Goal: Information Seeking & Learning: Learn about a topic

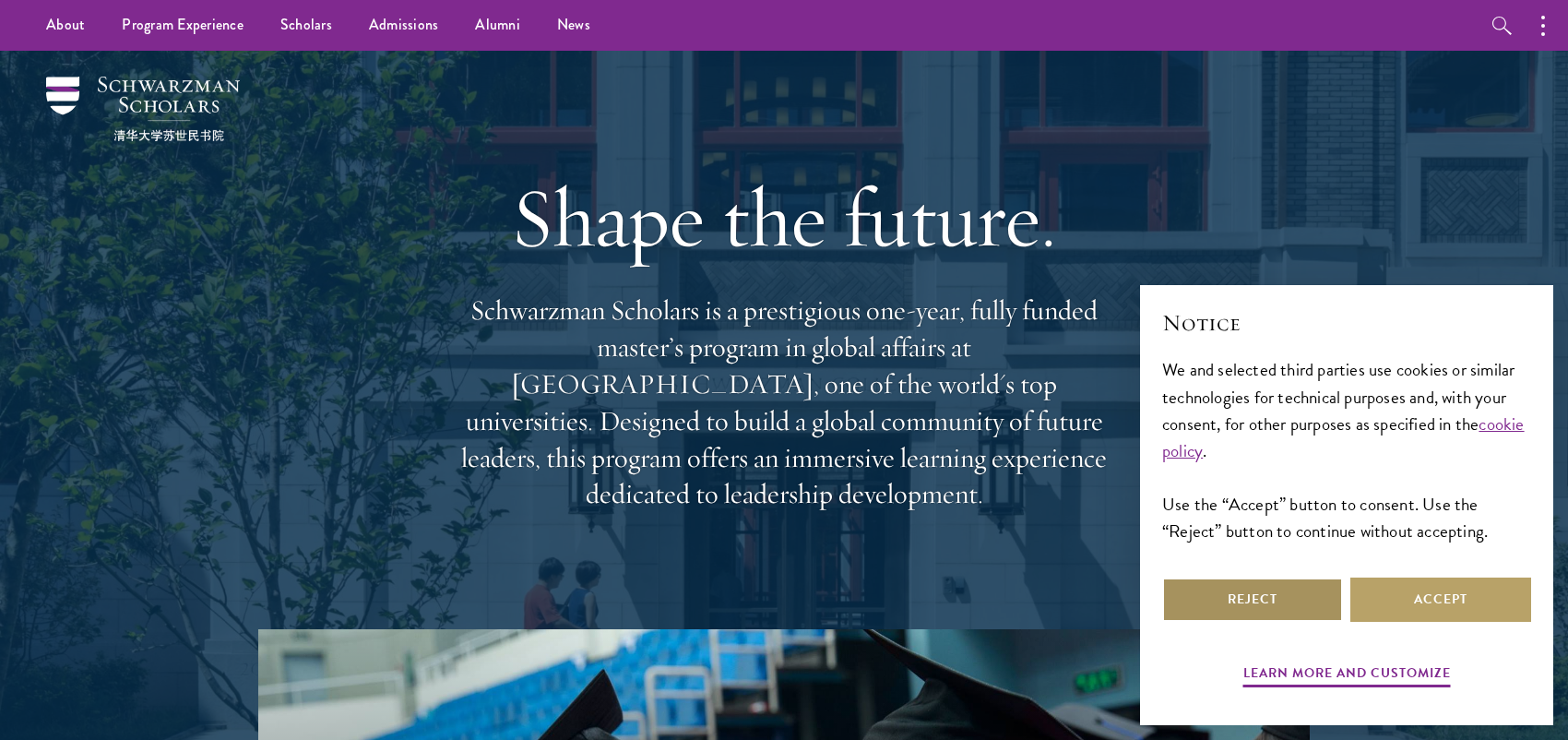
click at [1298, 596] on button "Reject" at bounding box center [1252, 599] width 181 height 44
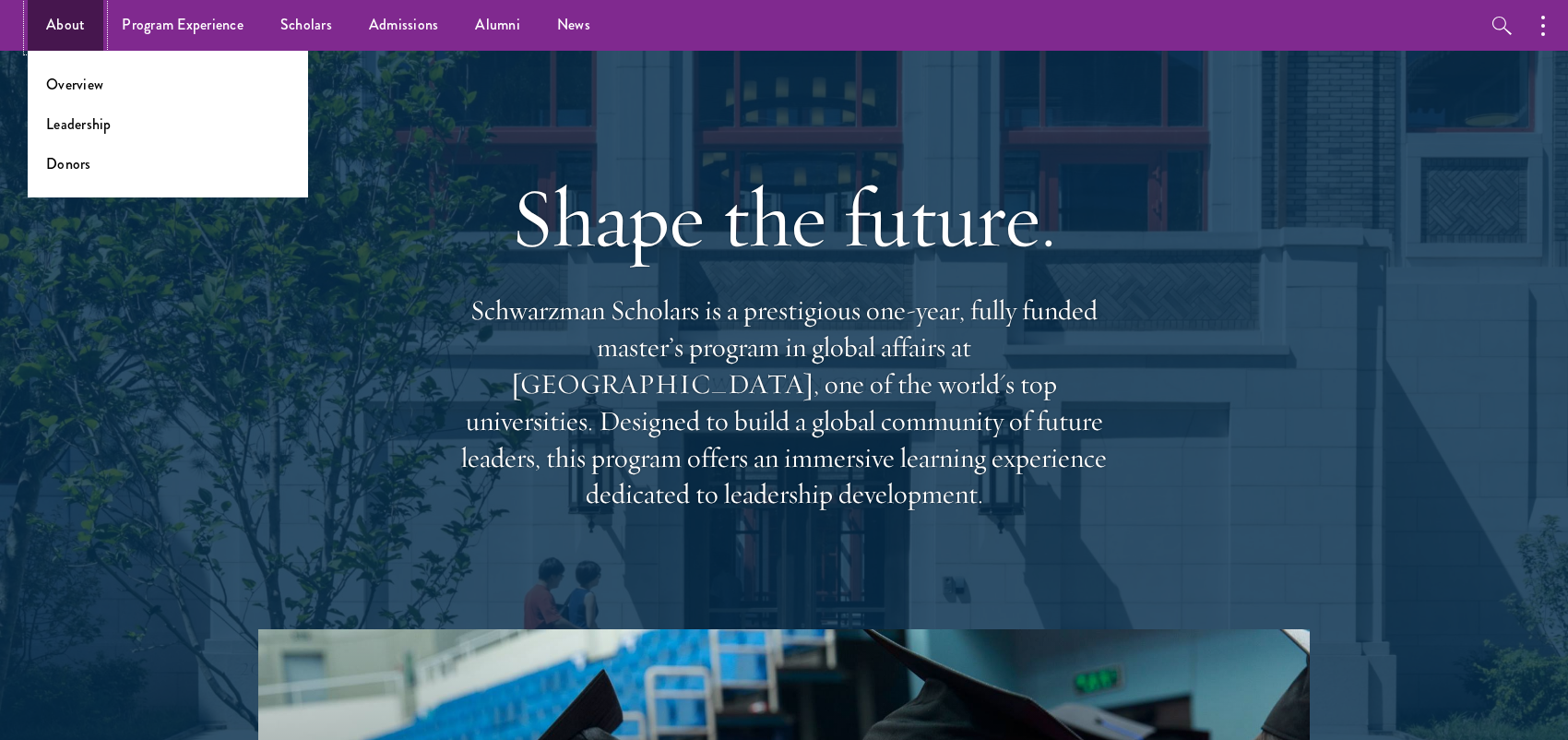
click at [66, 25] on link "About" at bounding box center [66, 25] width 76 height 51
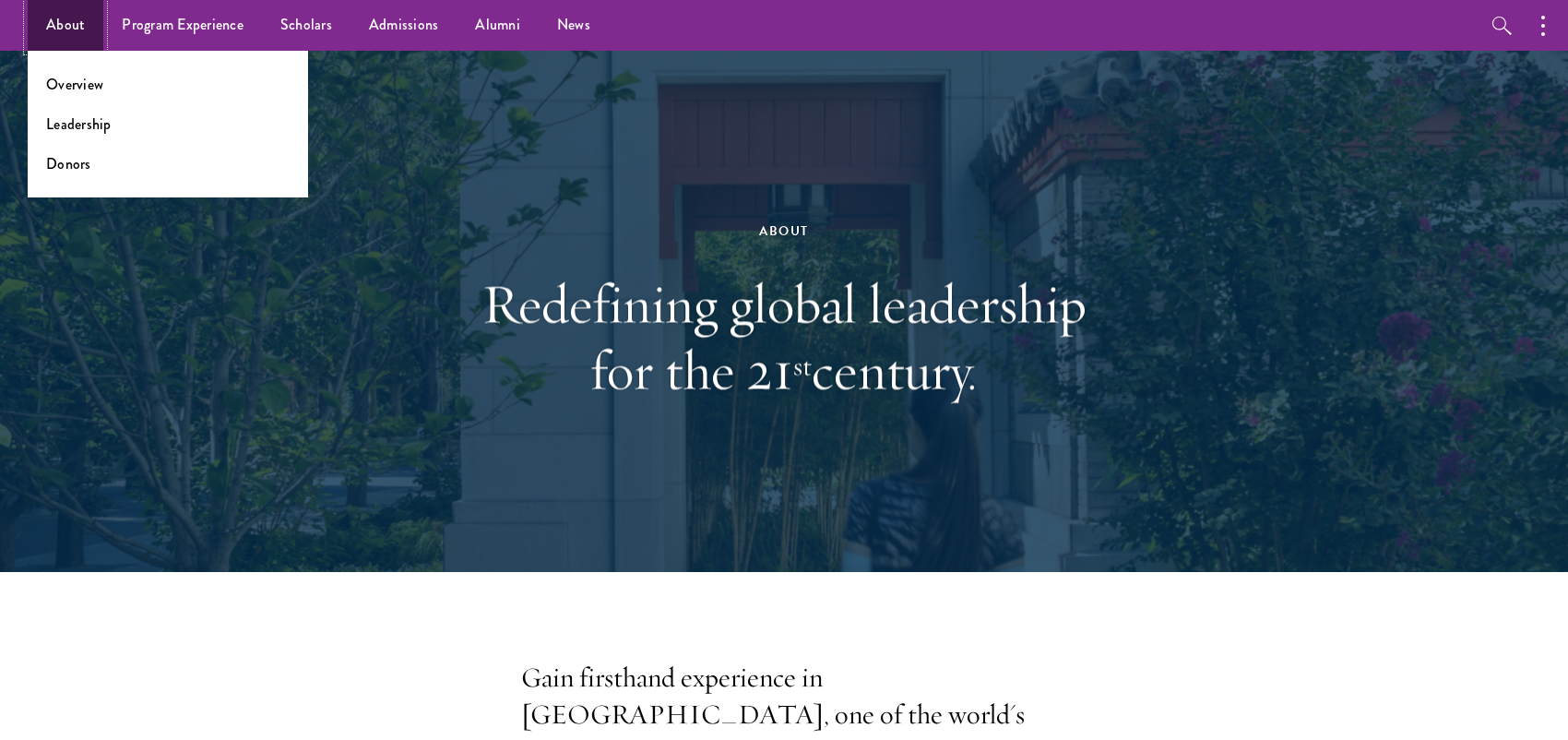
click at [67, 35] on link "About" at bounding box center [66, 25] width 76 height 51
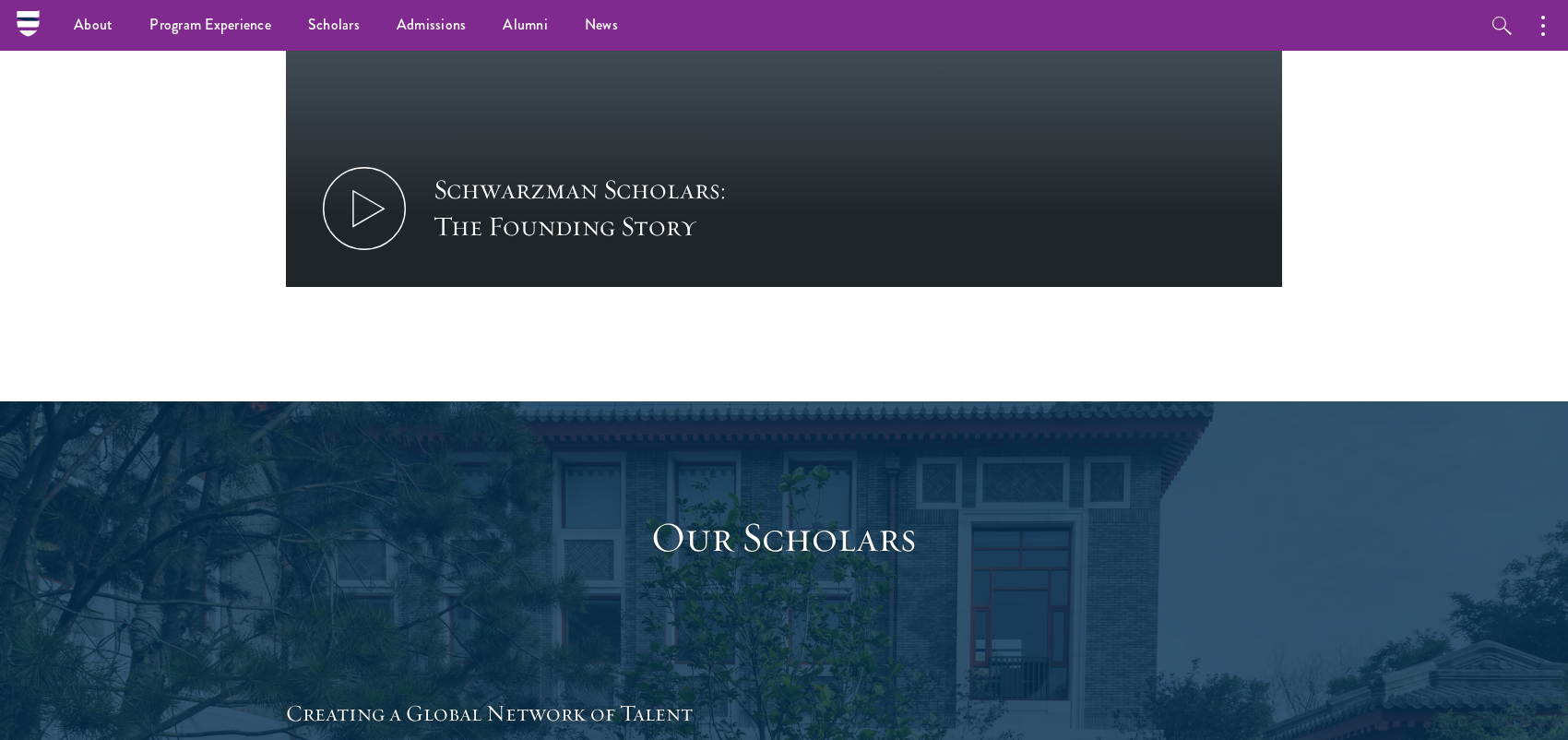
scroll to position [2399, 0]
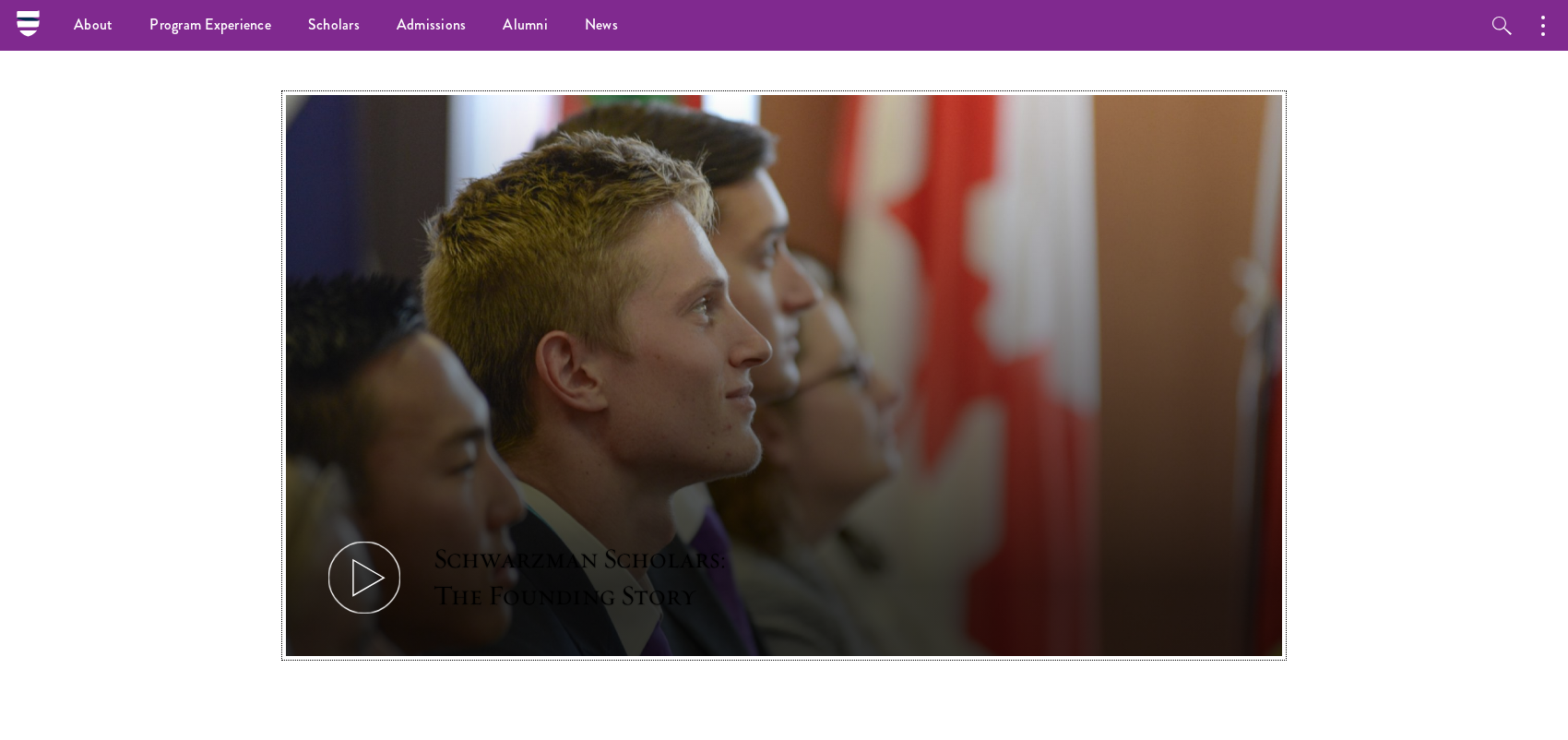
click at [509, 399] on button "Schwarzman Scholars: The Founding Story" at bounding box center [784, 375] width 996 height 561
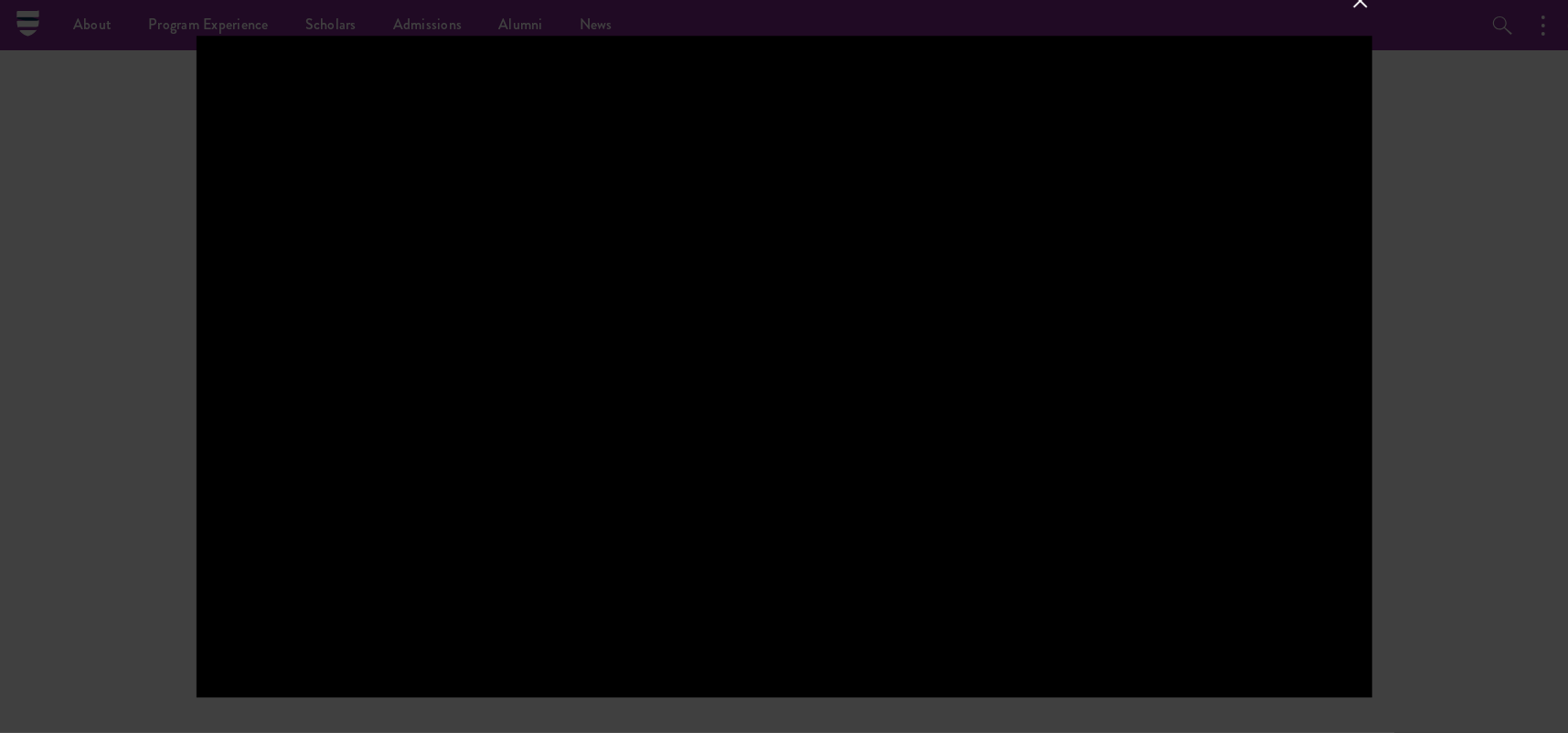
click at [1359, 11] on button at bounding box center [1360, 1] width 24 height 24
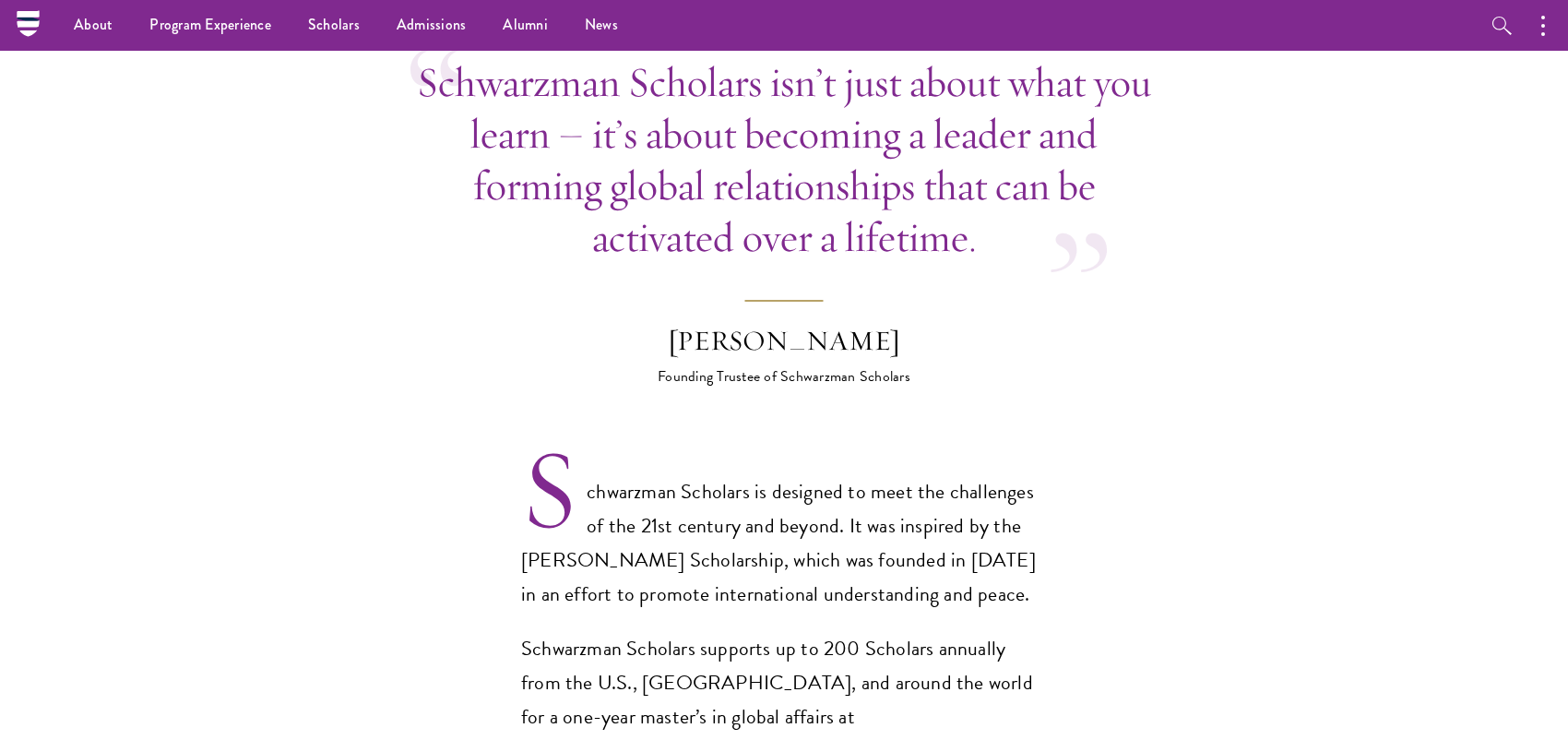
scroll to position [0, 0]
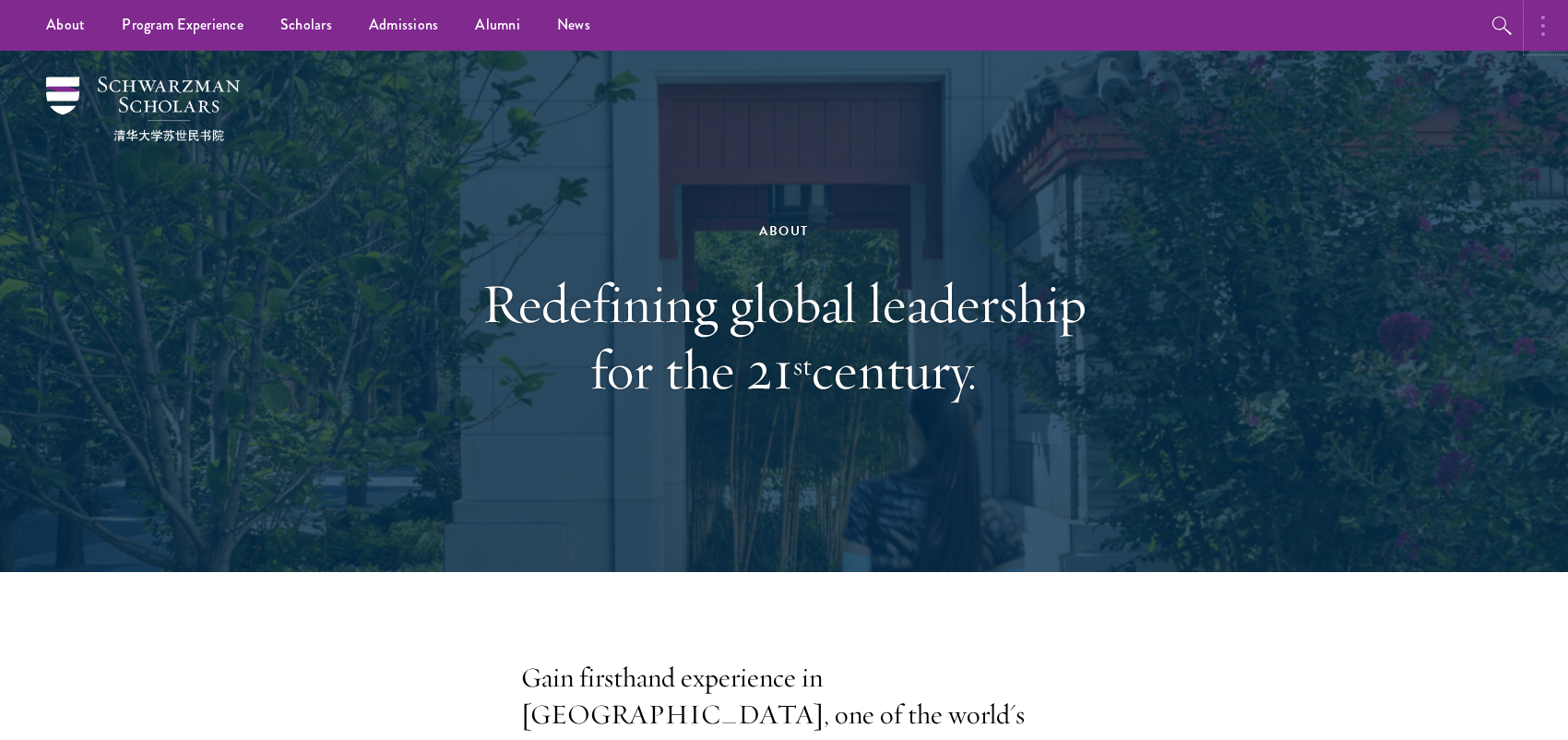
click at [1550, 25] on button "button" at bounding box center [1546, 25] width 40 height 51
click at [1356, 30] on button "button" at bounding box center [1348, 25] width 40 height 51
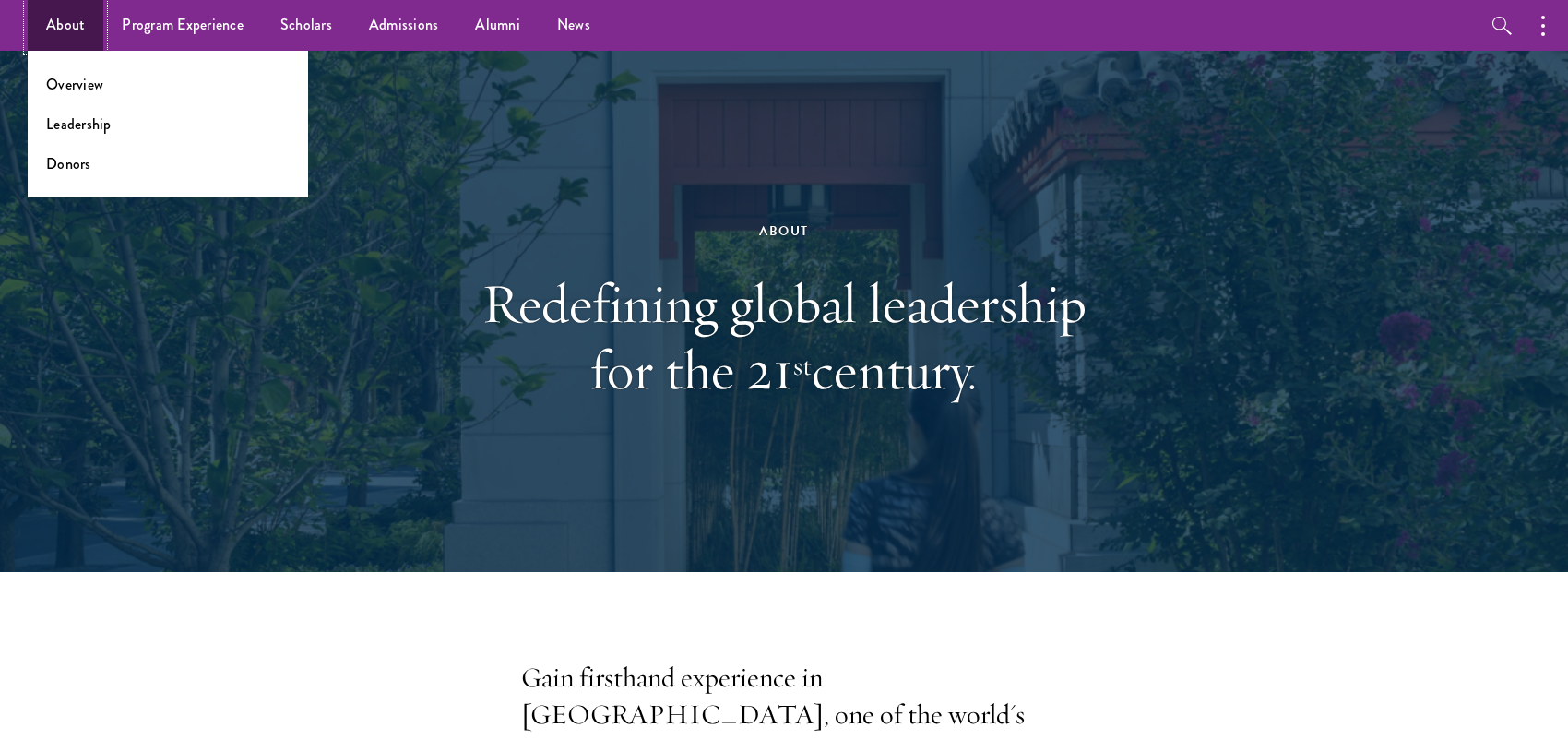
click at [55, 31] on link "About" at bounding box center [66, 25] width 76 height 51
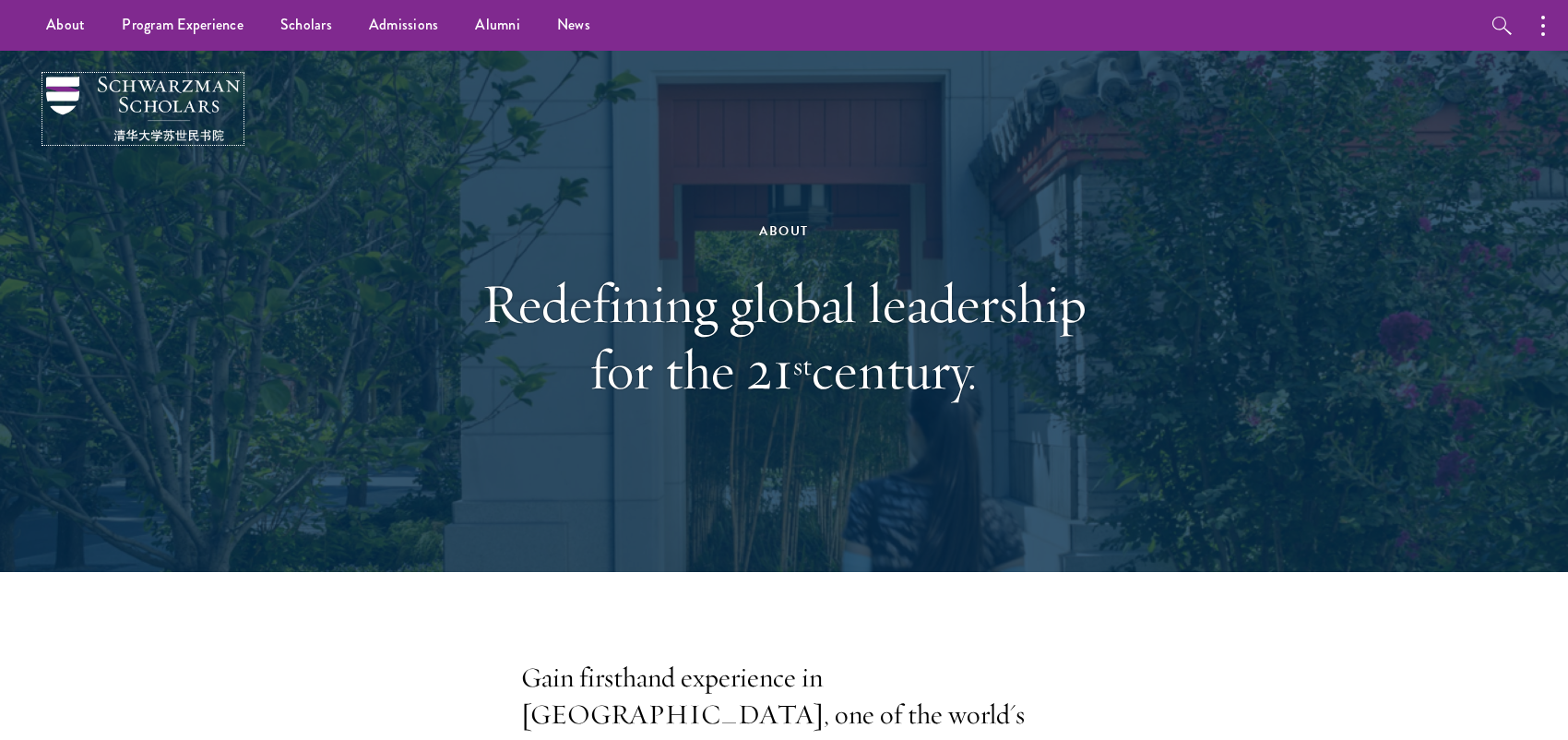
click at [71, 94] on img at bounding box center [142, 109] width 194 height 65
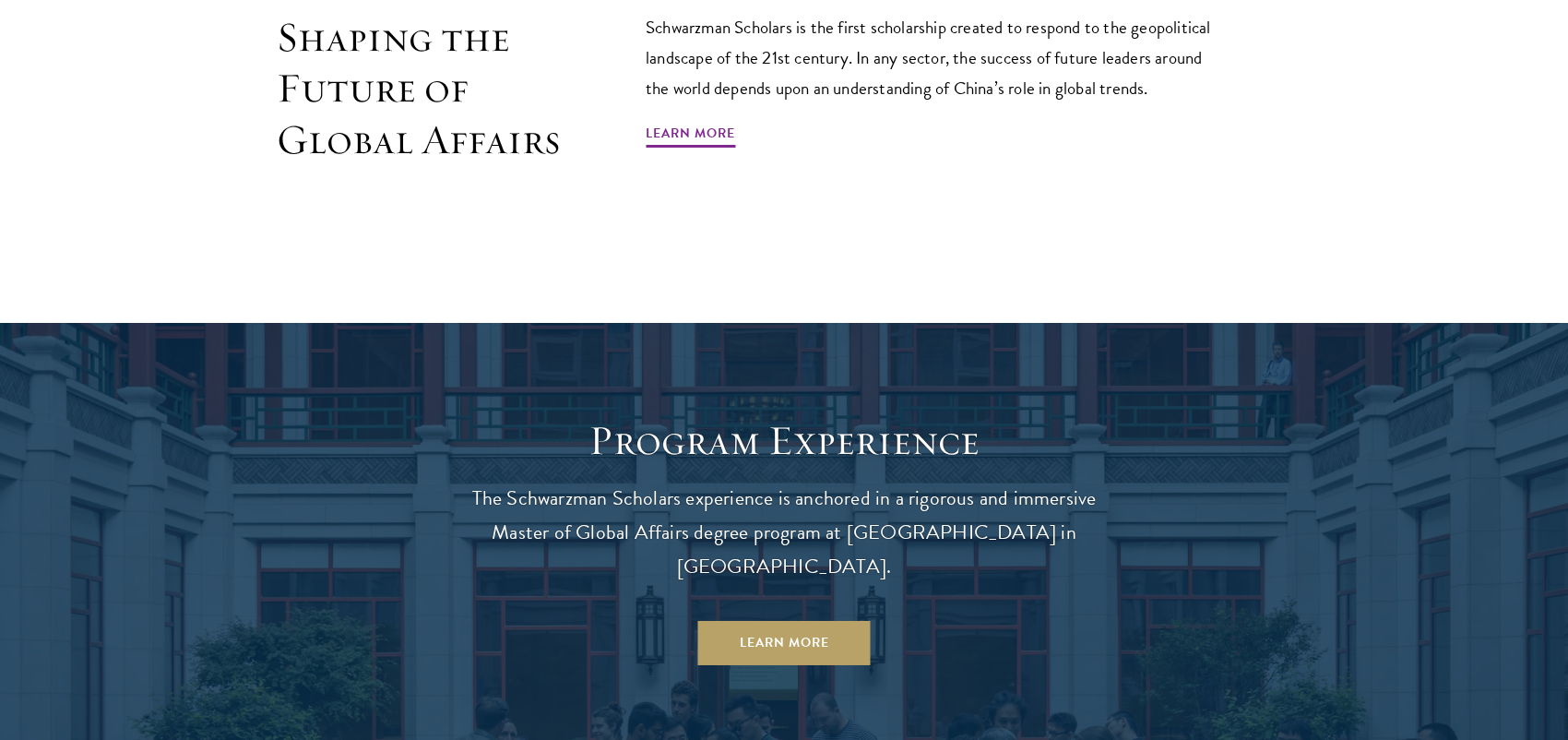
scroll to position [1292, 0]
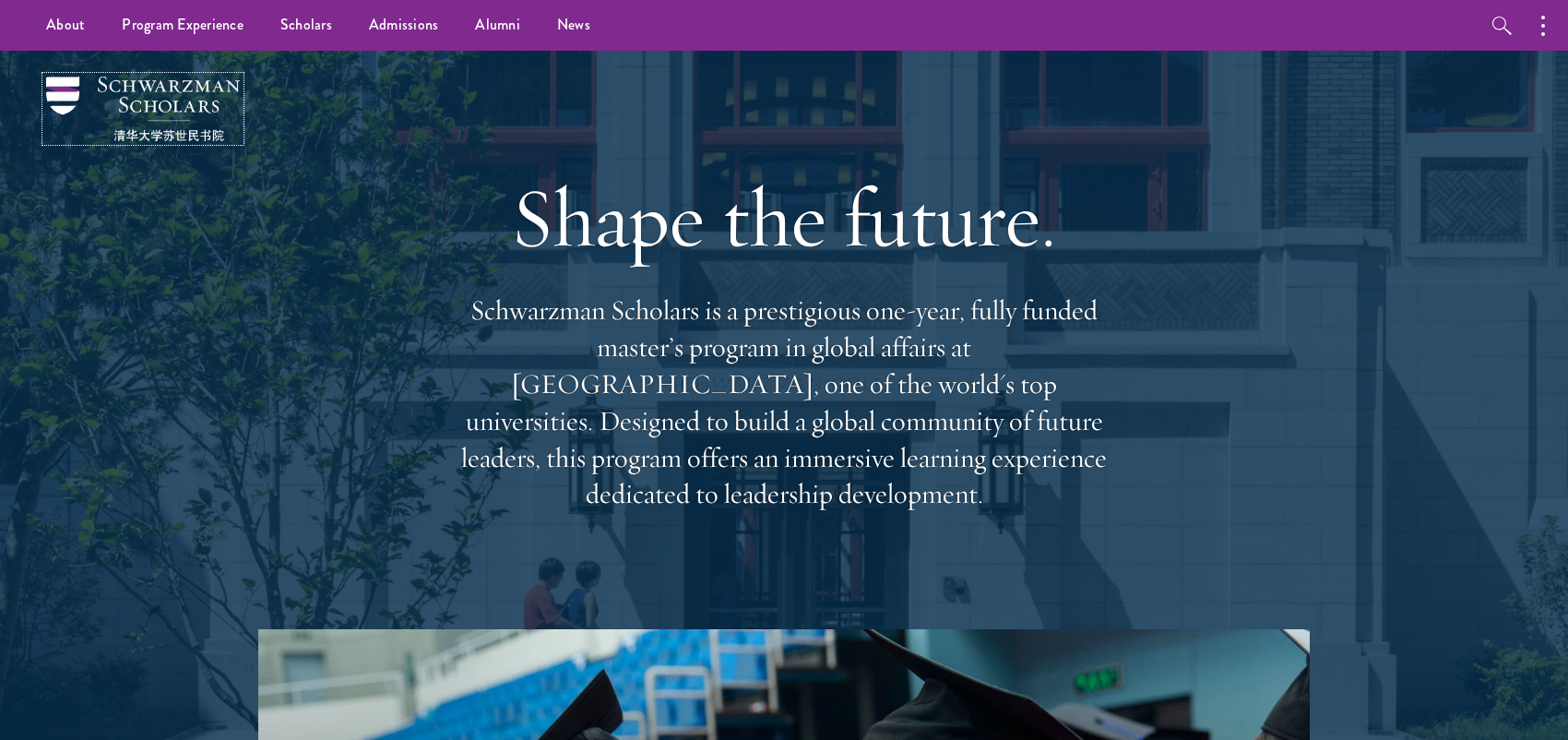
click at [135, 99] on img at bounding box center [142, 109] width 194 height 65
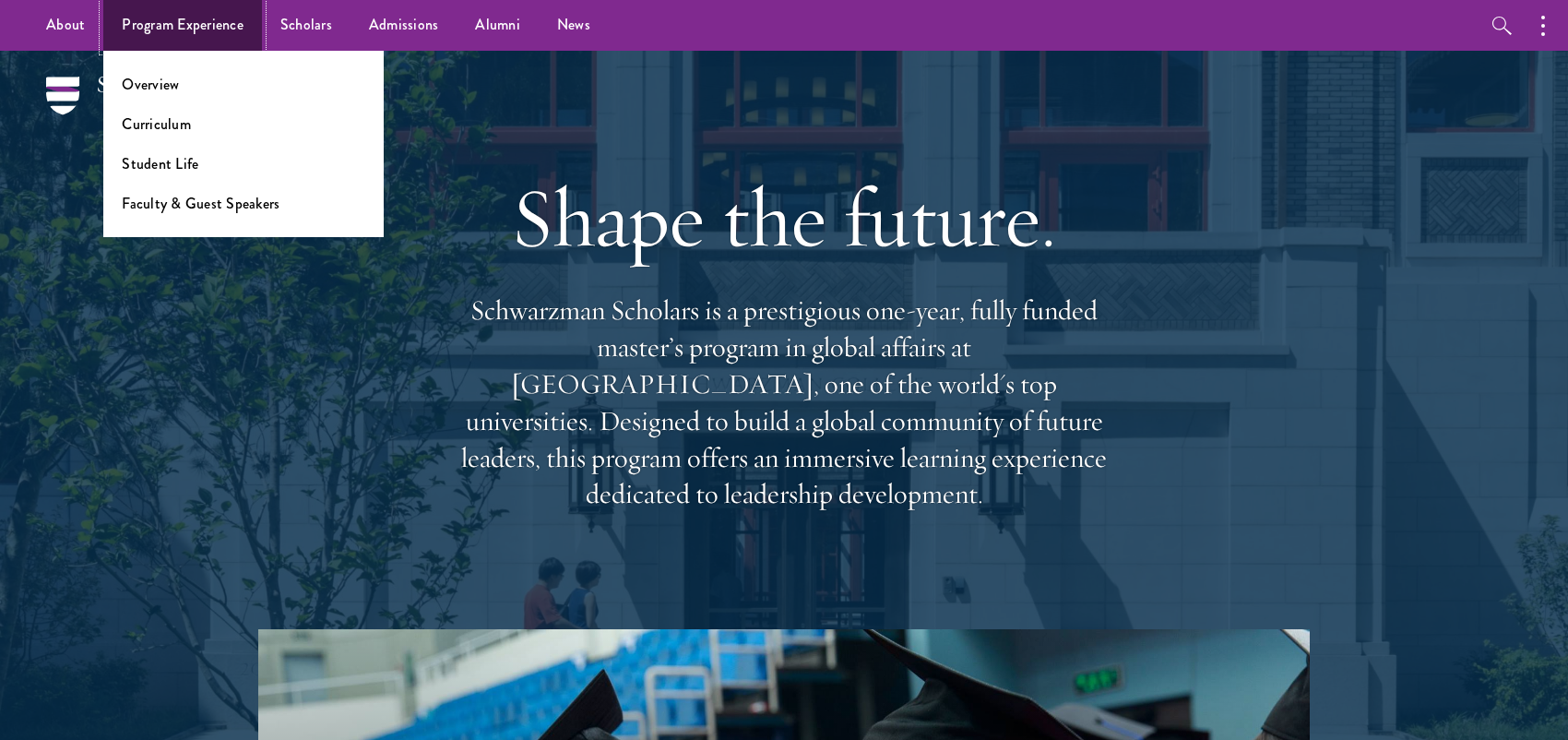
click at [180, 37] on link "Program Experience" at bounding box center [182, 25] width 158 height 51
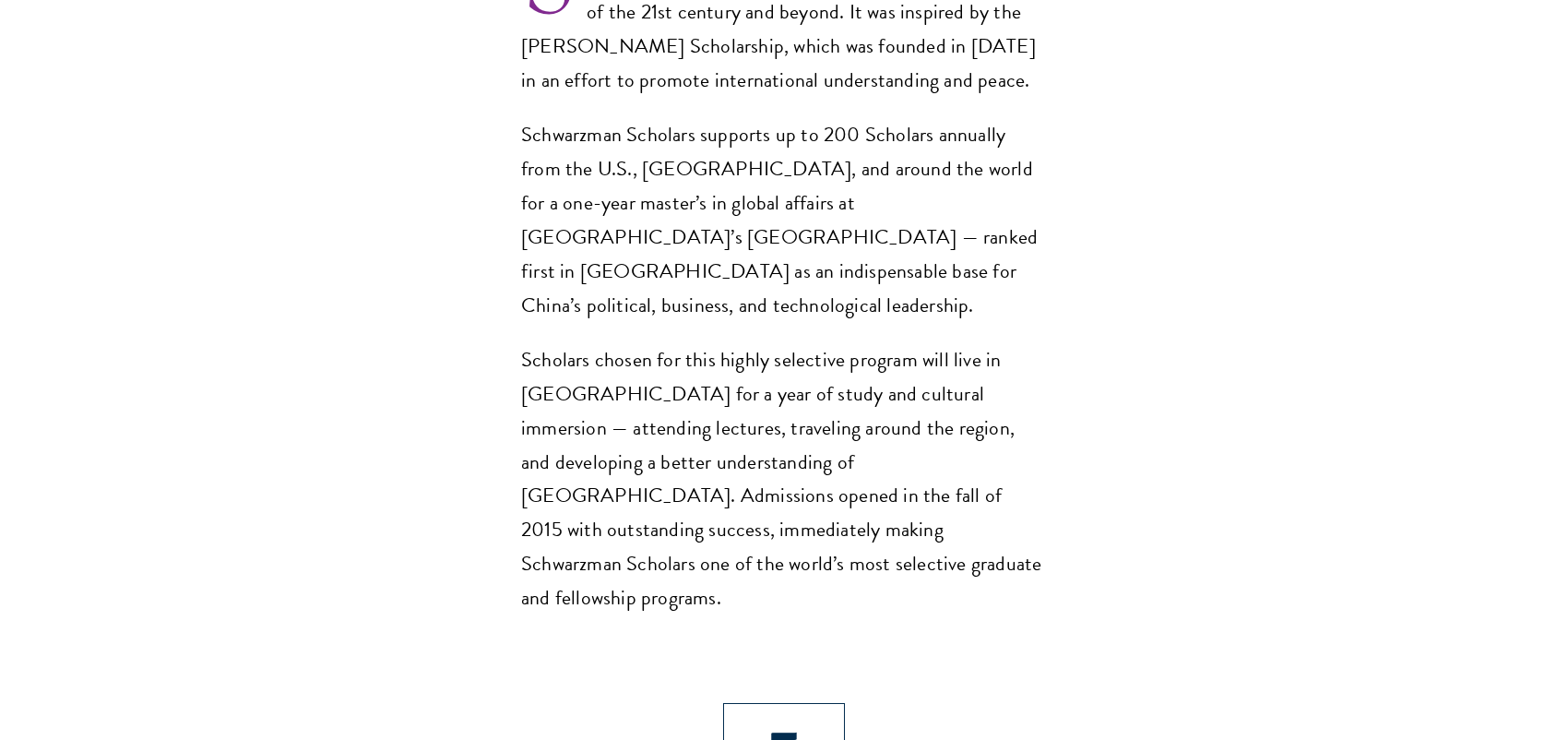
scroll to position [1754, 0]
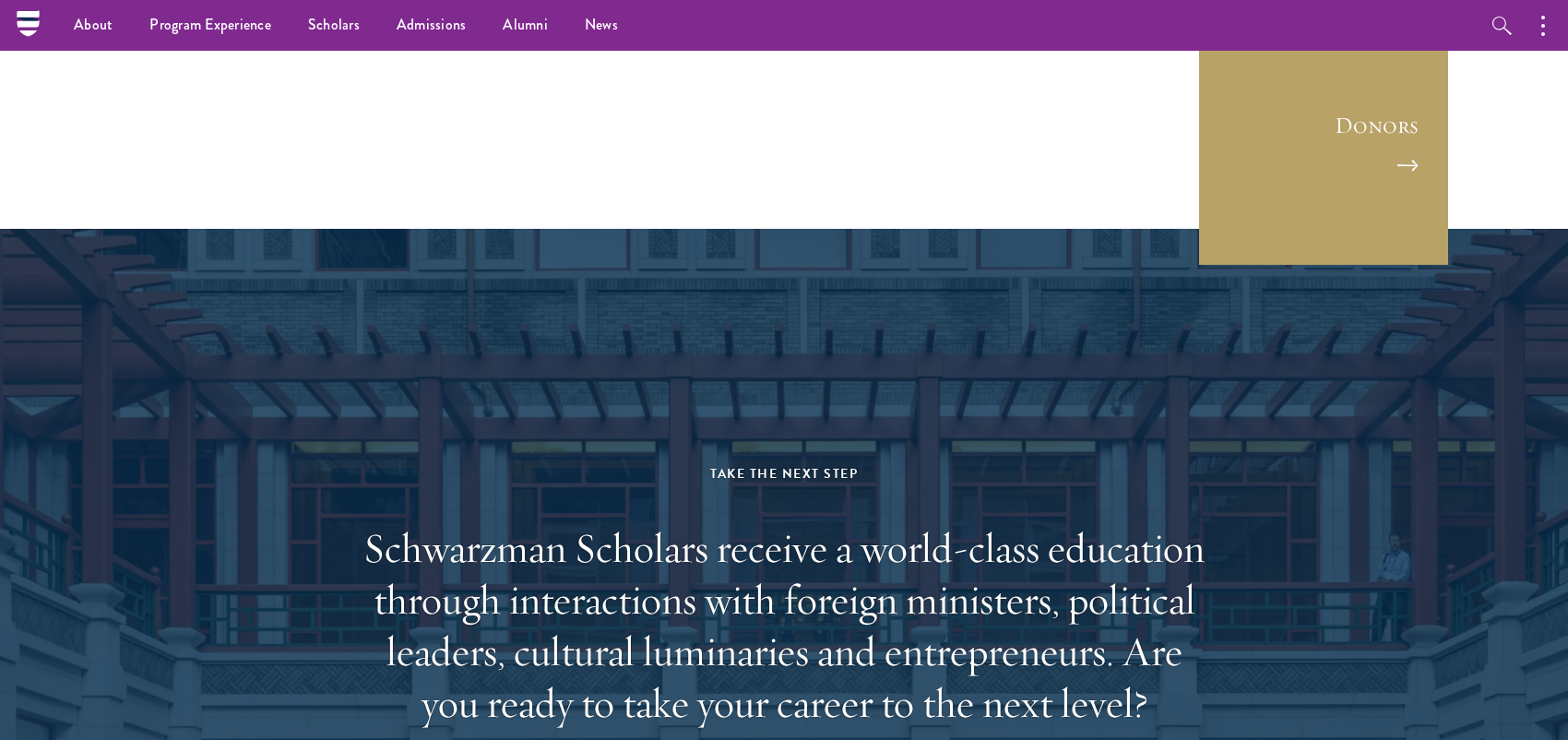
scroll to position [5537, 0]
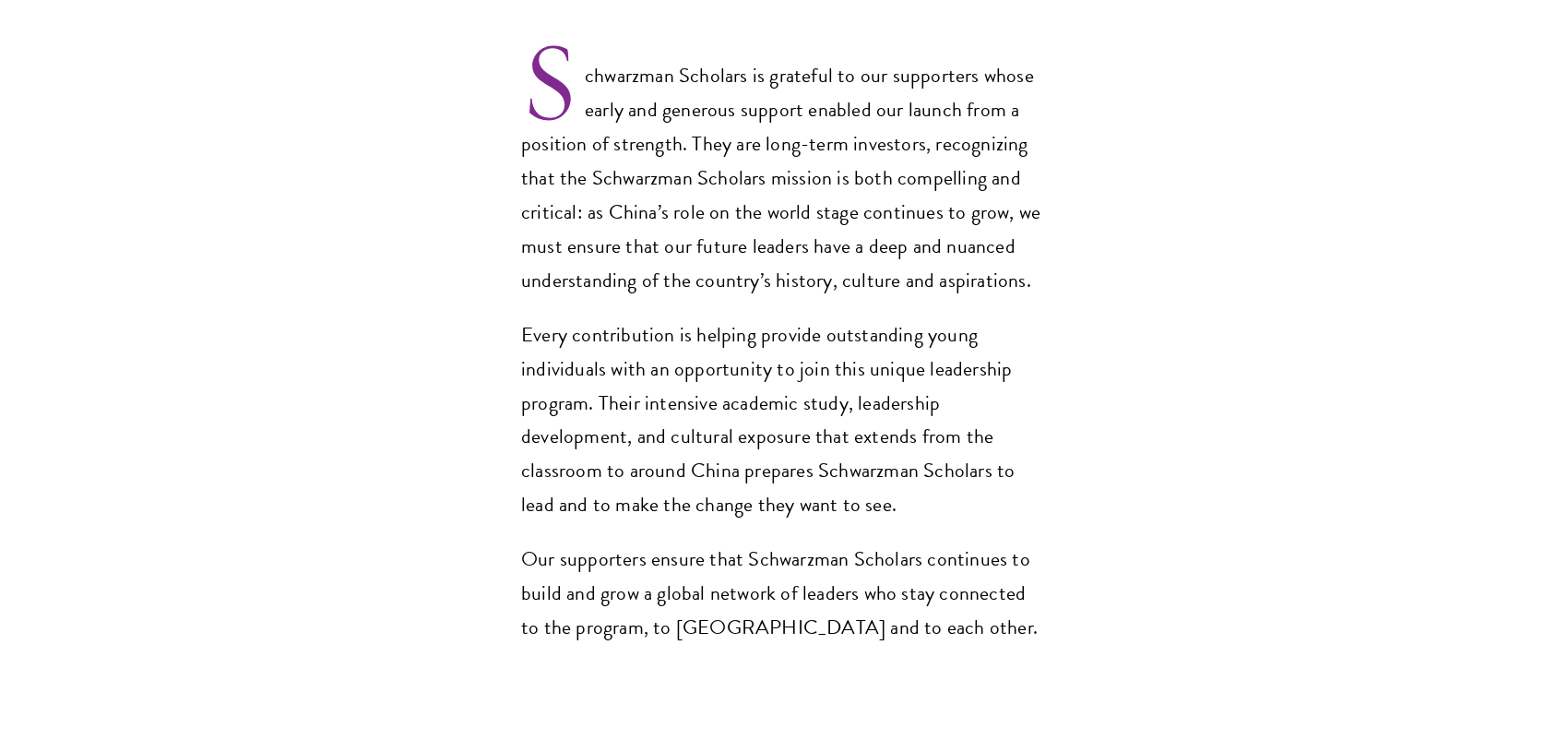
scroll to position [2030, 0]
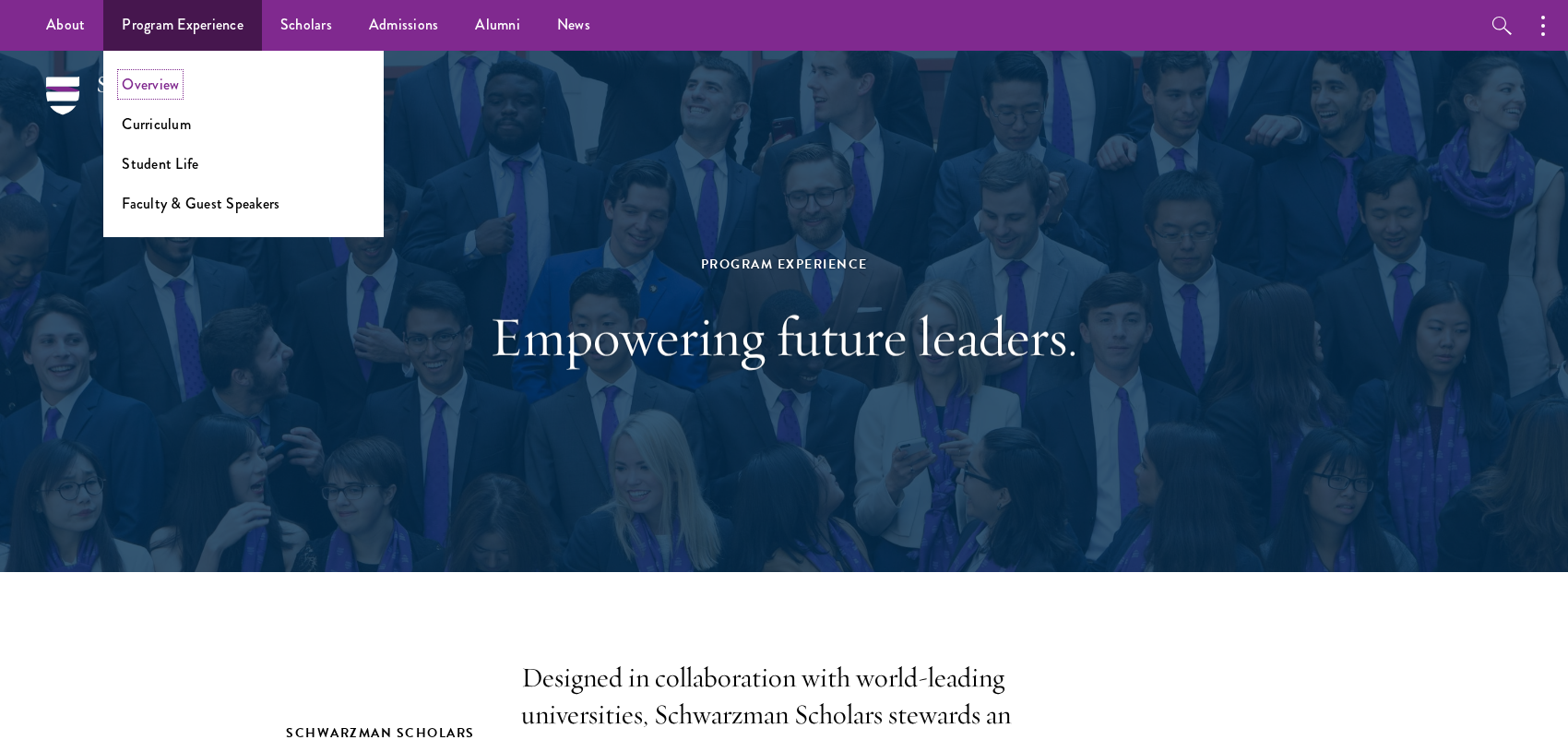
click at [167, 87] on link "Overview" at bounding box center [150, 84] width 57 height 22
click at [161, 126] on link "Curriculum" at bounding box center [156, 124] width 69 height 22
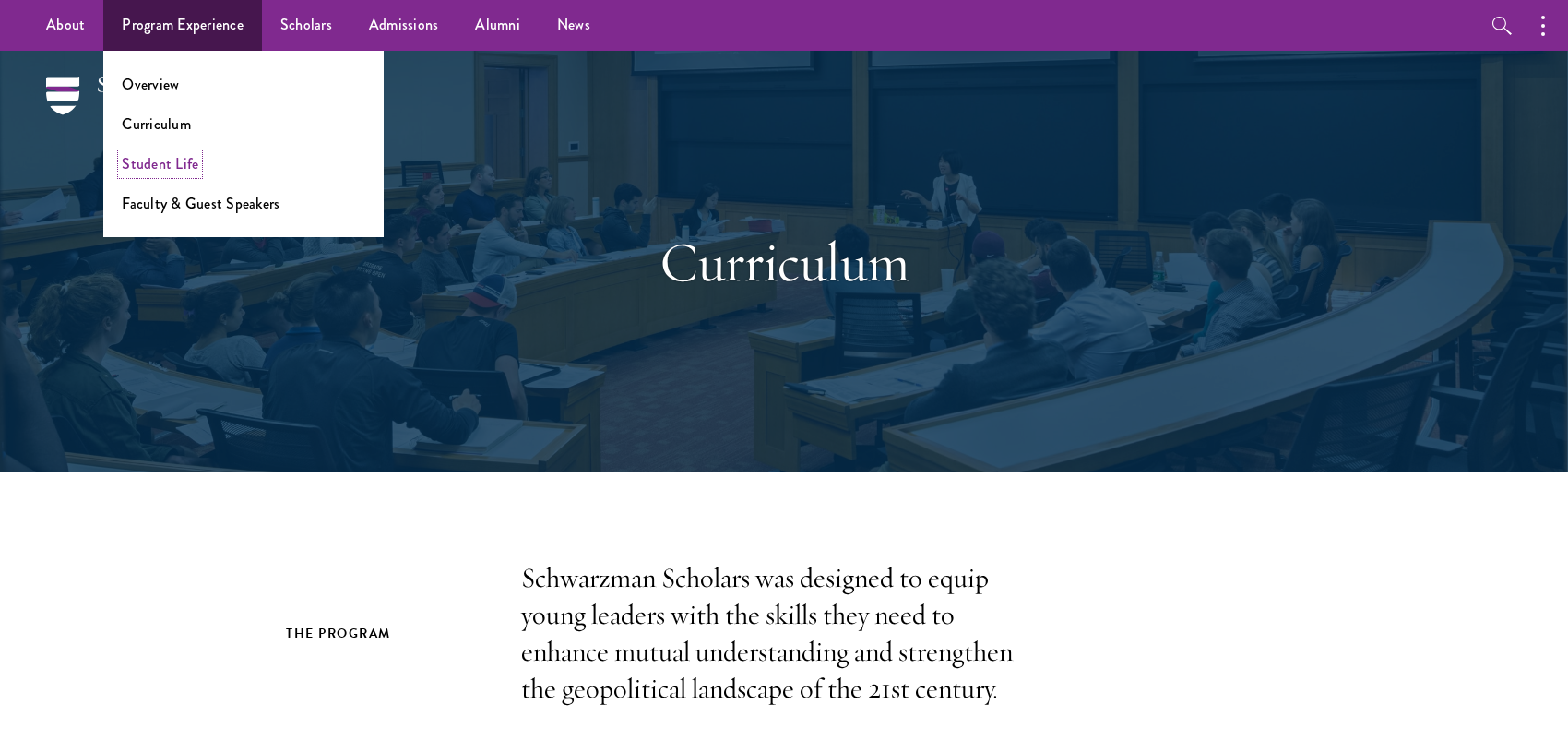
click at [176, 165] on link "Student Life" at bounding box center [160, 164] width 77 height 22
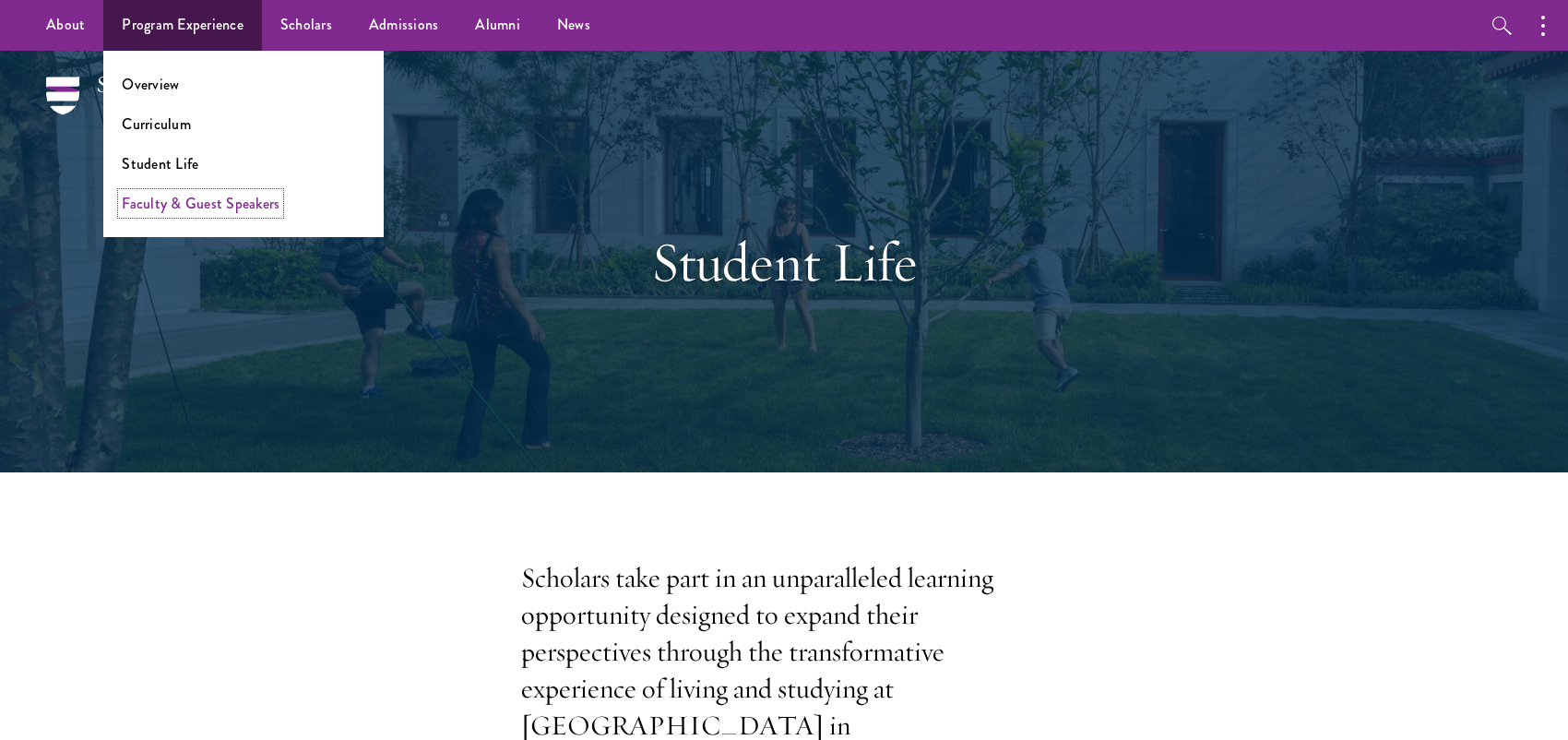
click at [180, 207] on link "Faculty & Guest Speakers" at bounding box center [200, 203] width 157 height 22
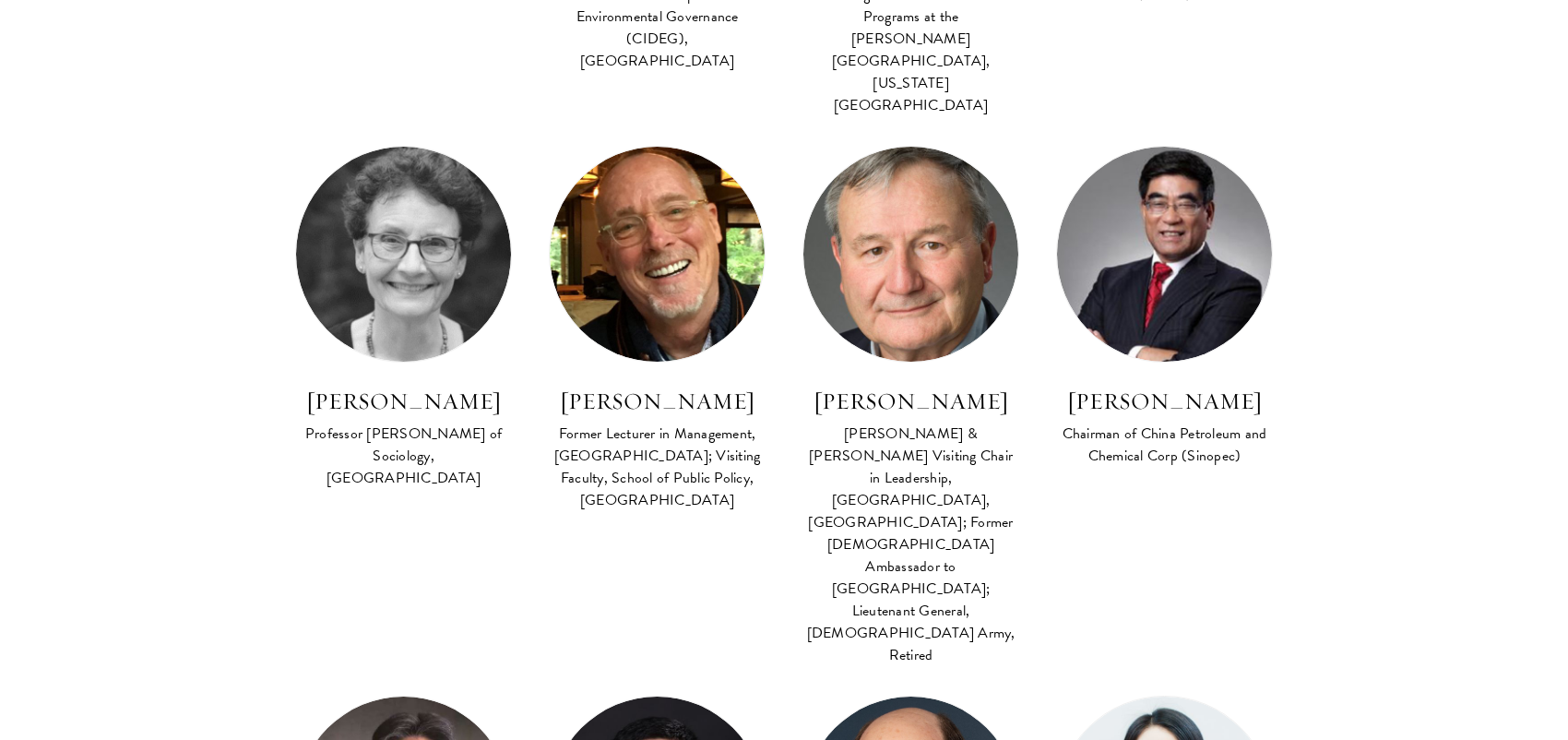
scroll to position [1661, 0]
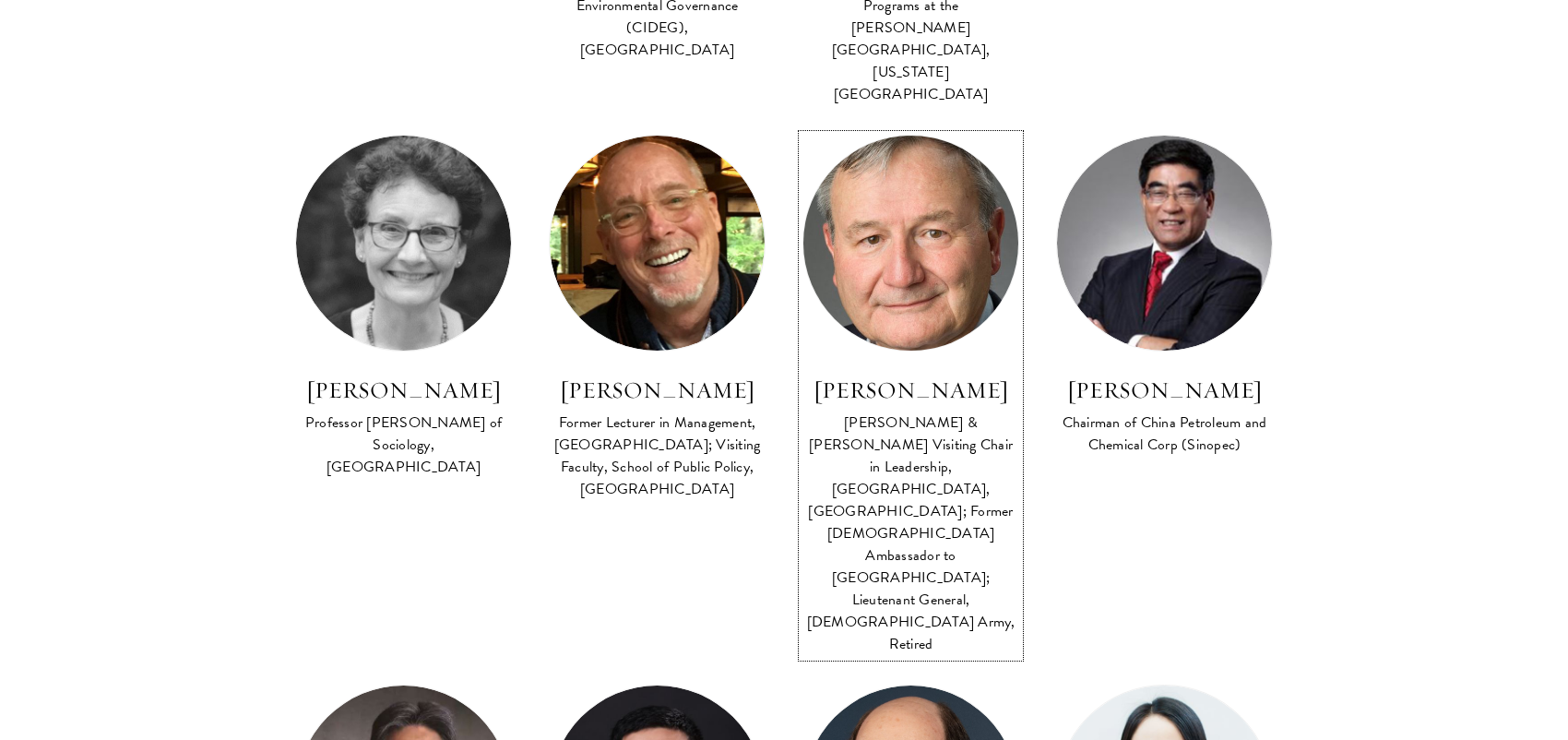
click at [883, 204] on img at bounding box center [910, 244] width 236 height 236
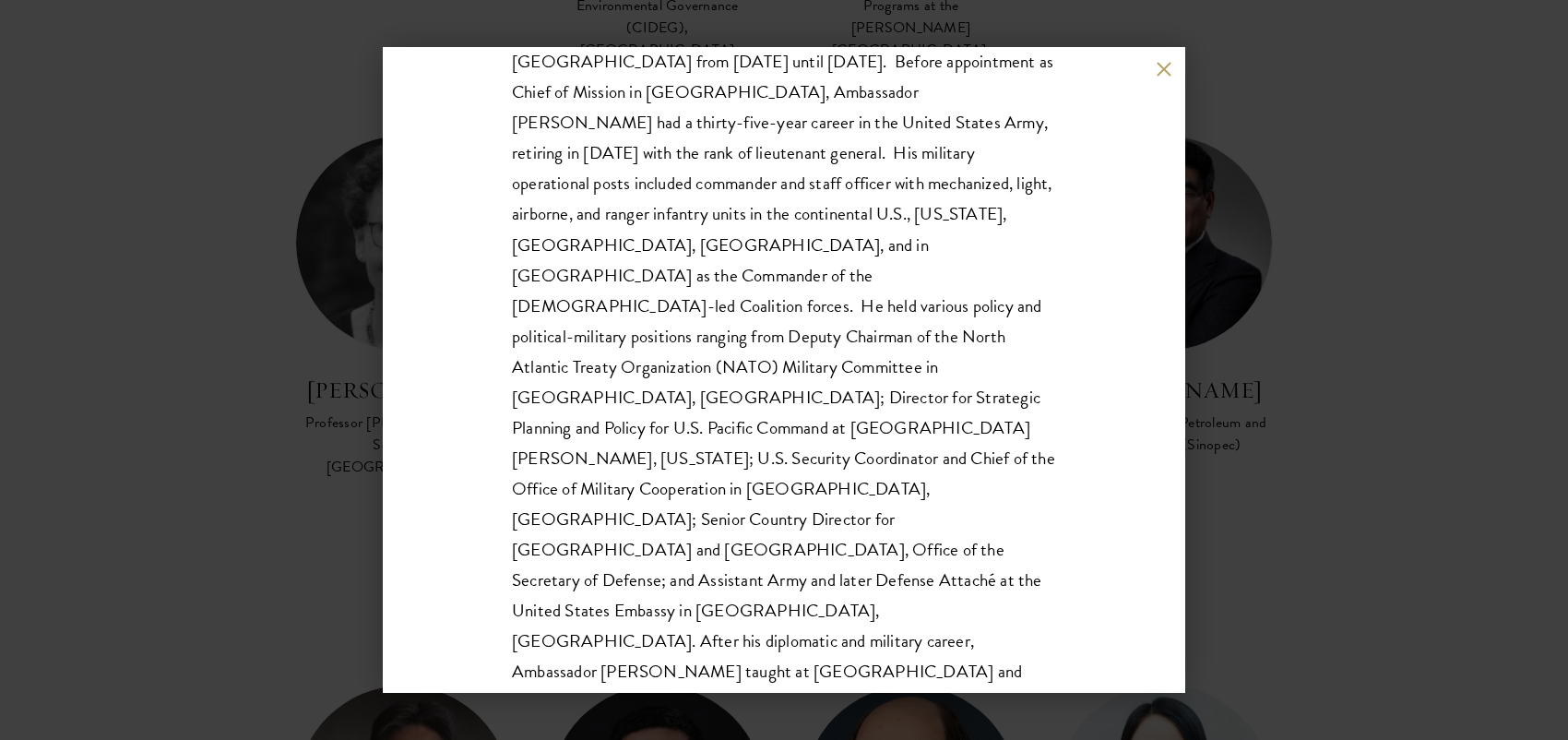
scroll to position [597, 0]
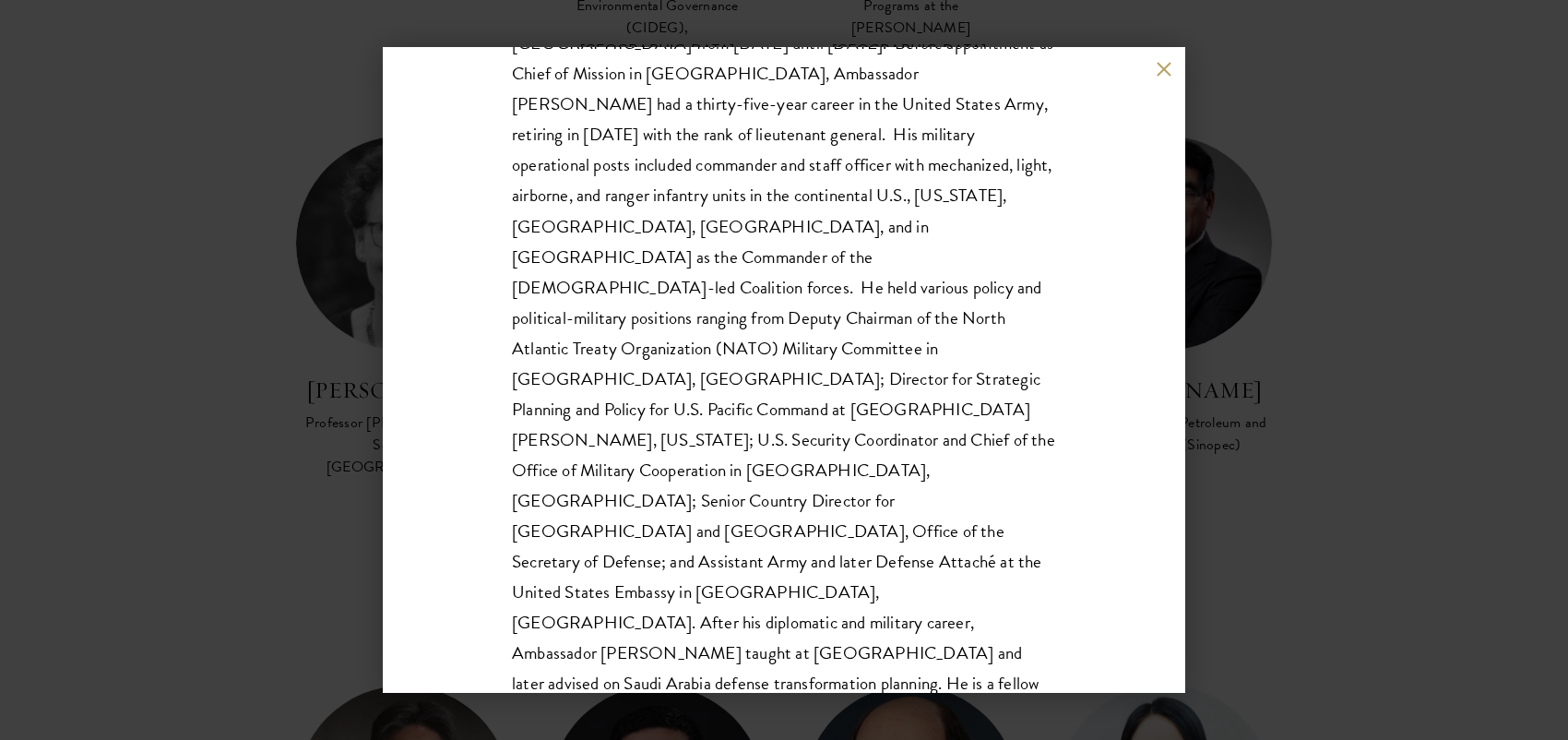
click at [1161, 73] on button at bounding box center [1163, 68] width 16 height 16
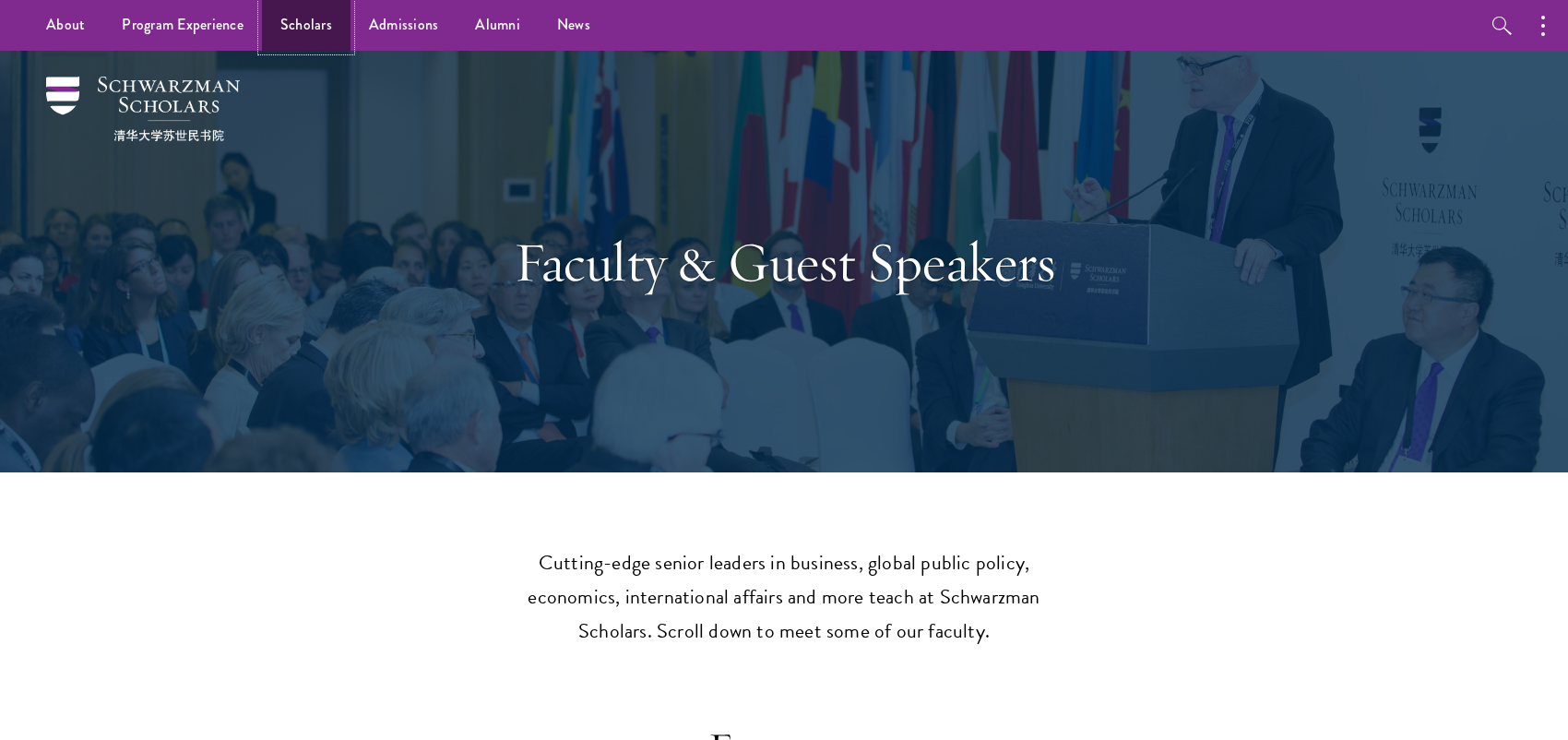
click at [310, 38] on link "Scholars" at bounding box center [306, 25] width 89 height 51
click at [293, 13] on link "Scholars" at bounding box center [306, 25] width 89 height 51
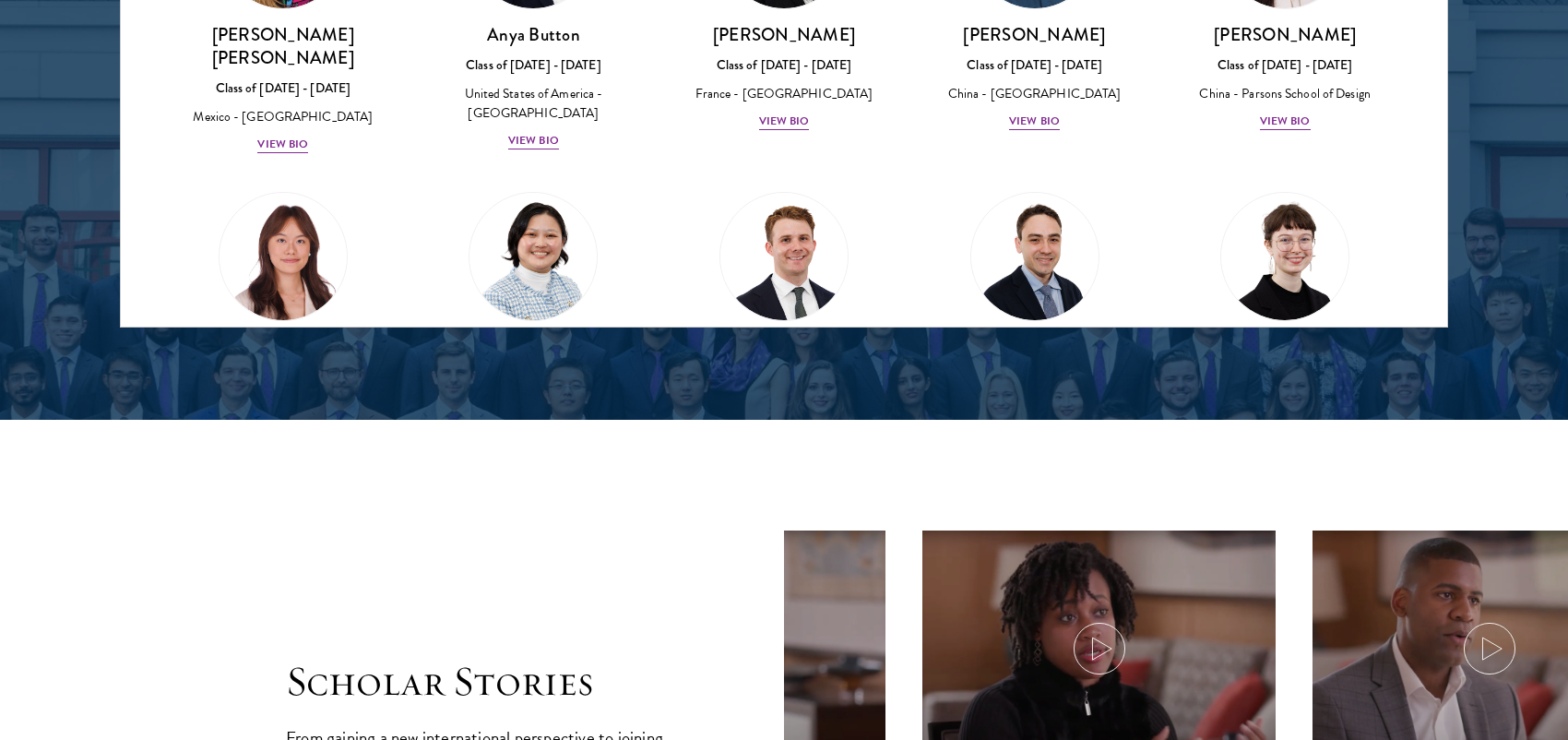
scroll to position [1292, 0]
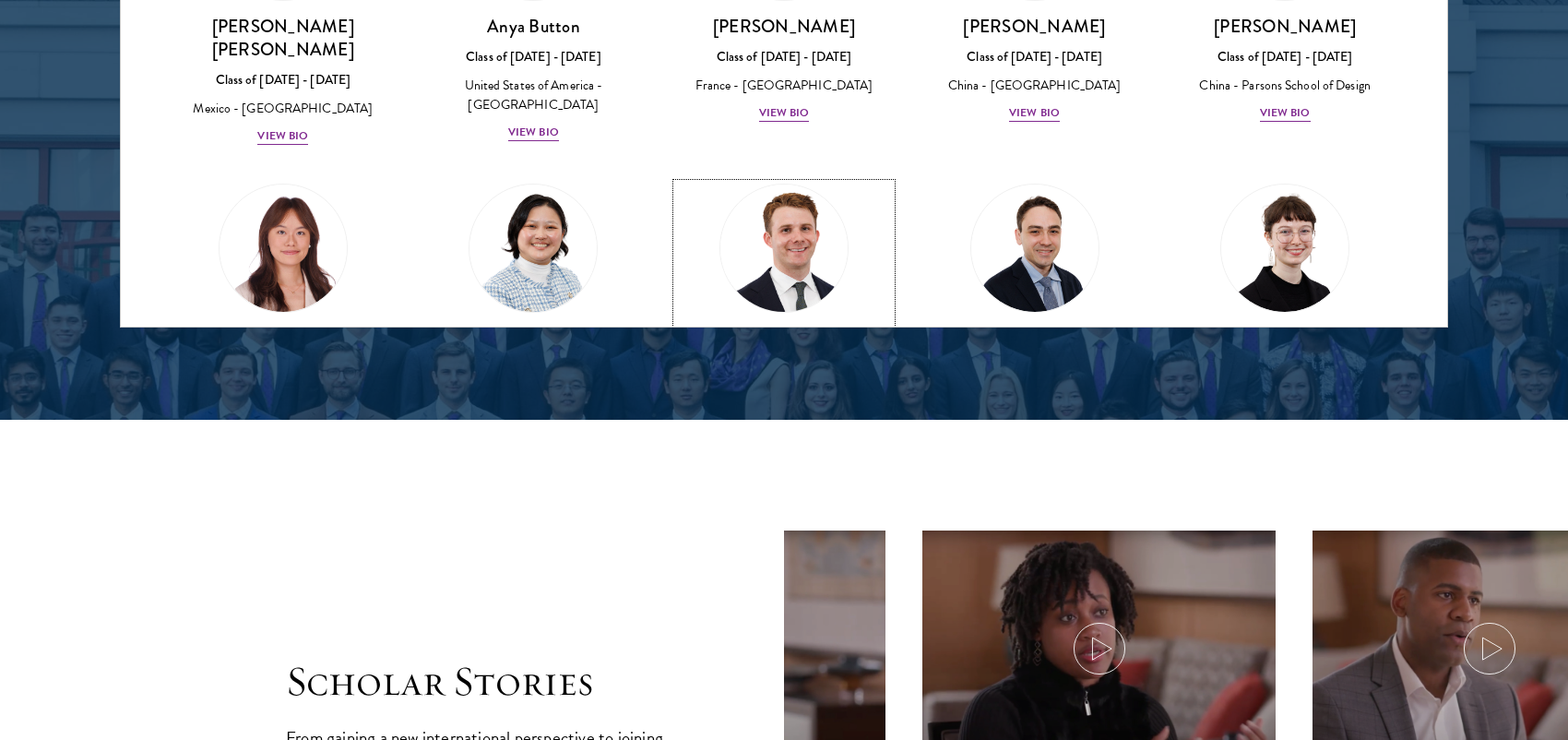
click at [769, 178] on img at bounding box center [784, 248] width 140 height 141
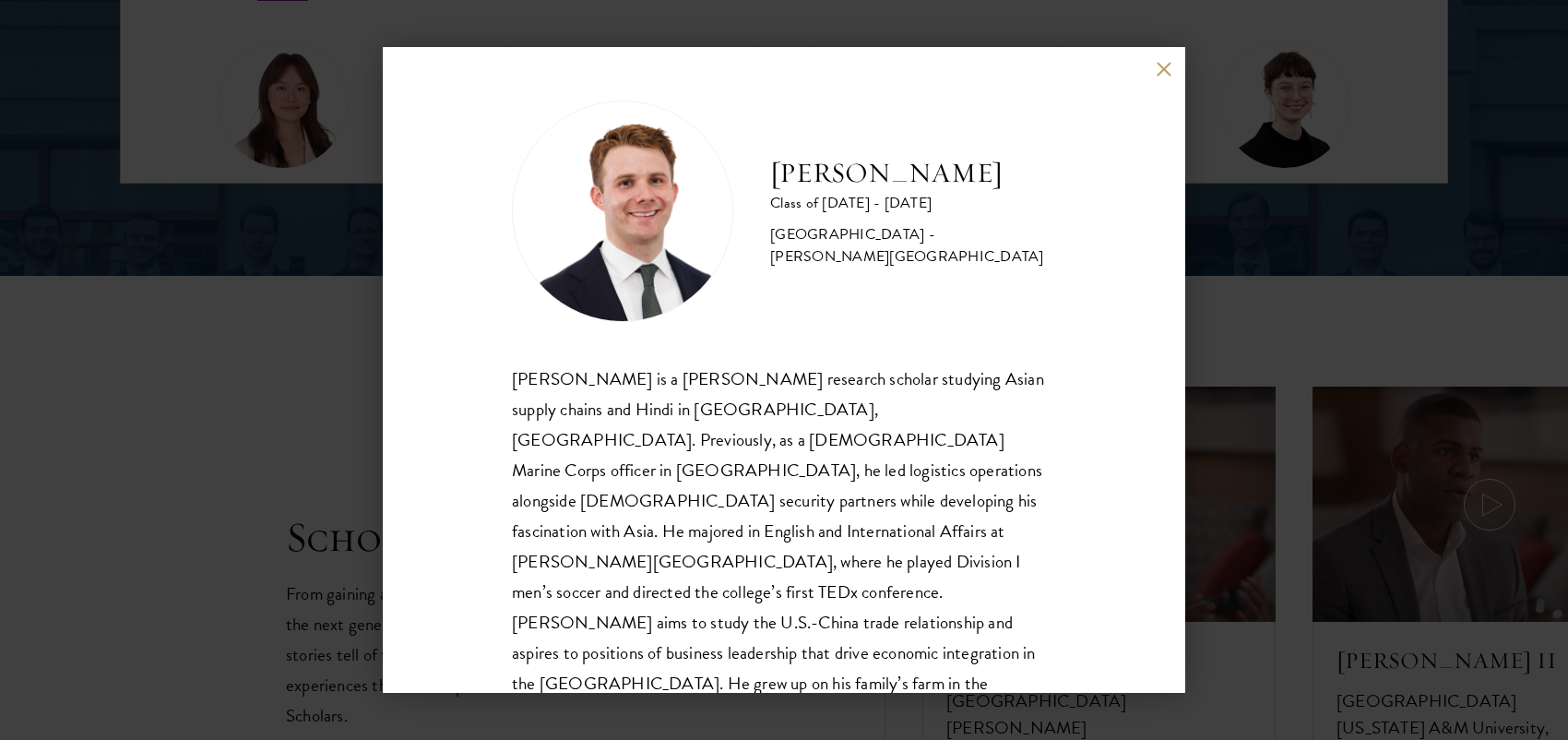
scroll to position [2861, 0]
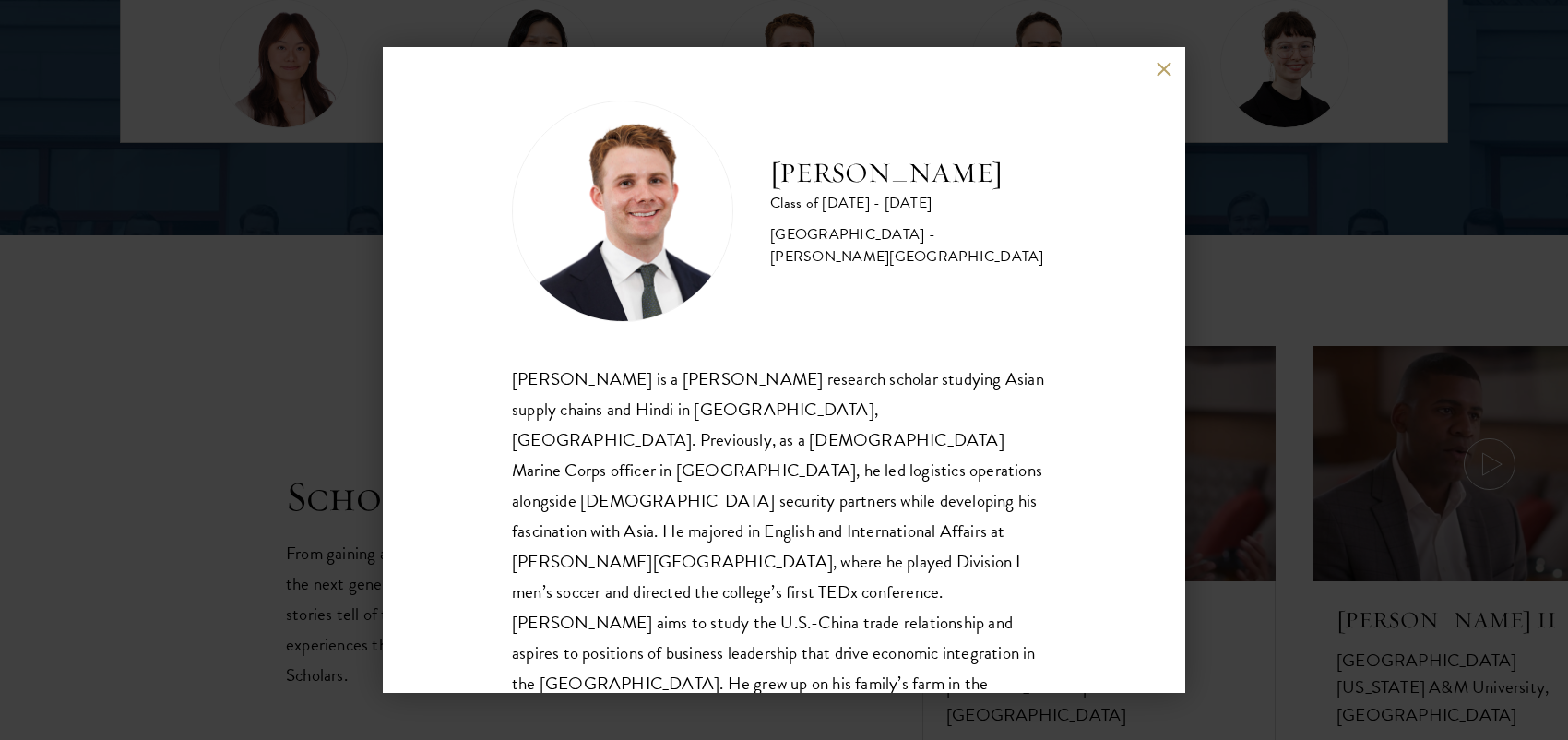
click at [1165, 65] on button at bounding box center [1163, 68] width 16 height 16
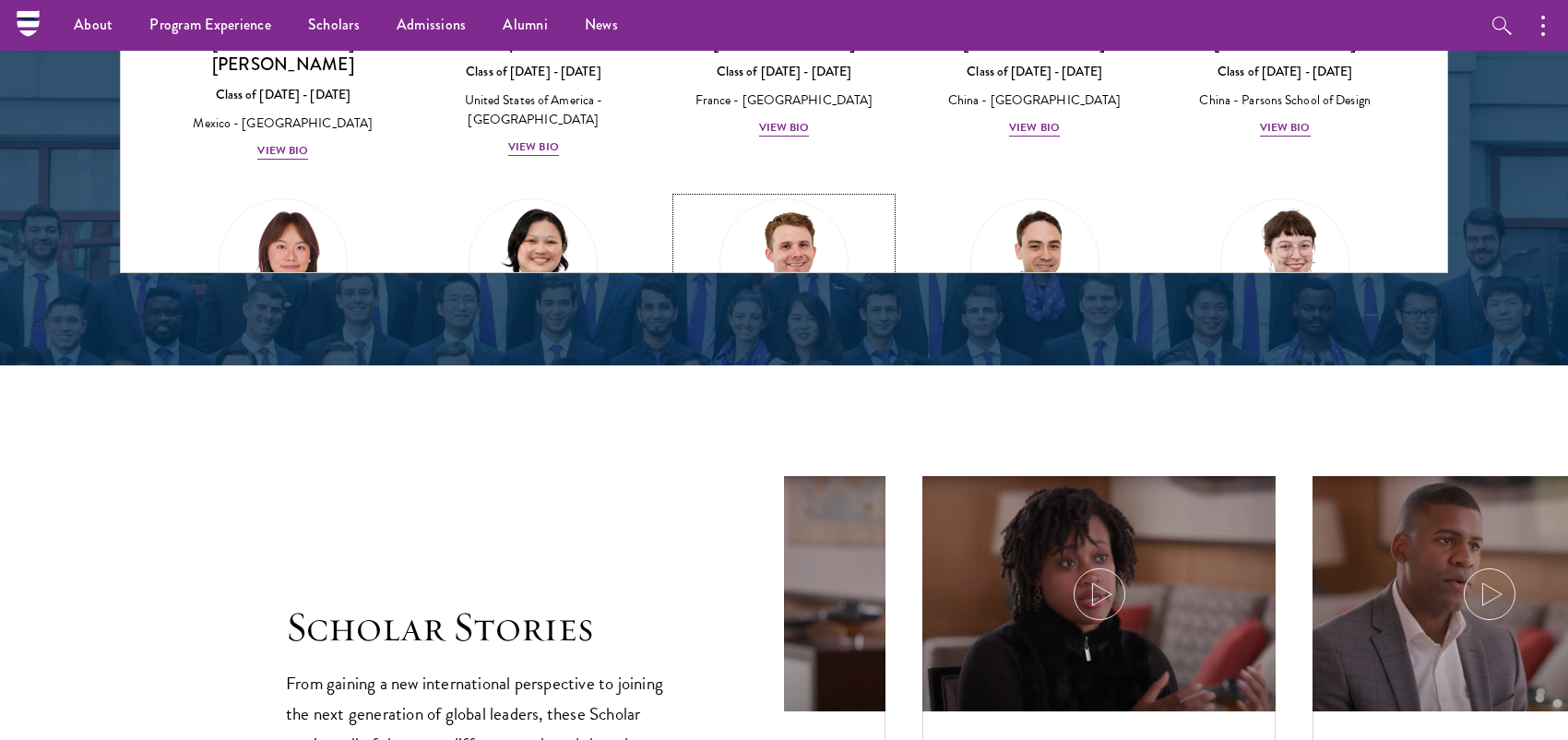
scroll to position [1206, 0]
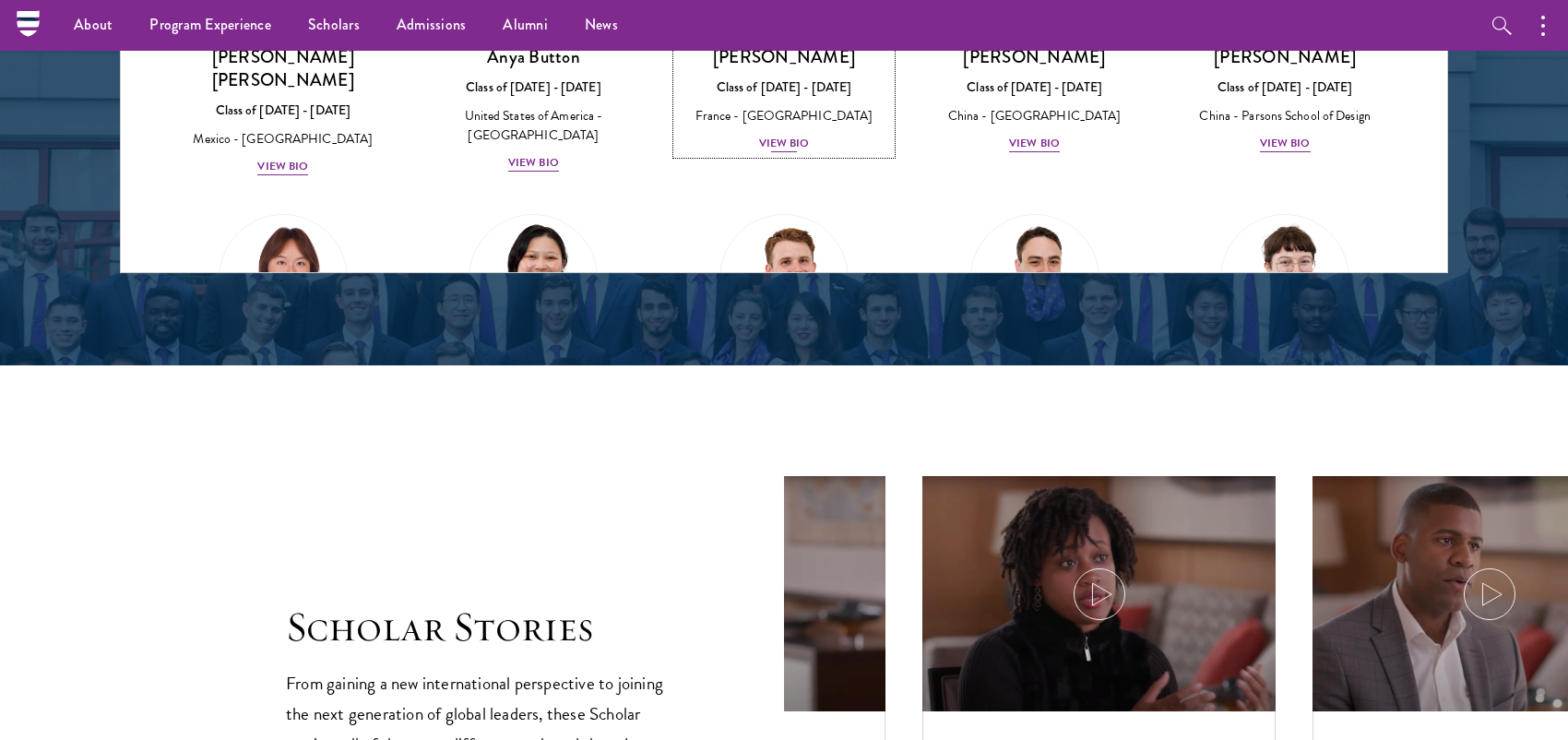
click at [793, 135] on div "View Bio" at bounding box center [784, 143] width 51 height 18
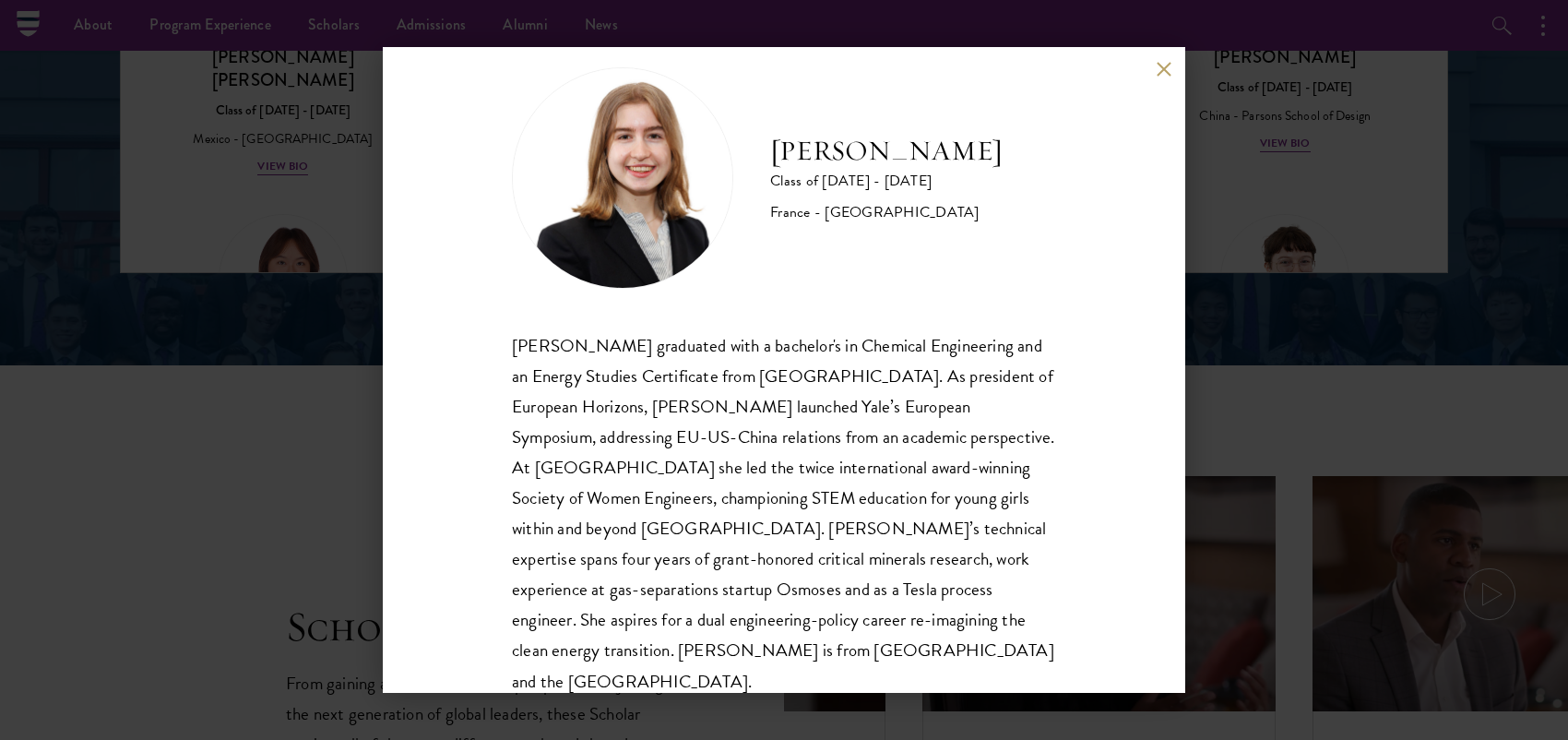
scroll to position [63, 0]
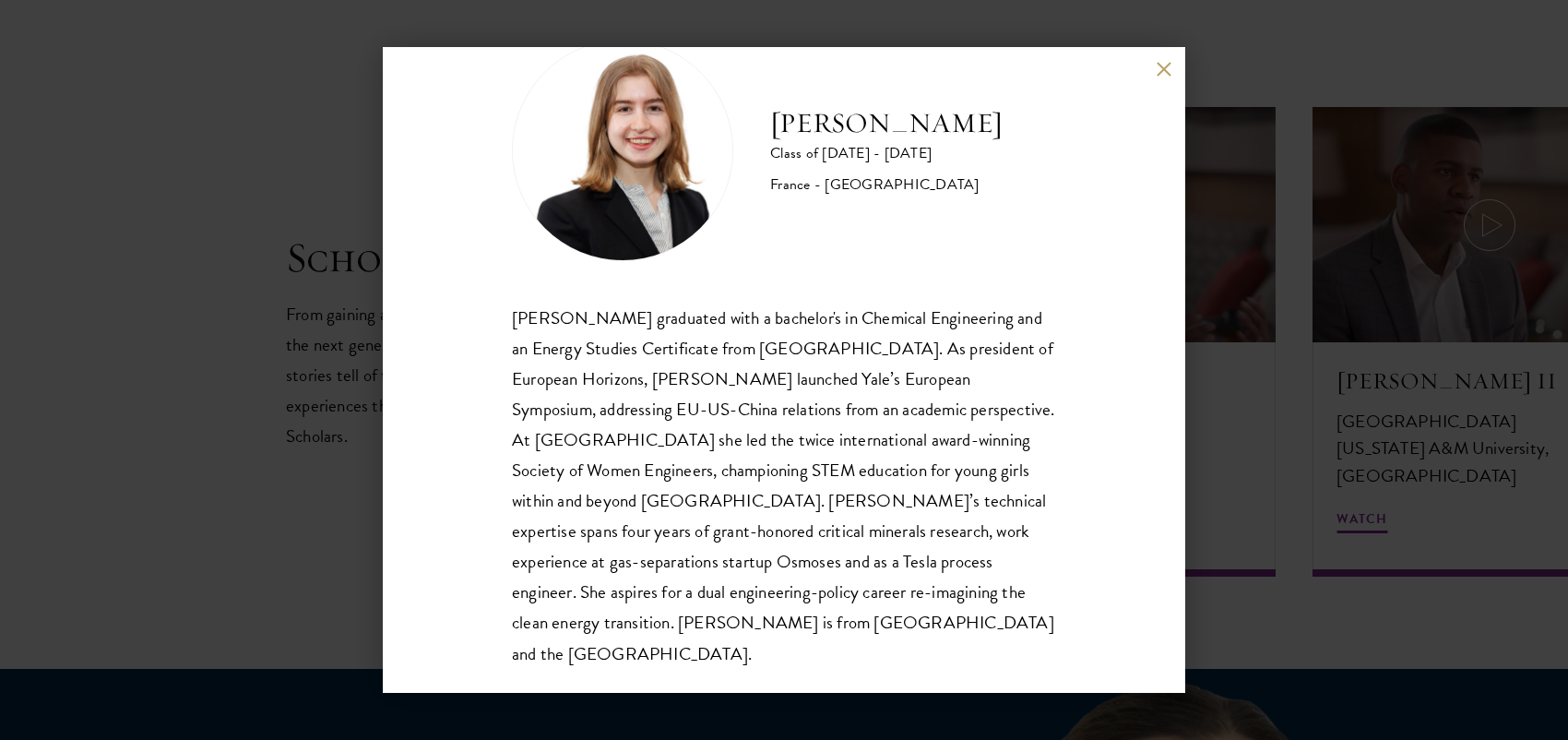
click at [1337, 318] on div "Anne-Amélie Campant Class of 2025 - 2026 France - Yale University Anne-Amélie C…" at bounding box center [784, 370] width 1568 height 740
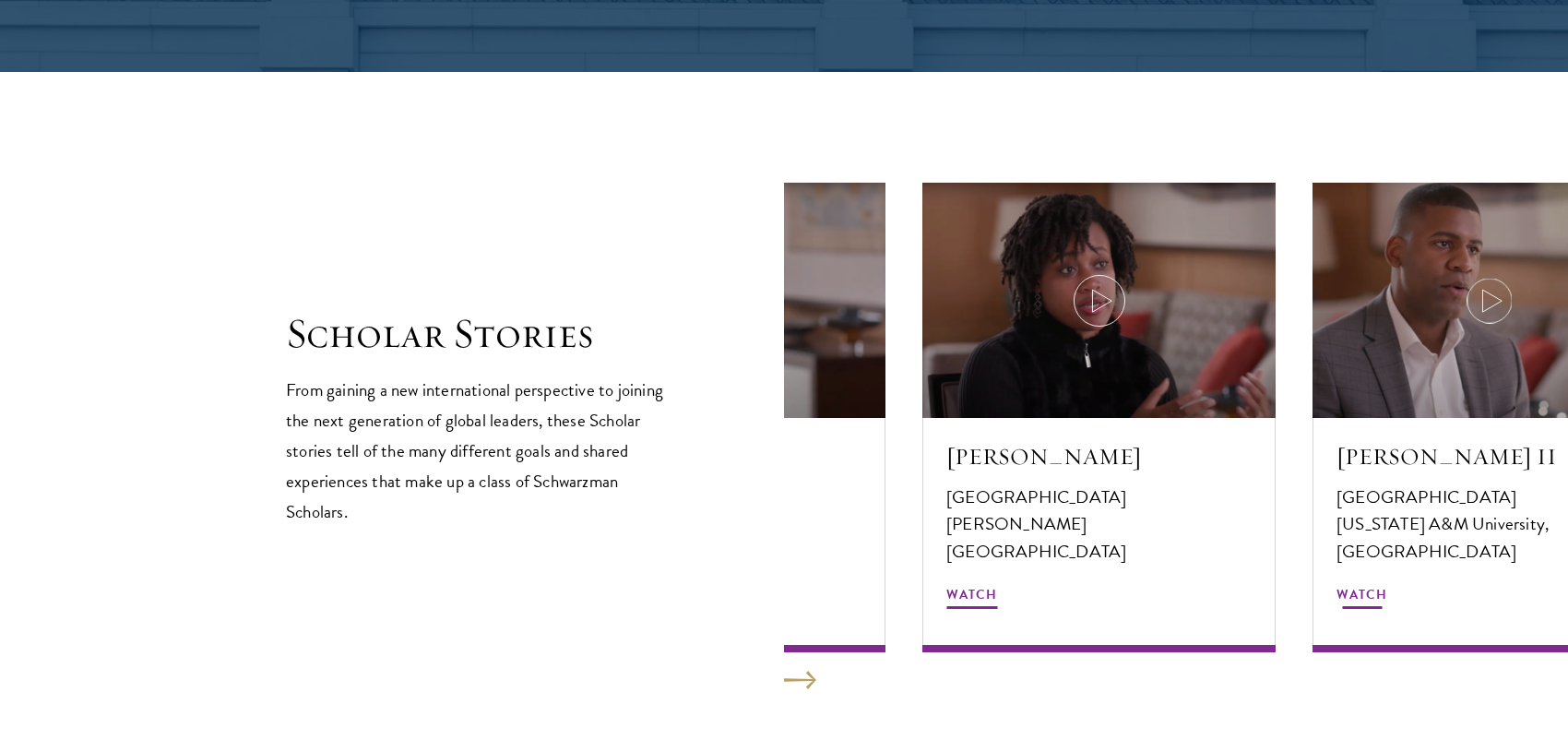
scroll to position [3193, 0]
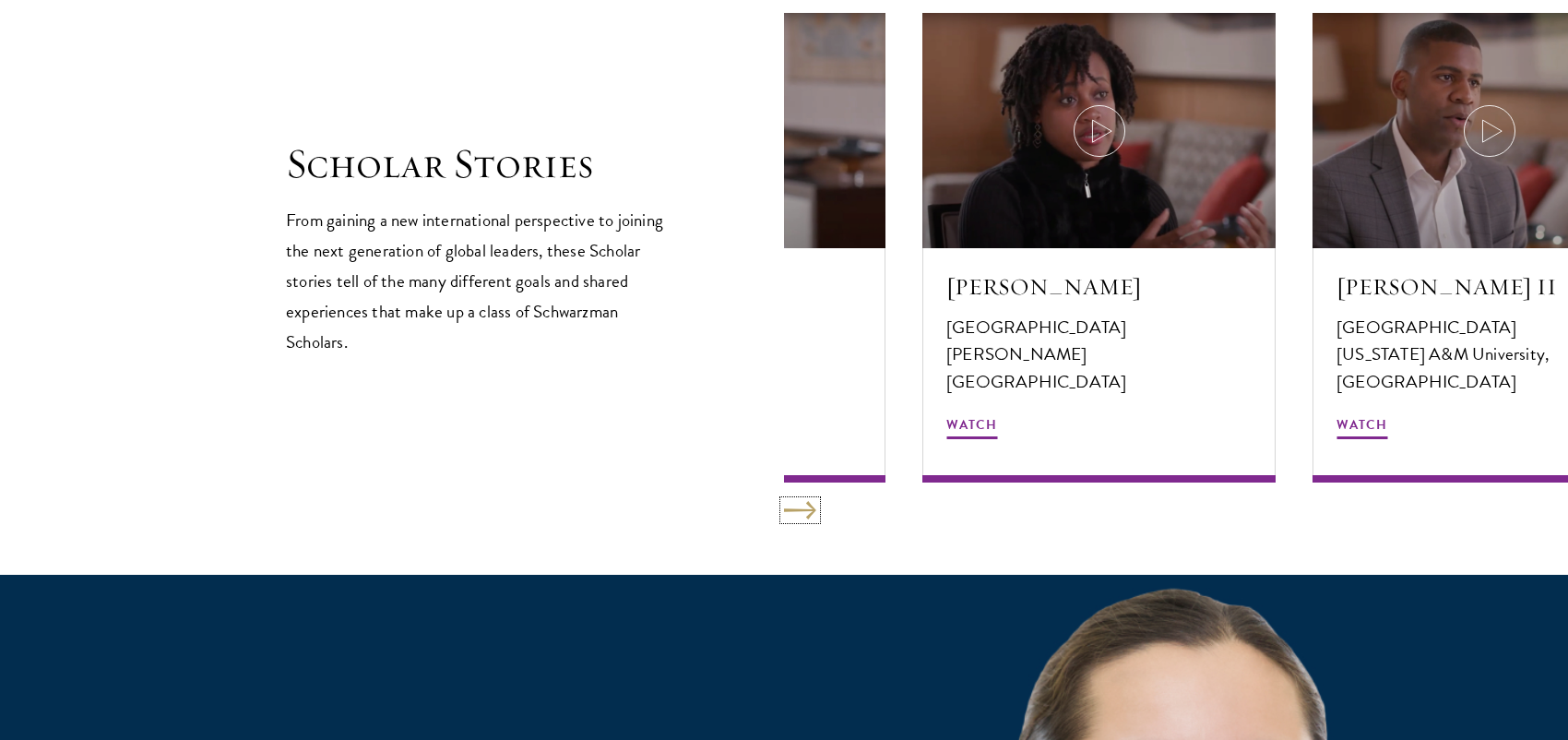
click at [791, 511] on button at bounding box center [799, 511] width 32 height 19
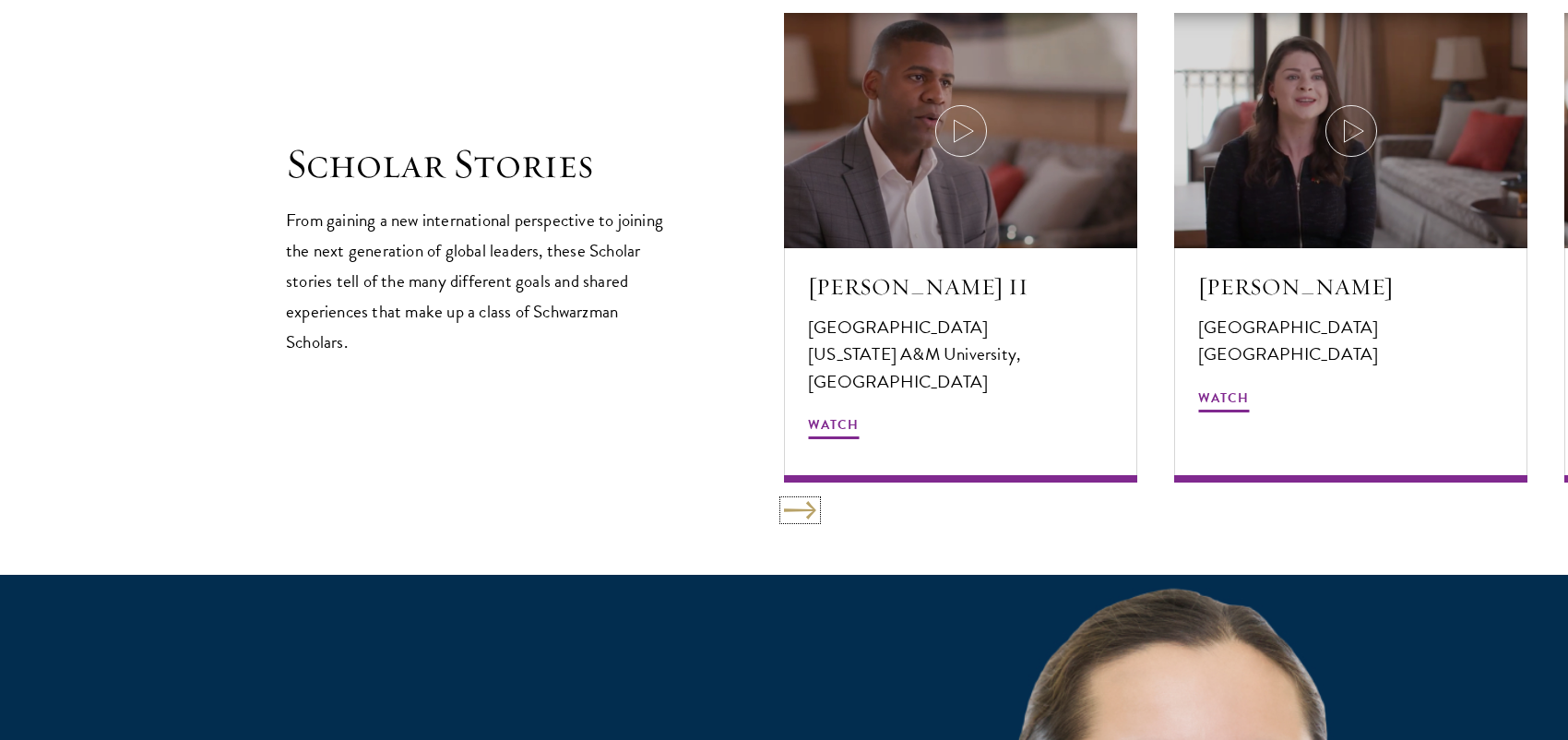
click at [791, 511] on button at bounding box center [799, 511] width 32 height 19
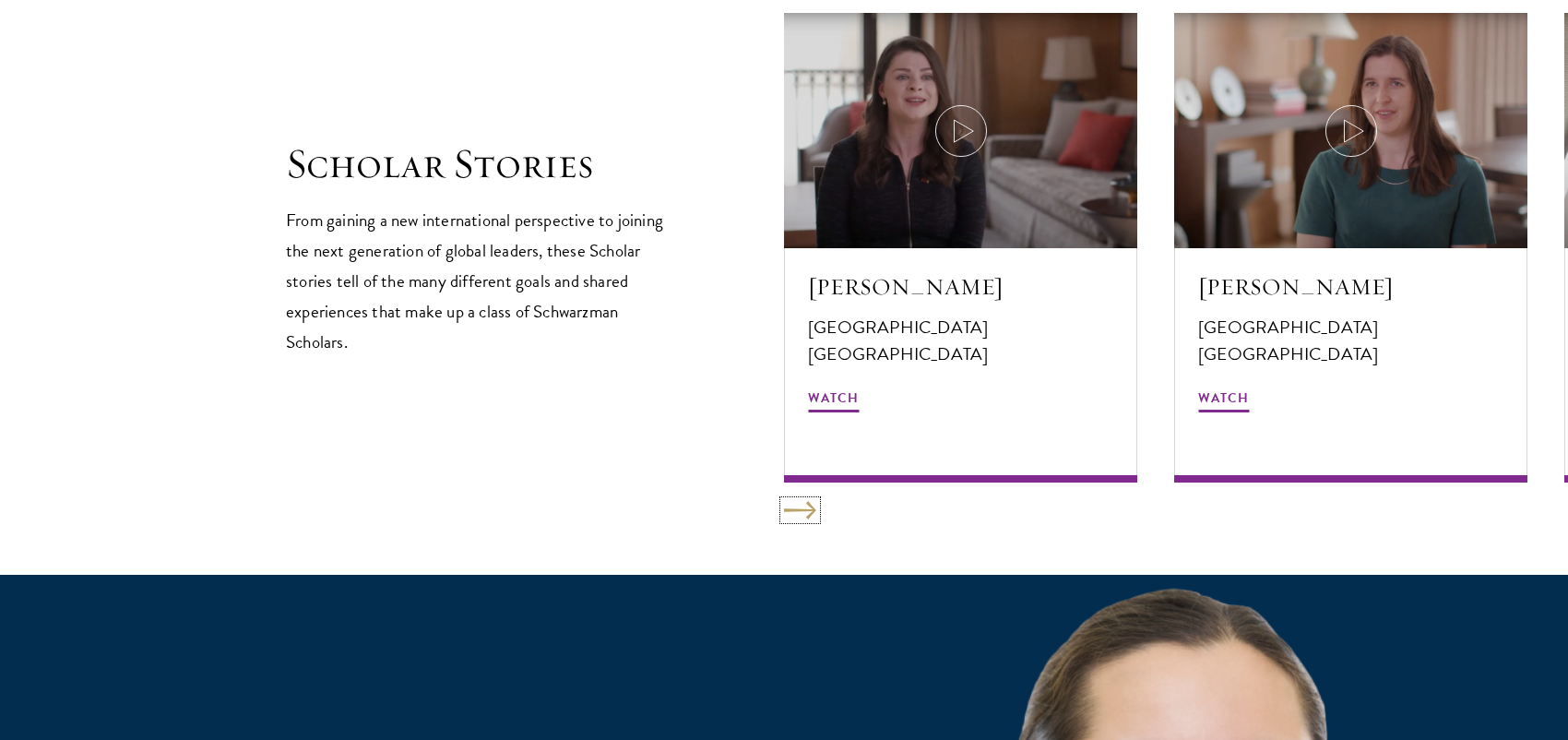
click at [793, 508] on button at bounding box center [799, 511] width 32 height 19
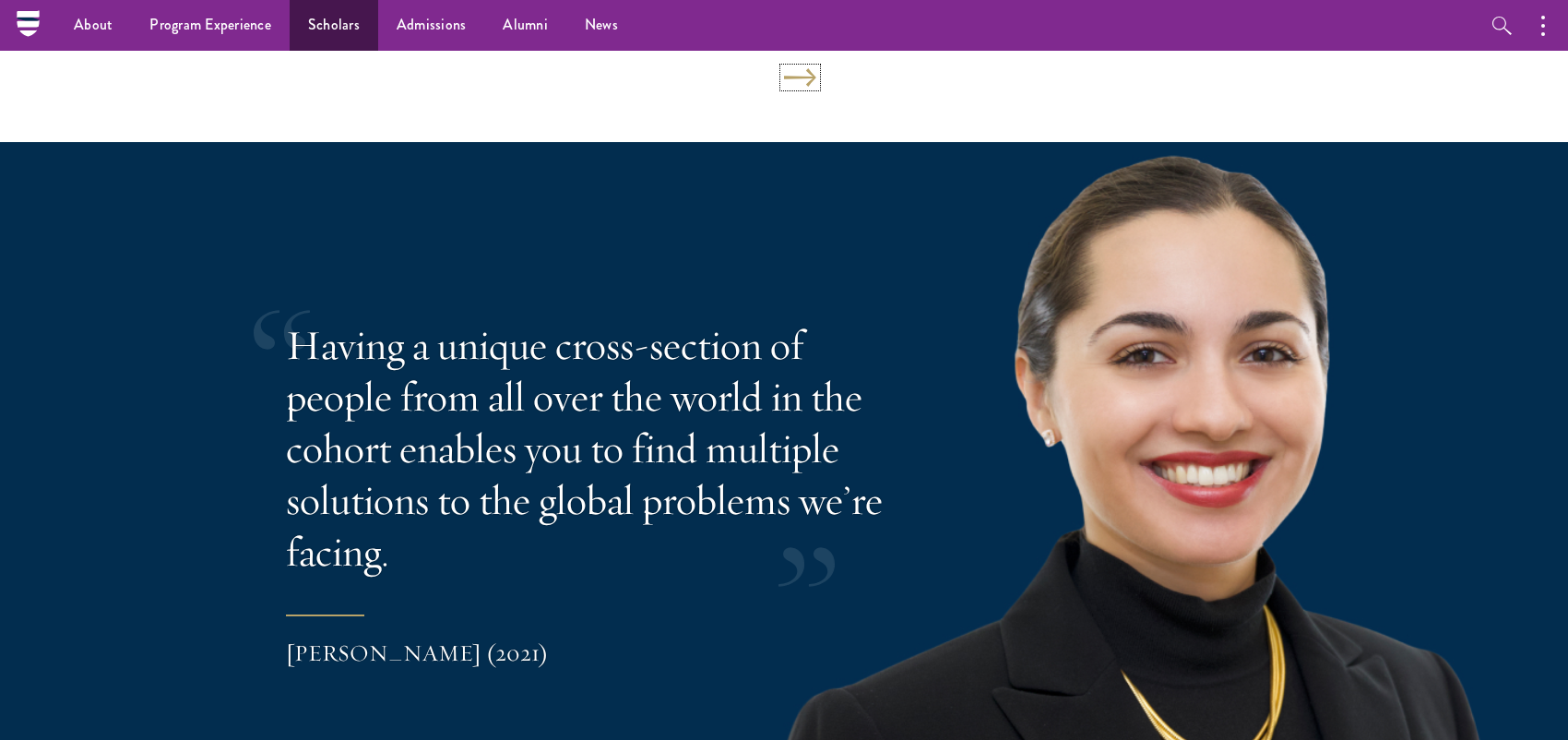
scroll to position [3406, 0]
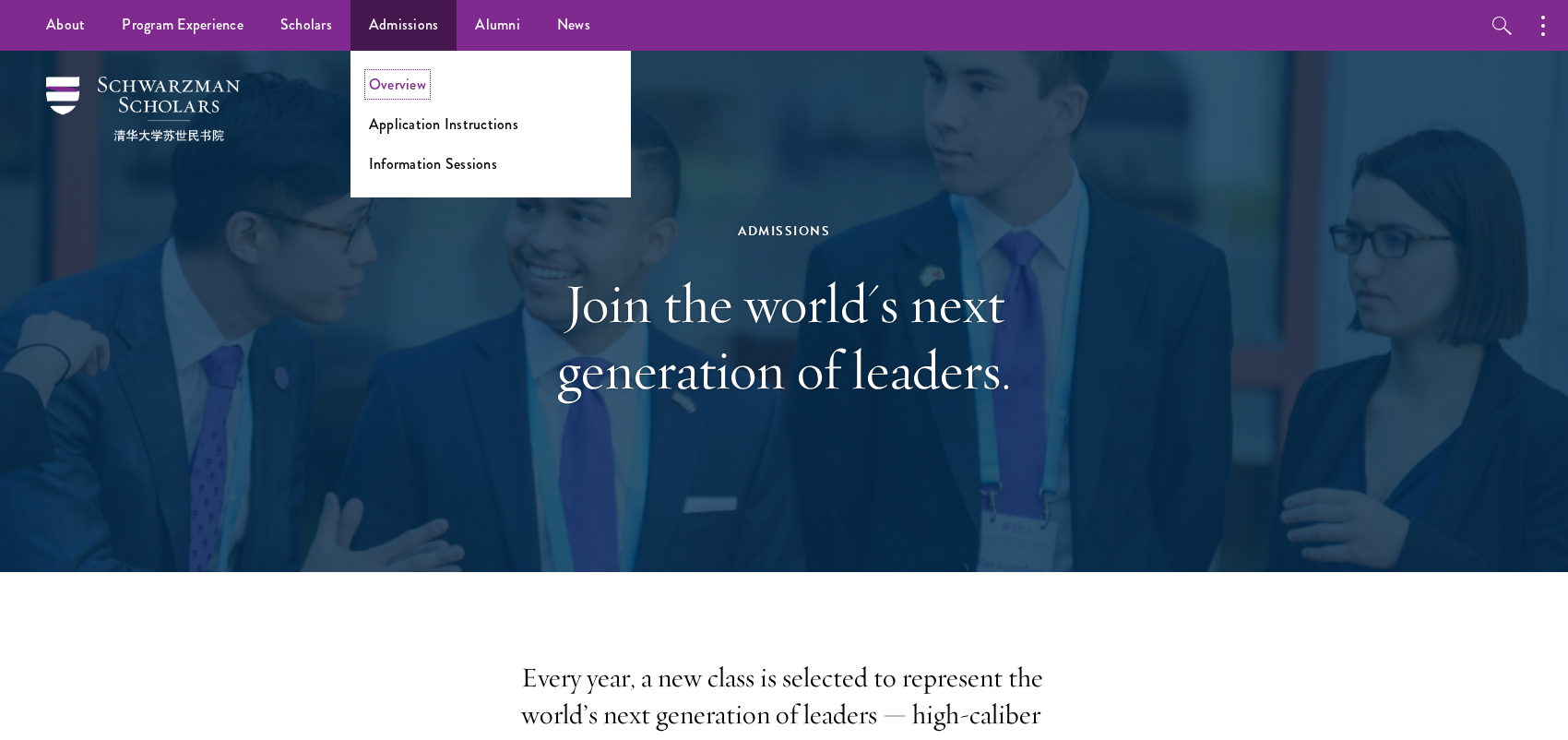
click at [405, 83] on link "Overview" at bounding box center [397, 84] width 57 height 22
click at [397, 129] on link "Application Instructions" at bounding box center [444, 124] width 150 height 22
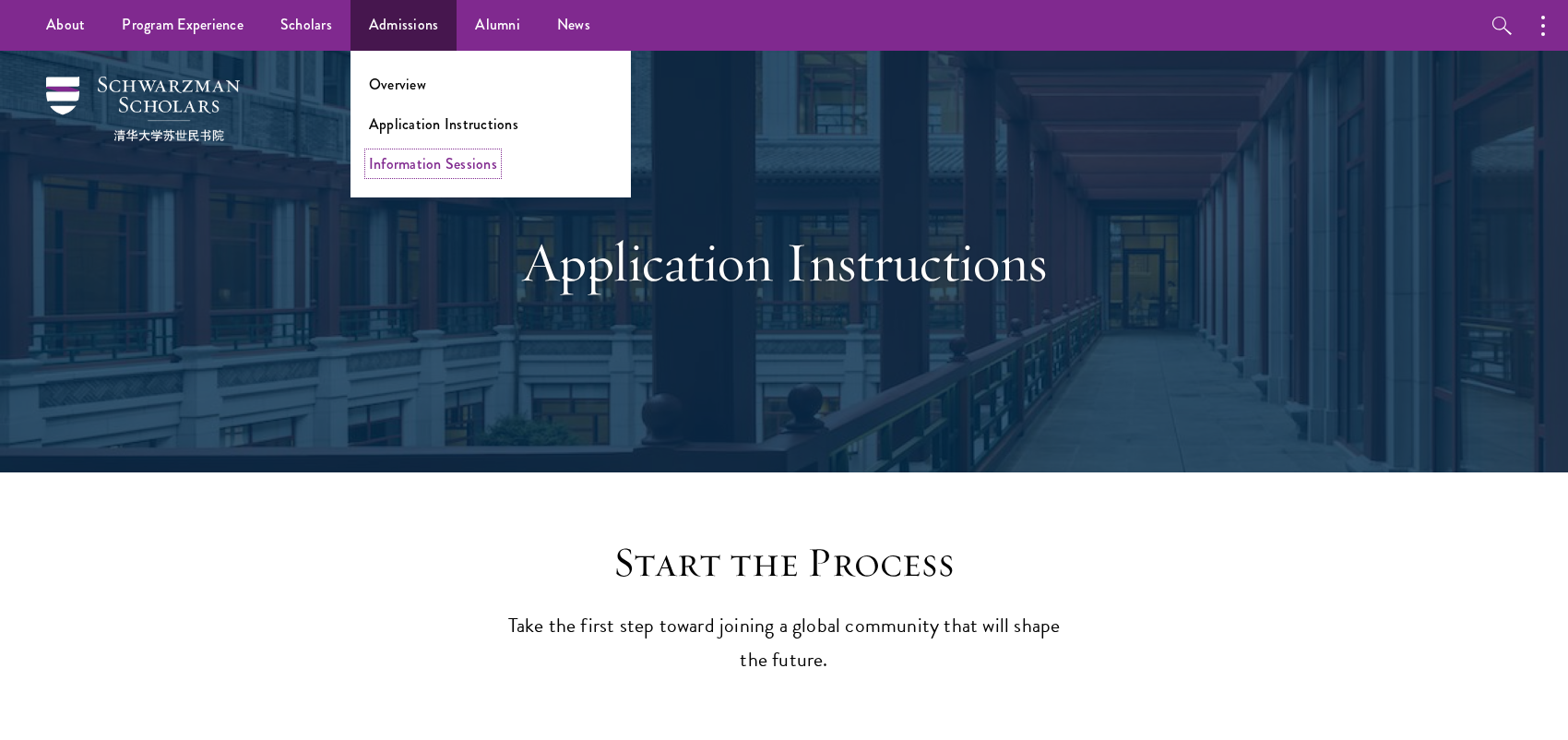
click at [407, 166] on link "Information Sessions" at bounding box center [432, 164] width 128 height 22
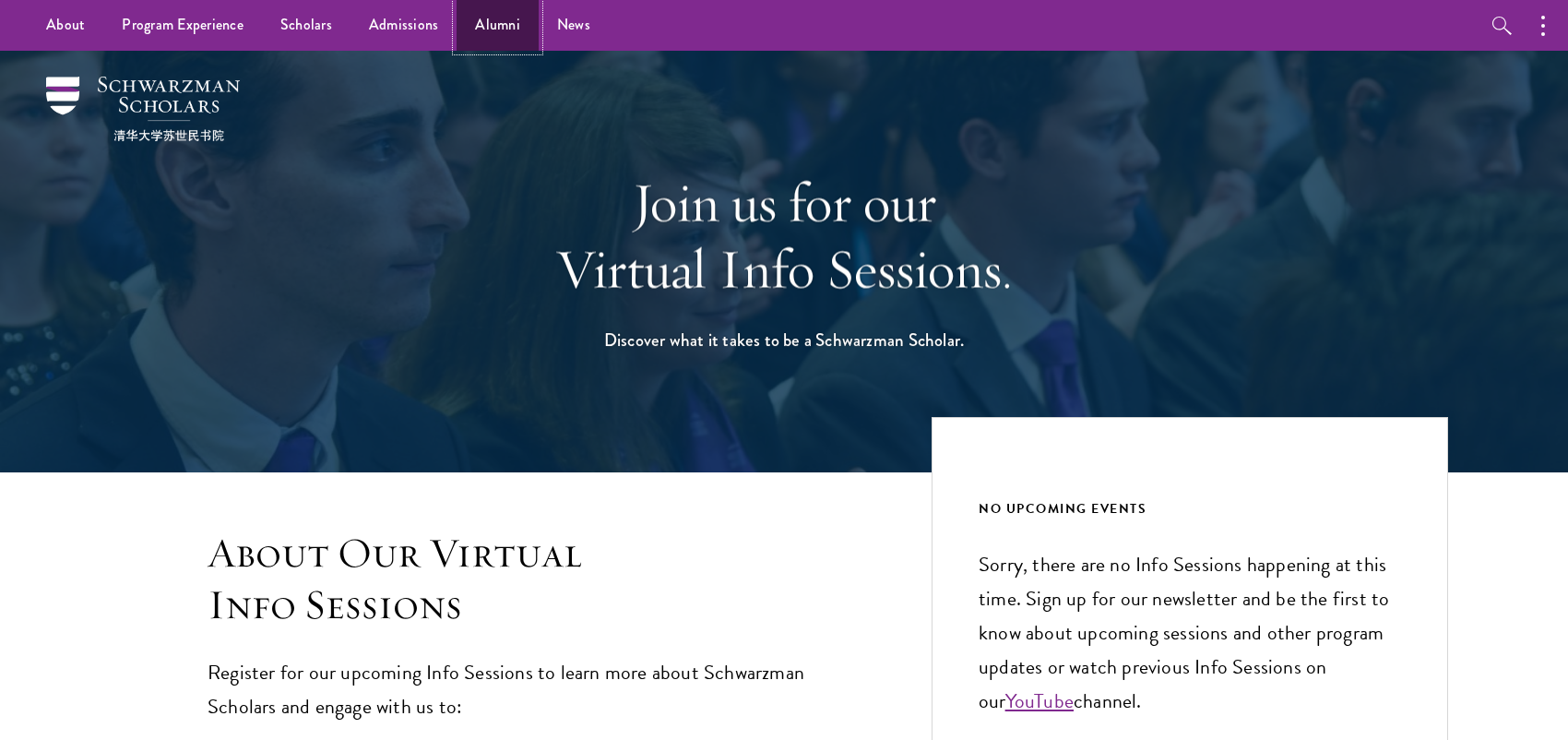
click at [491, 27] on link "Alumni" at bounding box center [498, 25] width 82 height 51
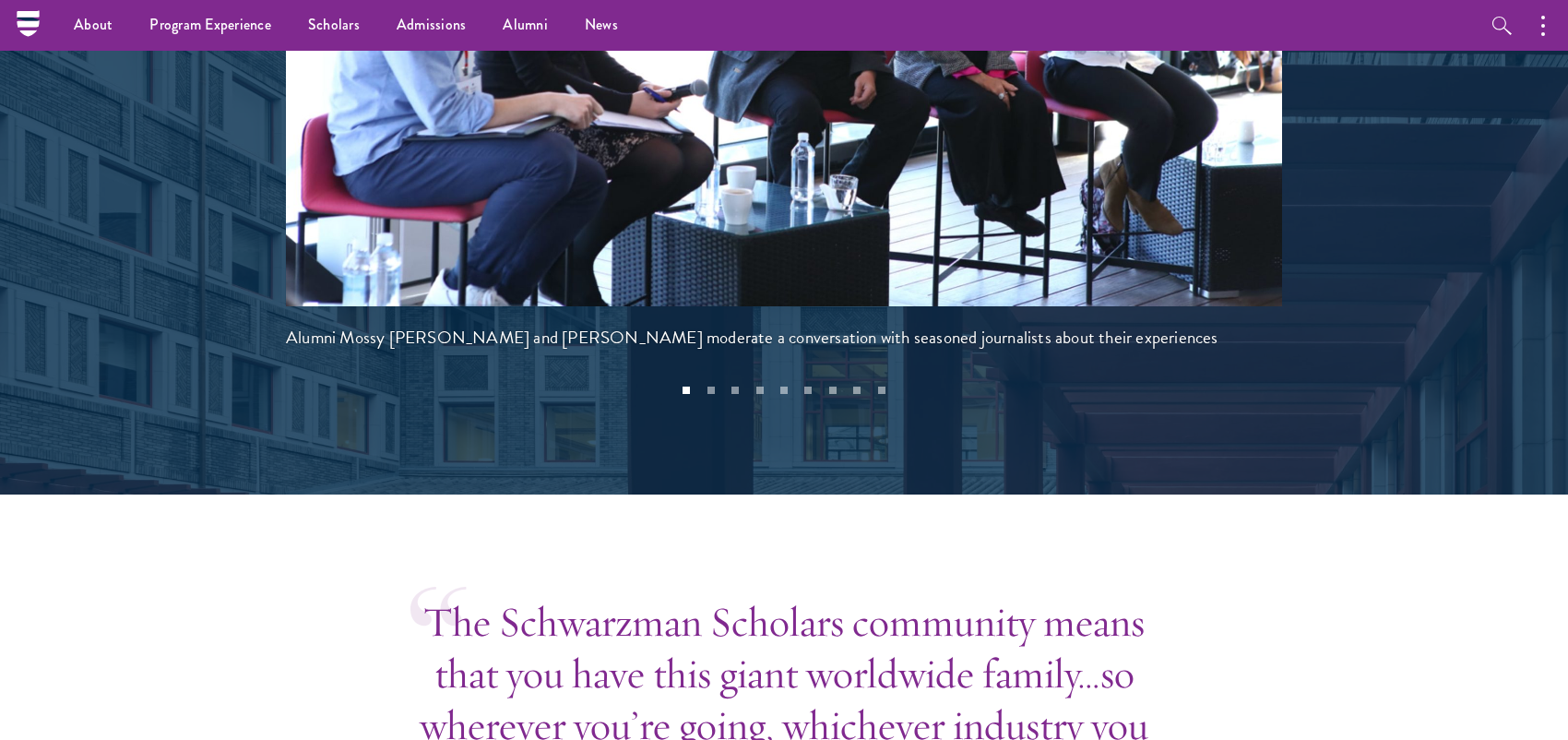
scroll to position [3968, 0]
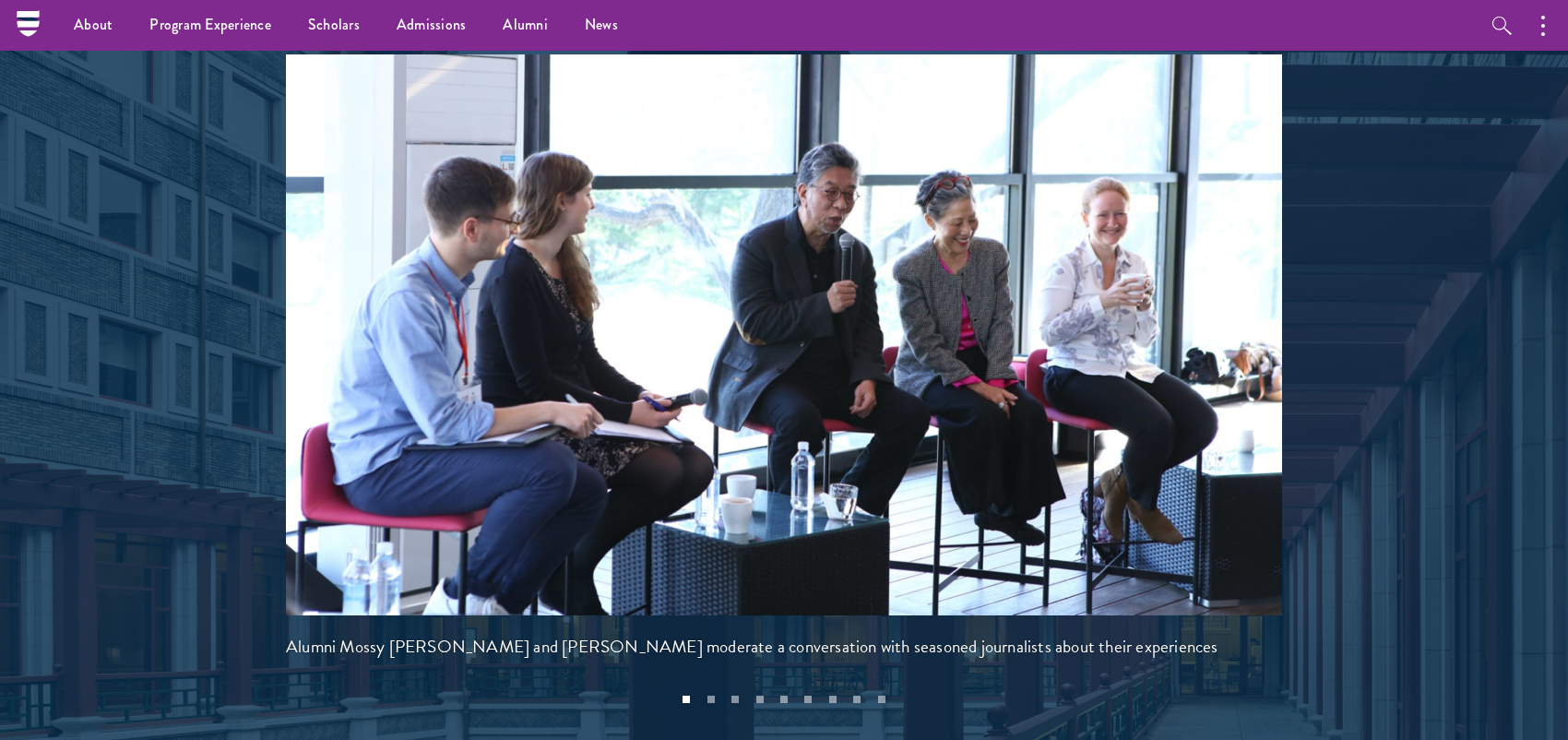
click at [1326, 292] on button at bounding box center [1312, 318] width 61 height 52
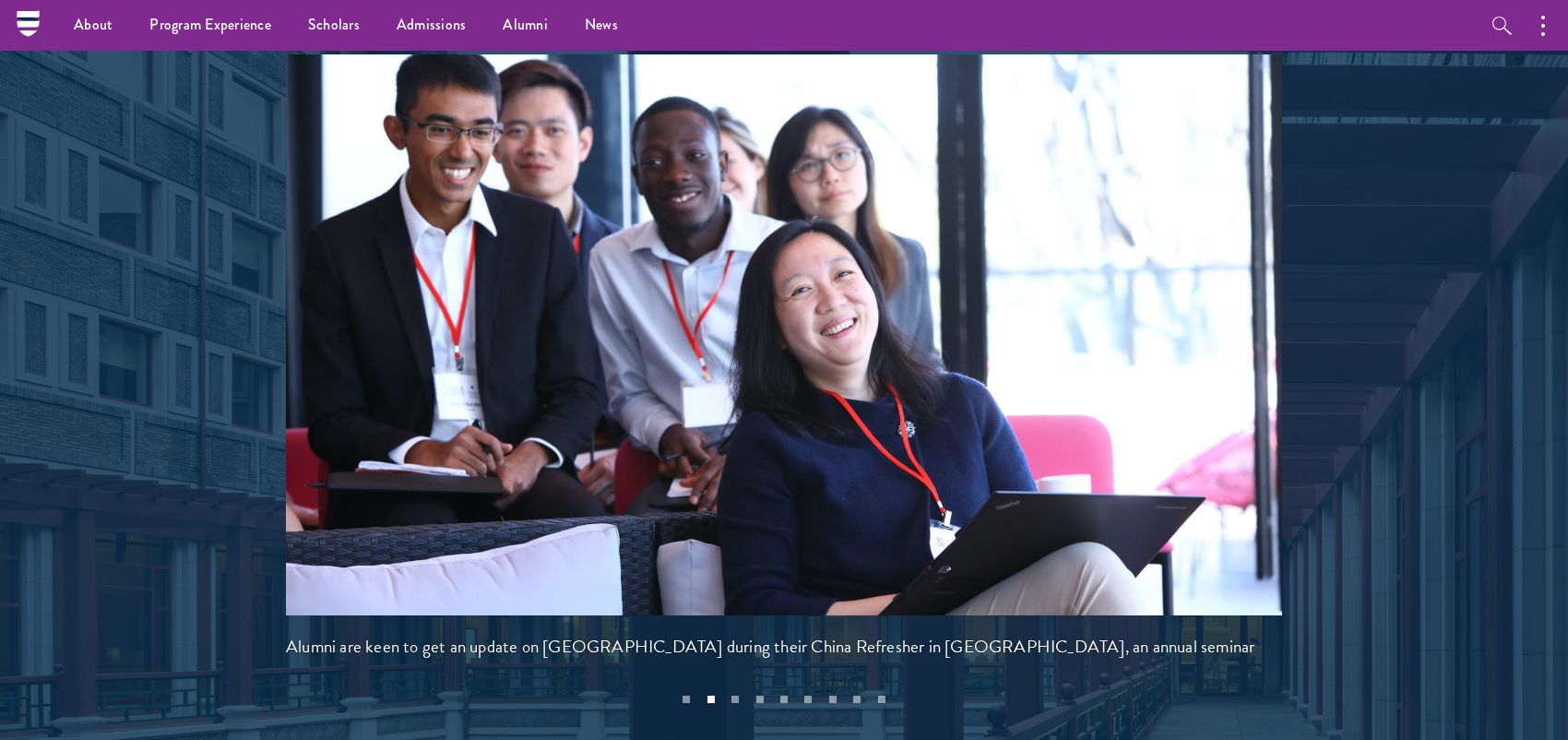
click at [1326, 292] on button at bounding box center [1312, 318] width 61 height 52
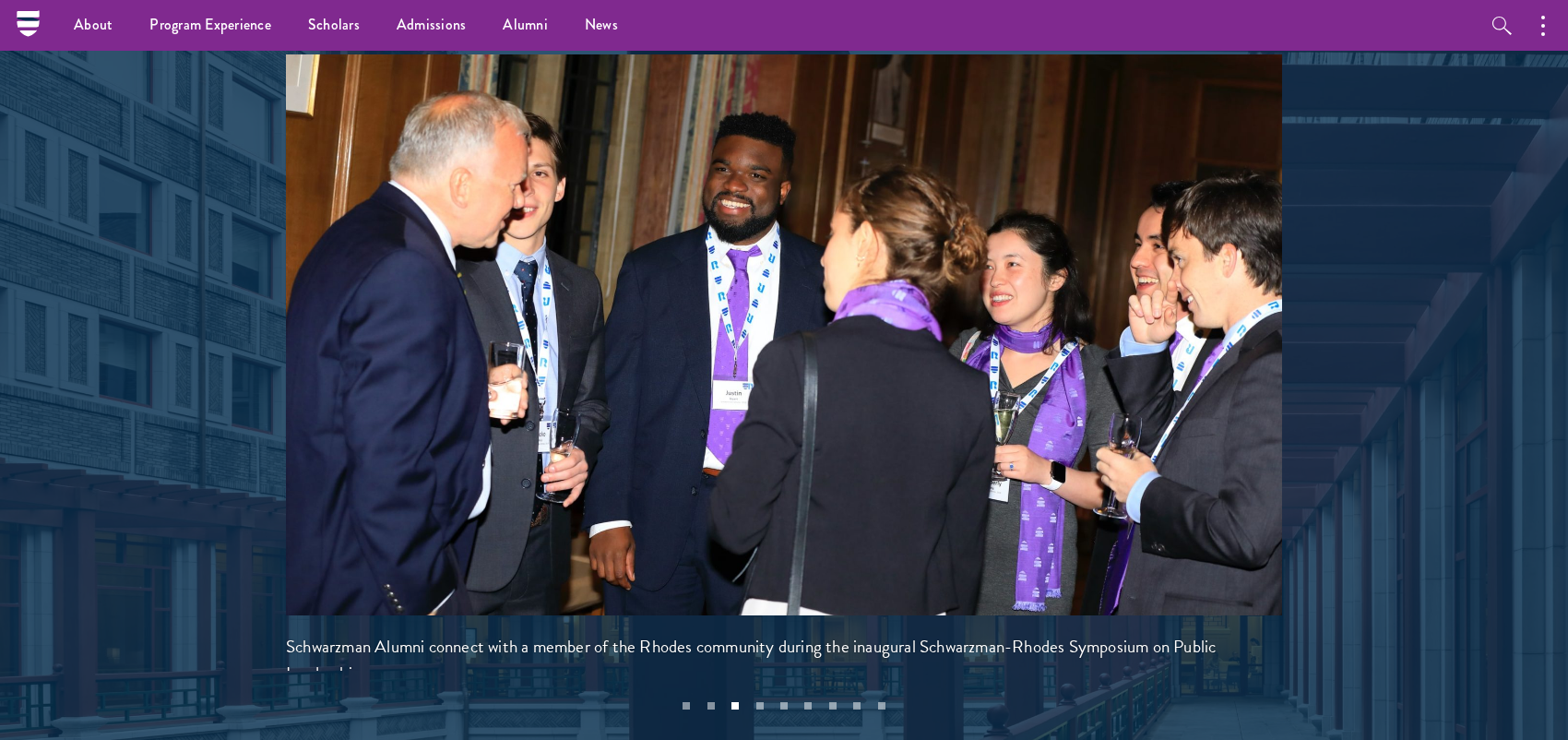
click at [1326, 296] on button at bounding box center [1312, 321] width 61 height 52
click at [1321, 306] on button at bounding box center [1312, 332] width 61 height 52
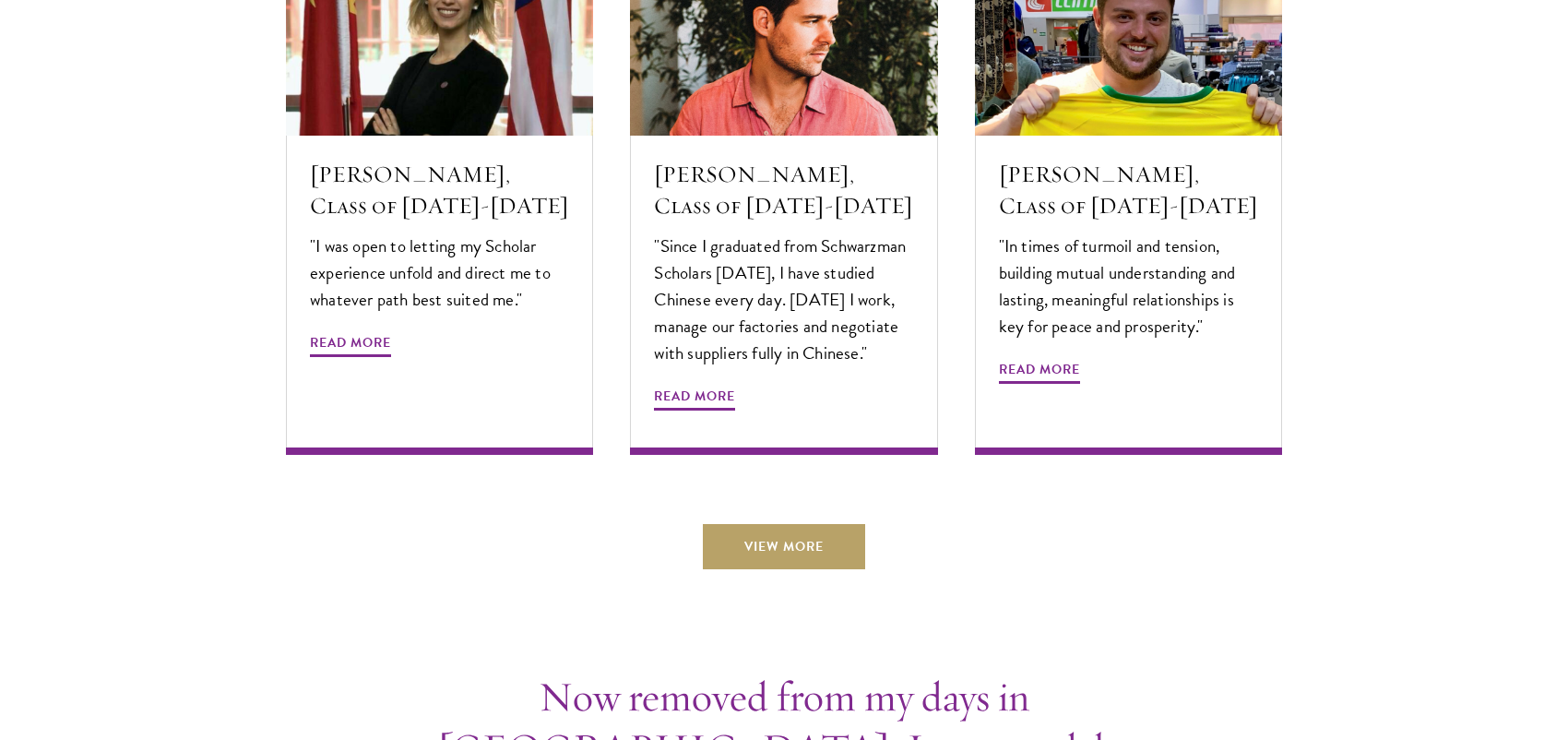
scroll to position [6367, 0]
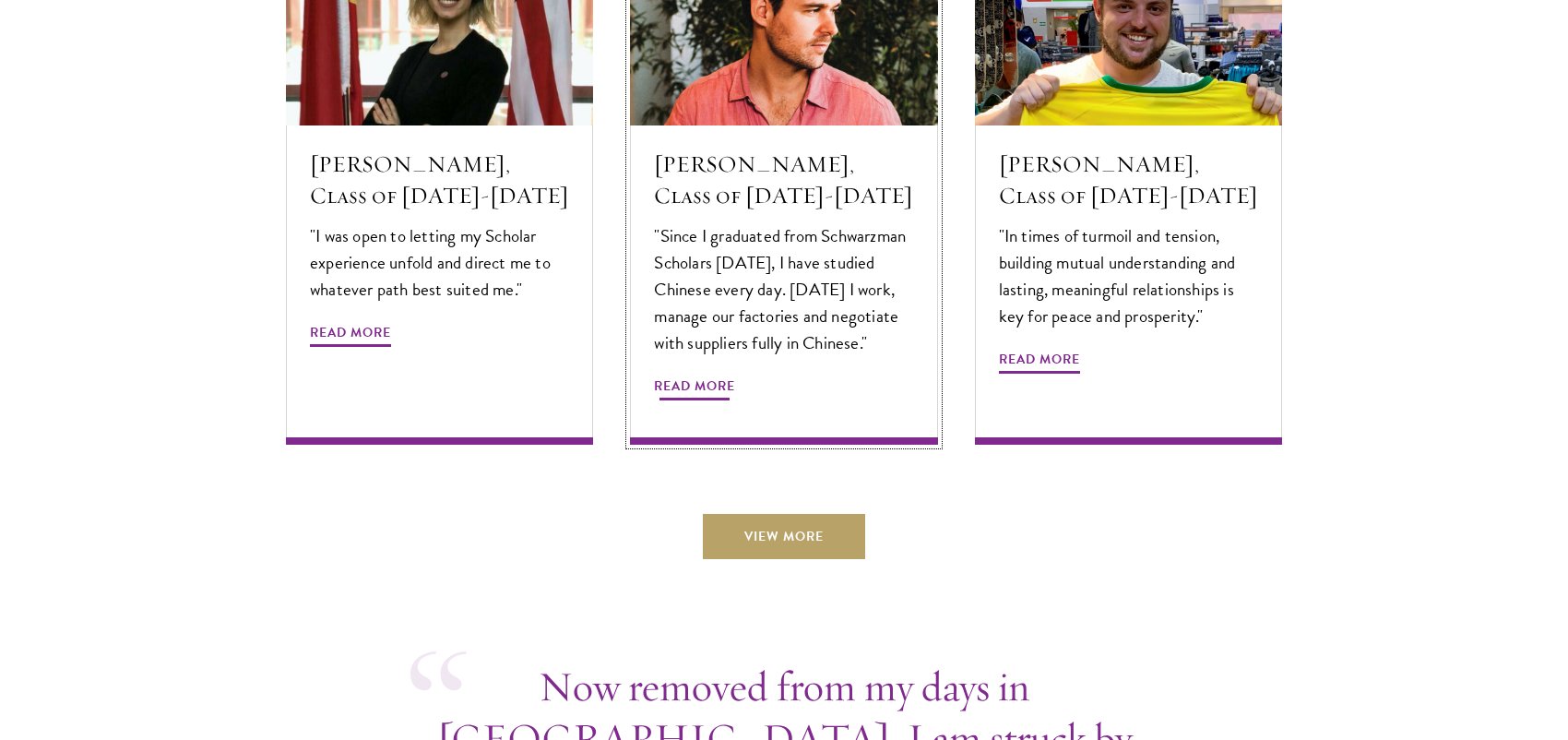
click at [787, 264] on p ""Since I graduated from Schwarzman Scholars [DATE], I have studied Chinese ever…" at bounding box center [783, 289] width 259 height 134
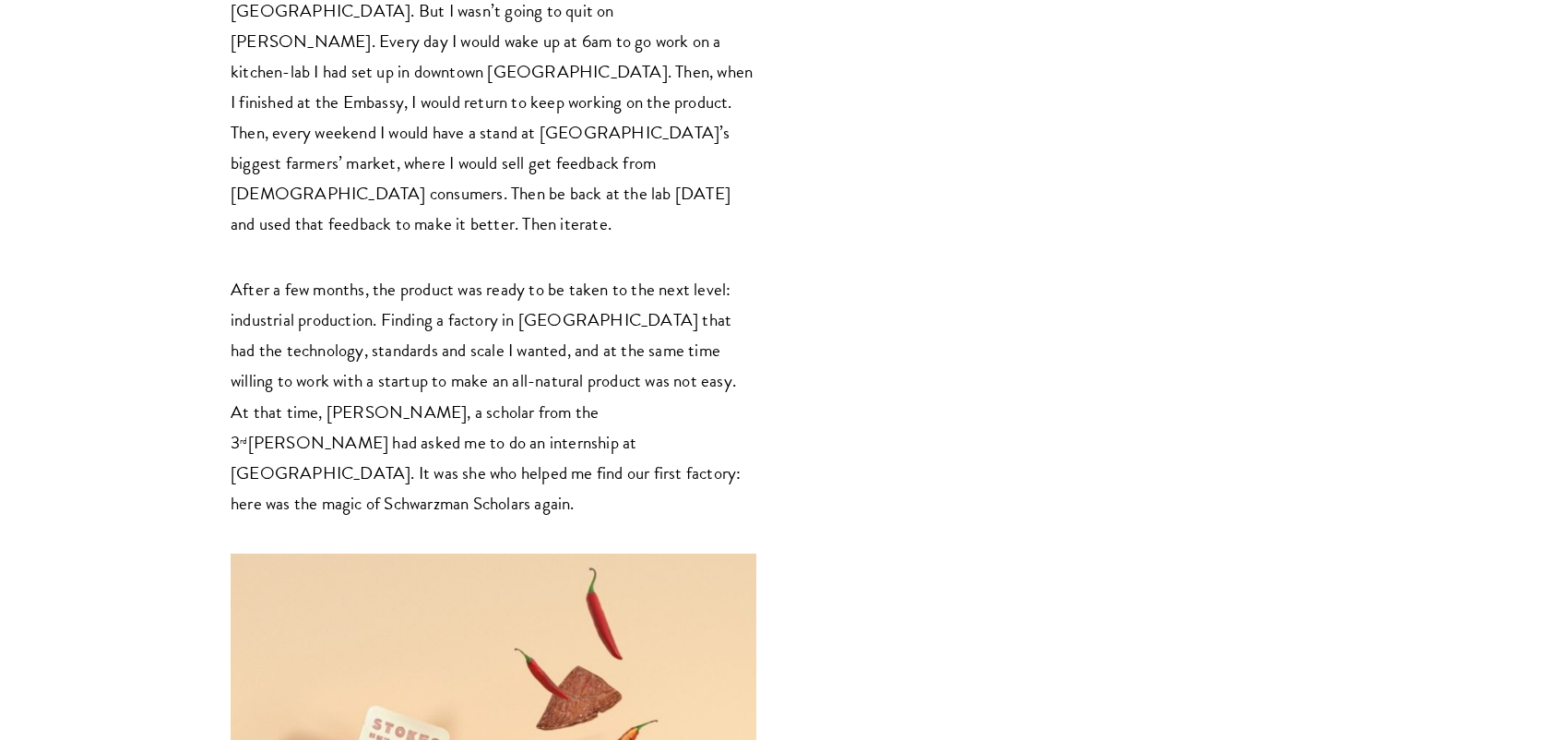
scroll to position [3322, 0]
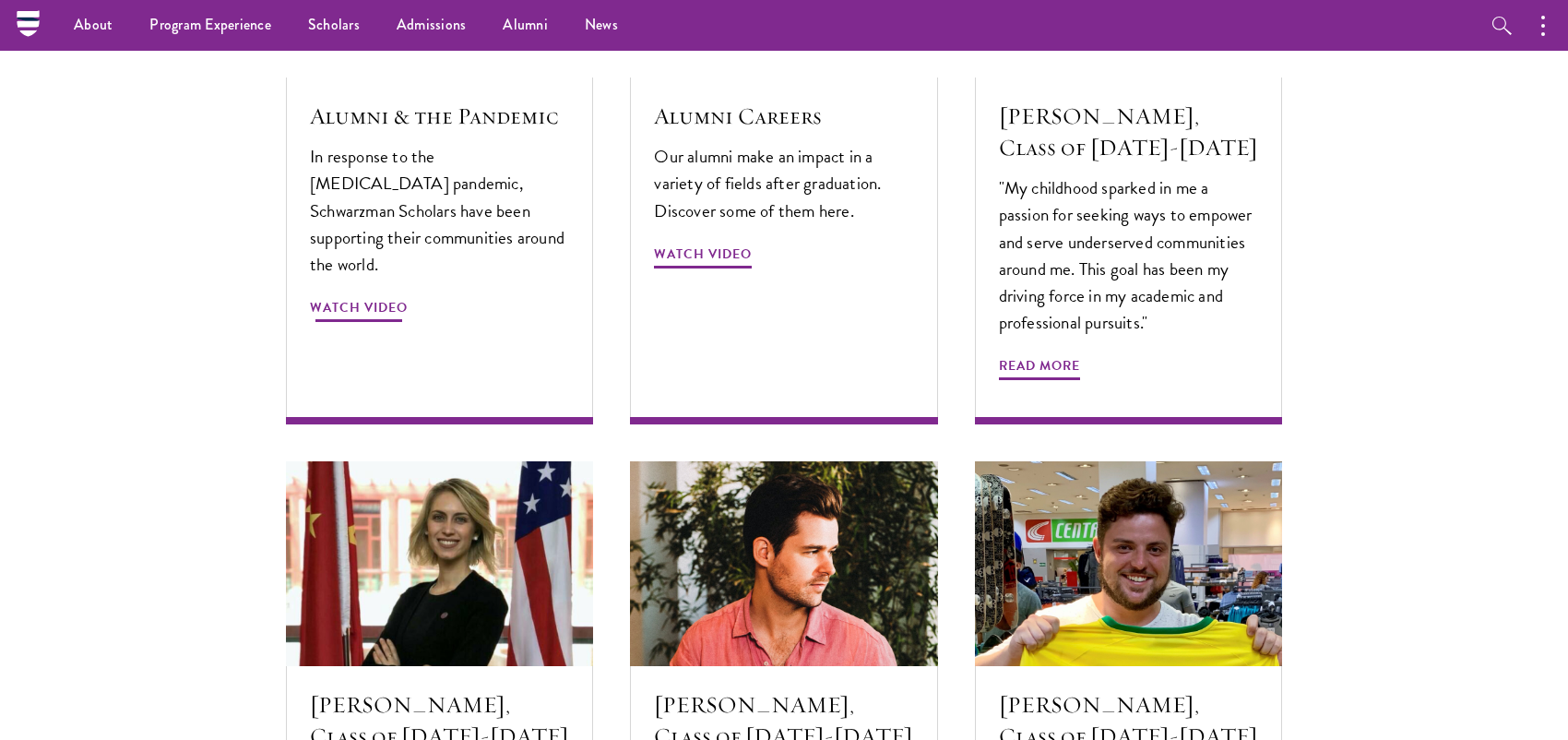
scroll to position [5785, 0]
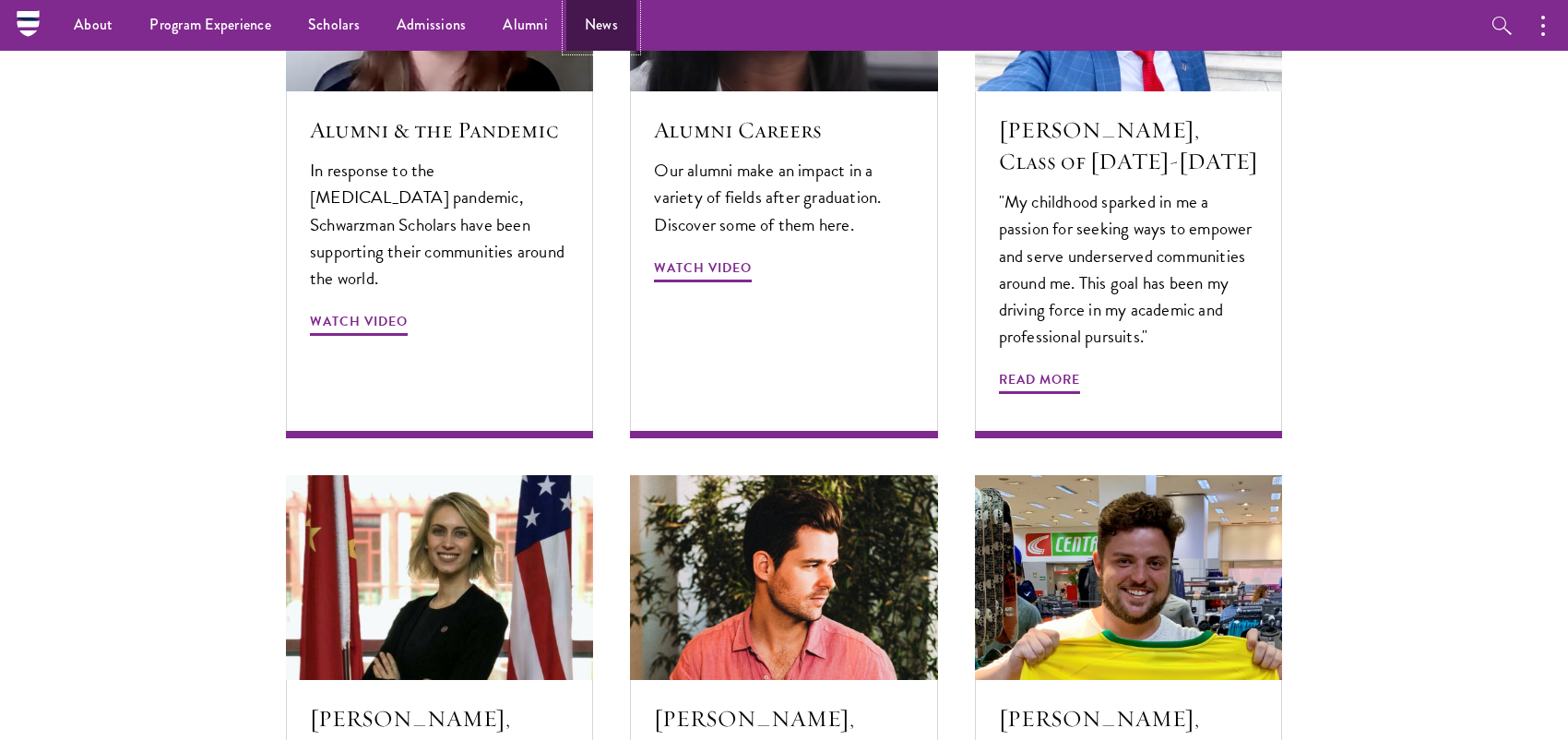
click at [604, 26] on link "News" at bounding box center [601, 25] width 70 height 51
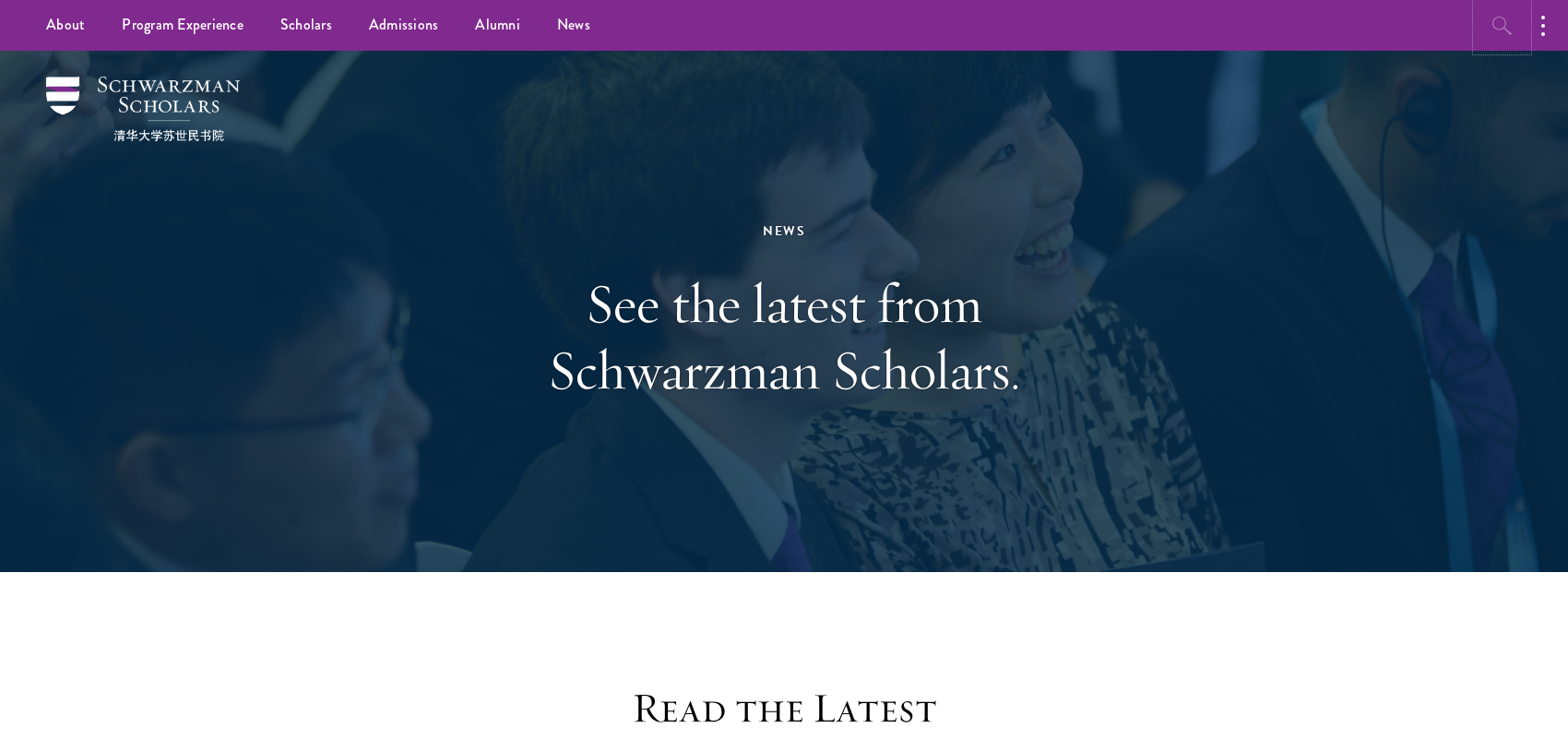
click at [1497, 29] on icon "button" at bounding box center [1502, 26] width 20 height 19
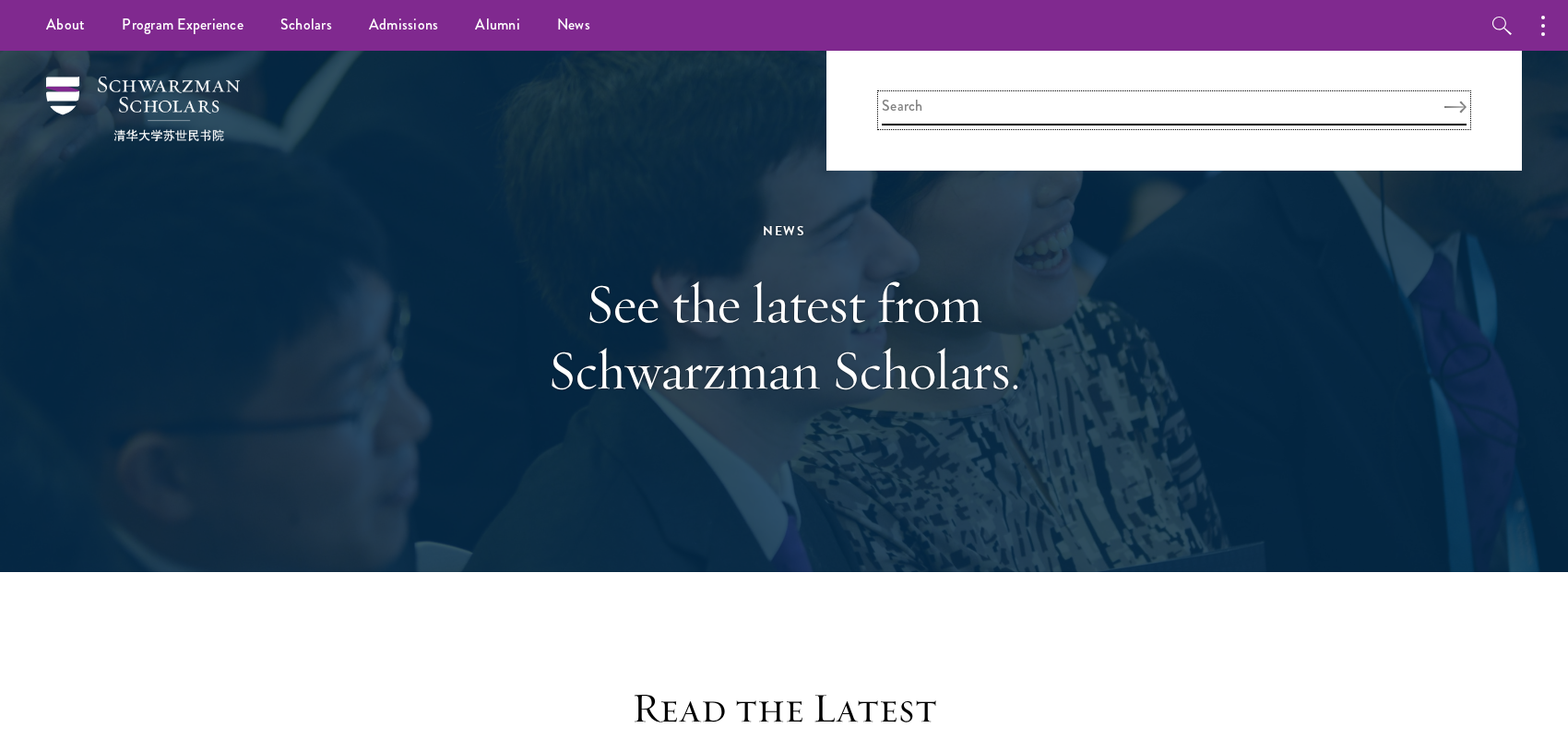
click at [960, 96] on input "search" at bounding box center [1174, 110] width 585 height 31
type input "g"
click at [1444, 100] on button "Search" at bounding box center [1456, 107] width 22 height 13
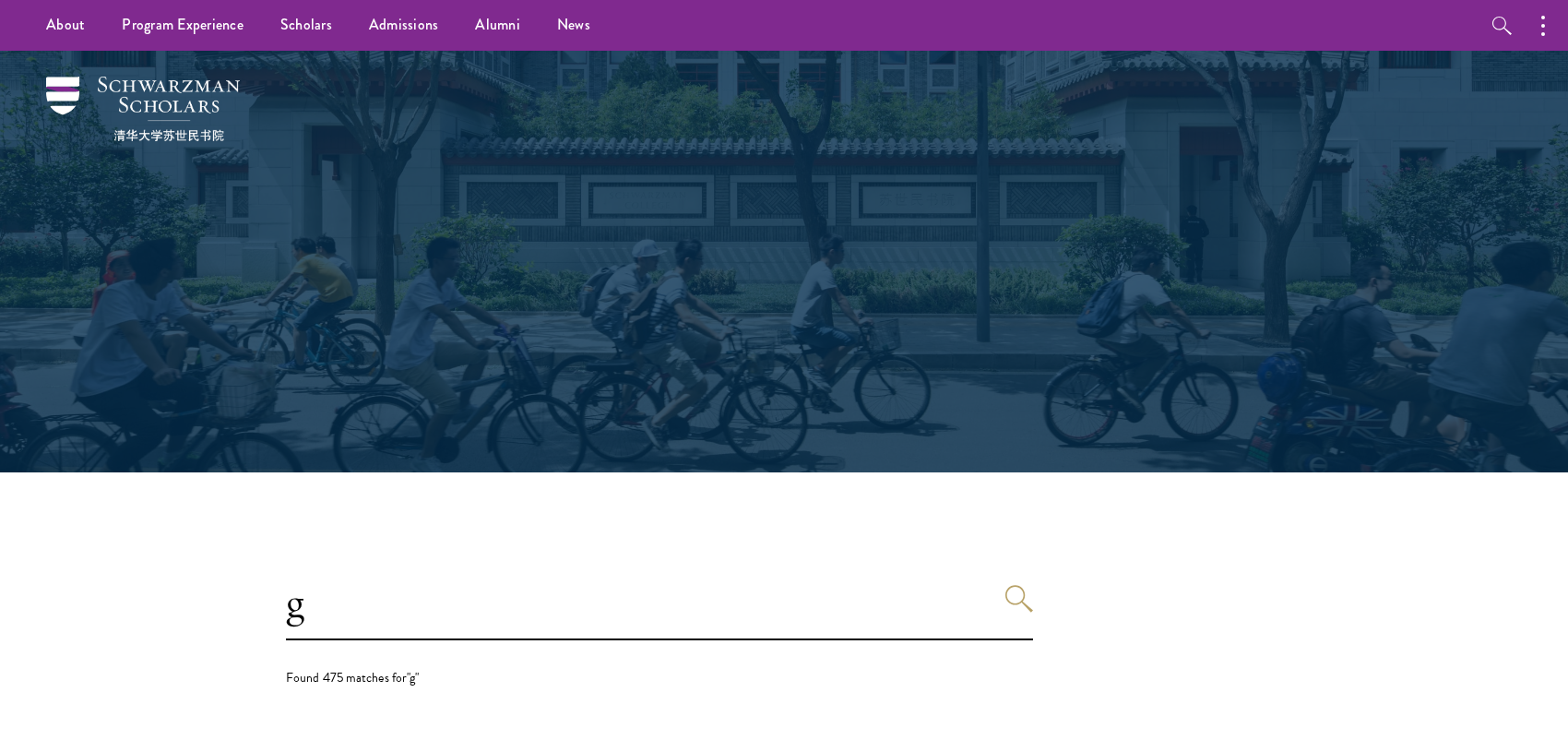
click at [1459, 105] on div at bounding box center [784, 261] width 1568 height 422
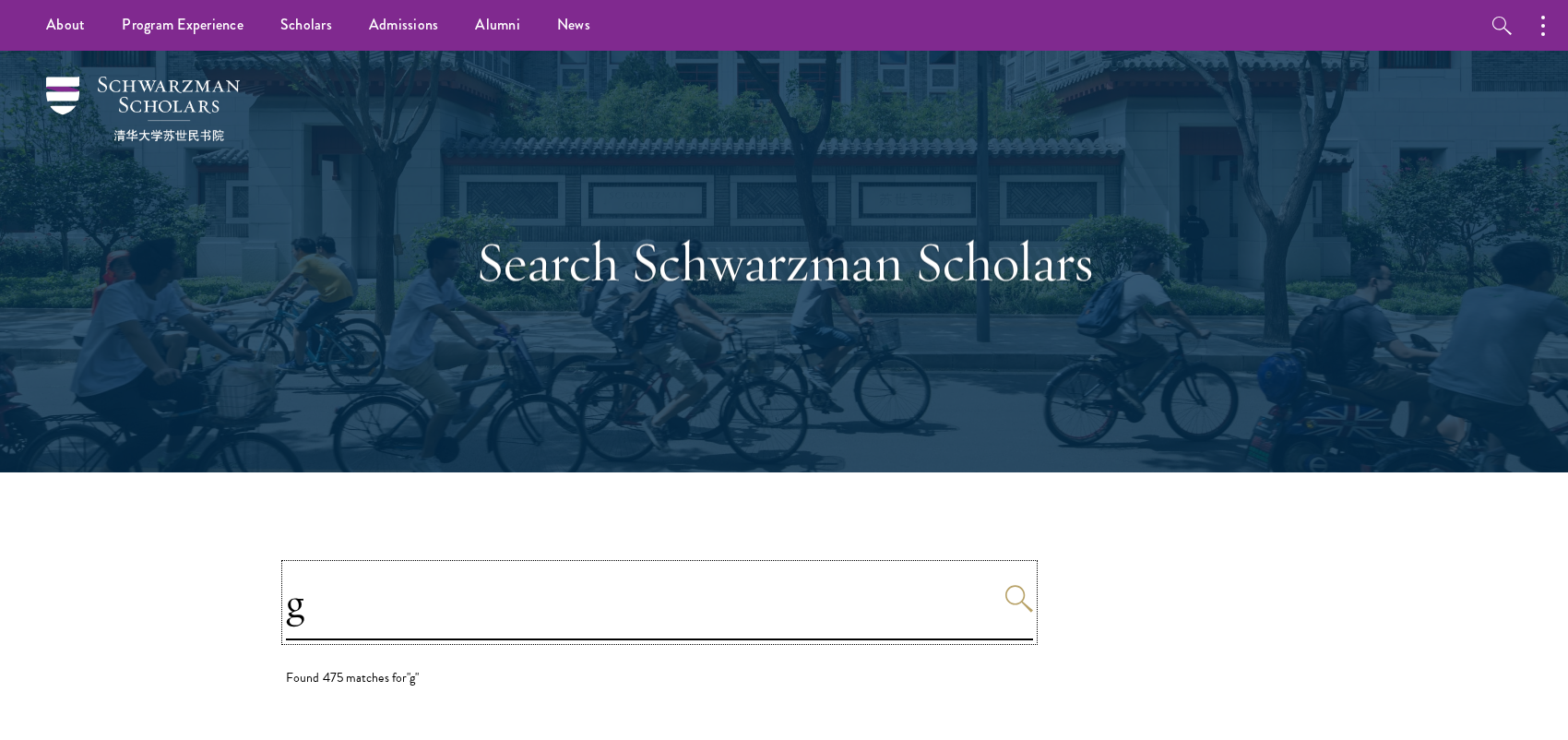
click at [711, 615] on input "g" at bounding box center [659, 602] width 747 height 76
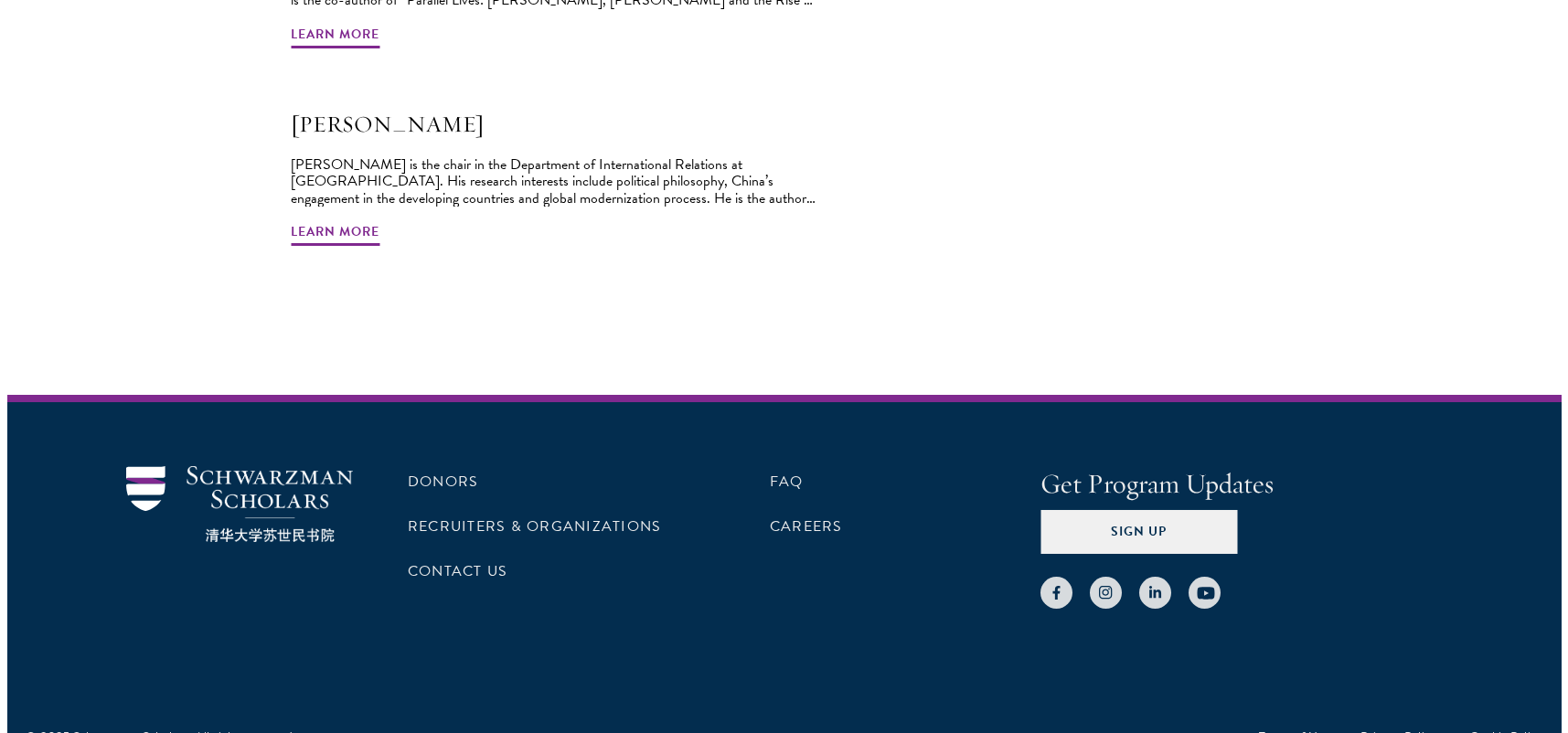
scroll to position [2532, 0]
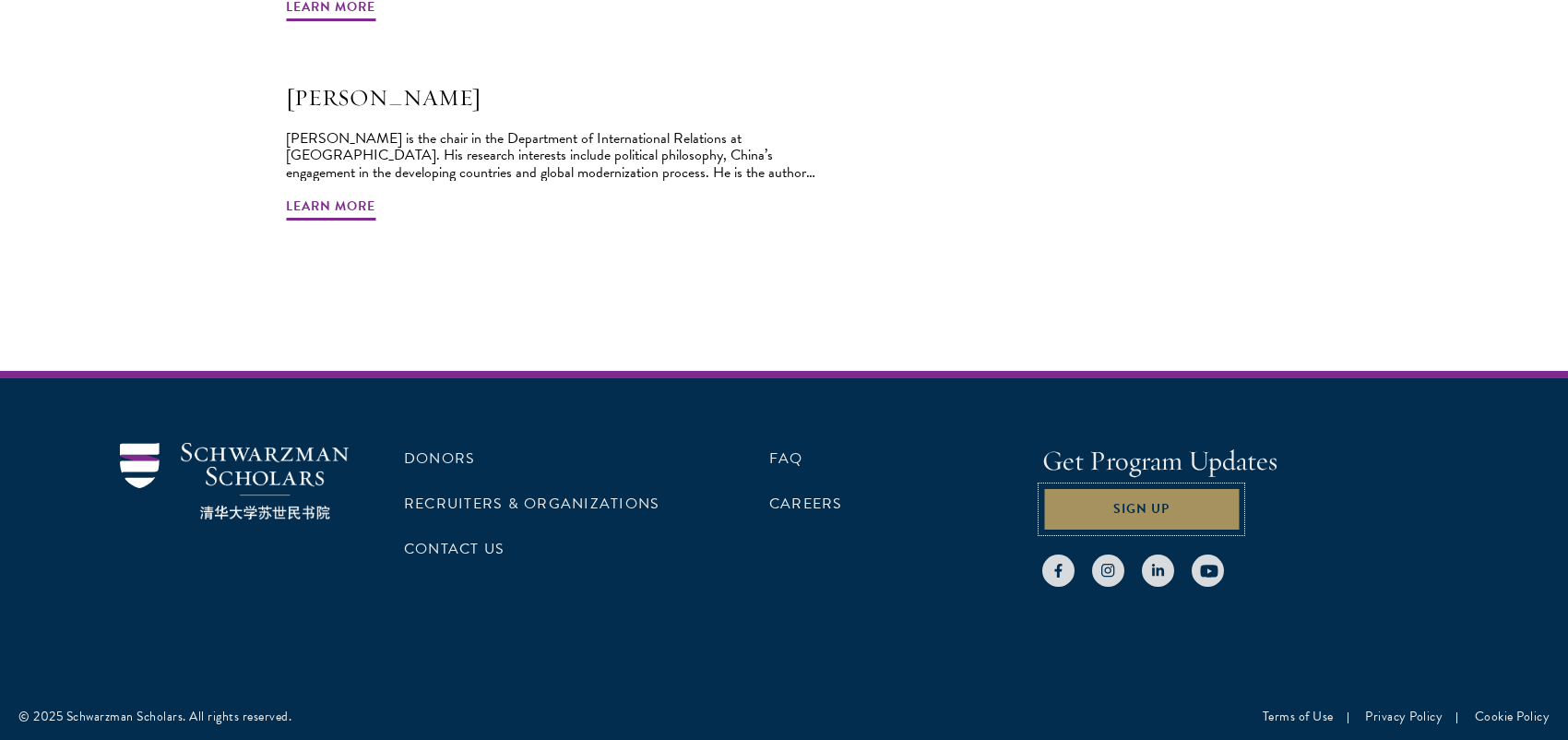
click at [1176, 512] on button "Sign Up" at bounding box center [1141, 509] width 198 height 44
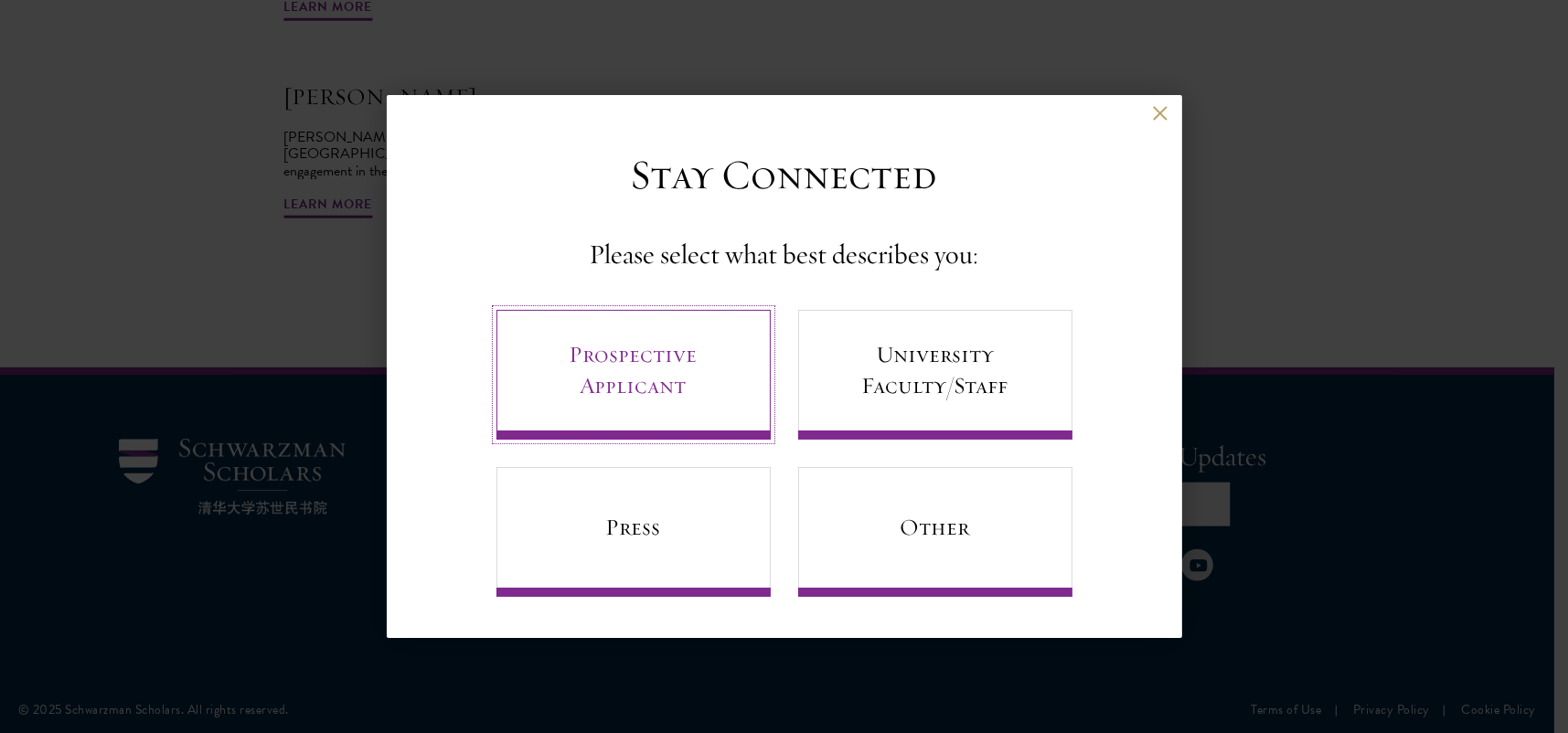
click at [654, 383] on link "Prospective Applicant" at bounding box center [634, 375] width 275 height 130
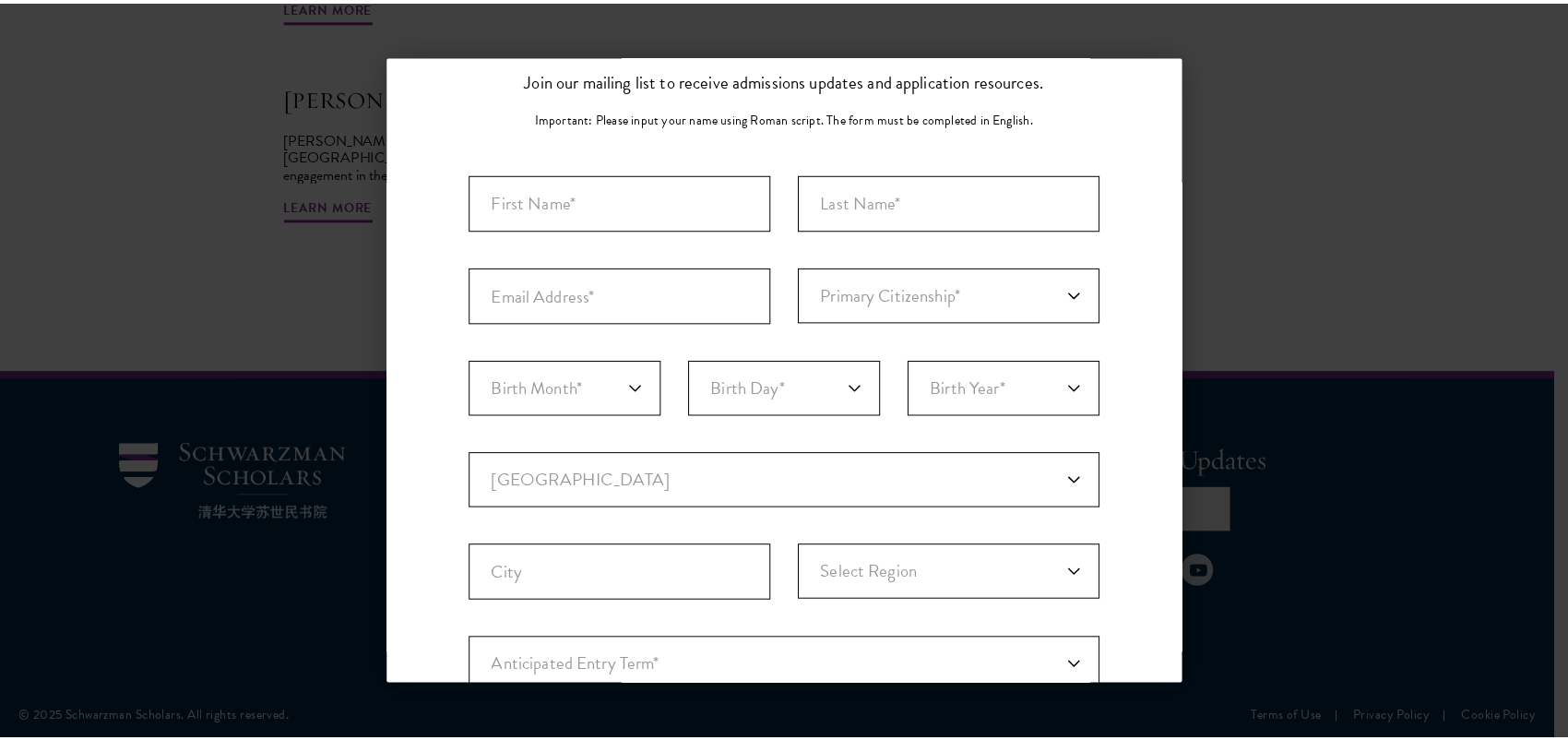
scroll to position [0, 0]
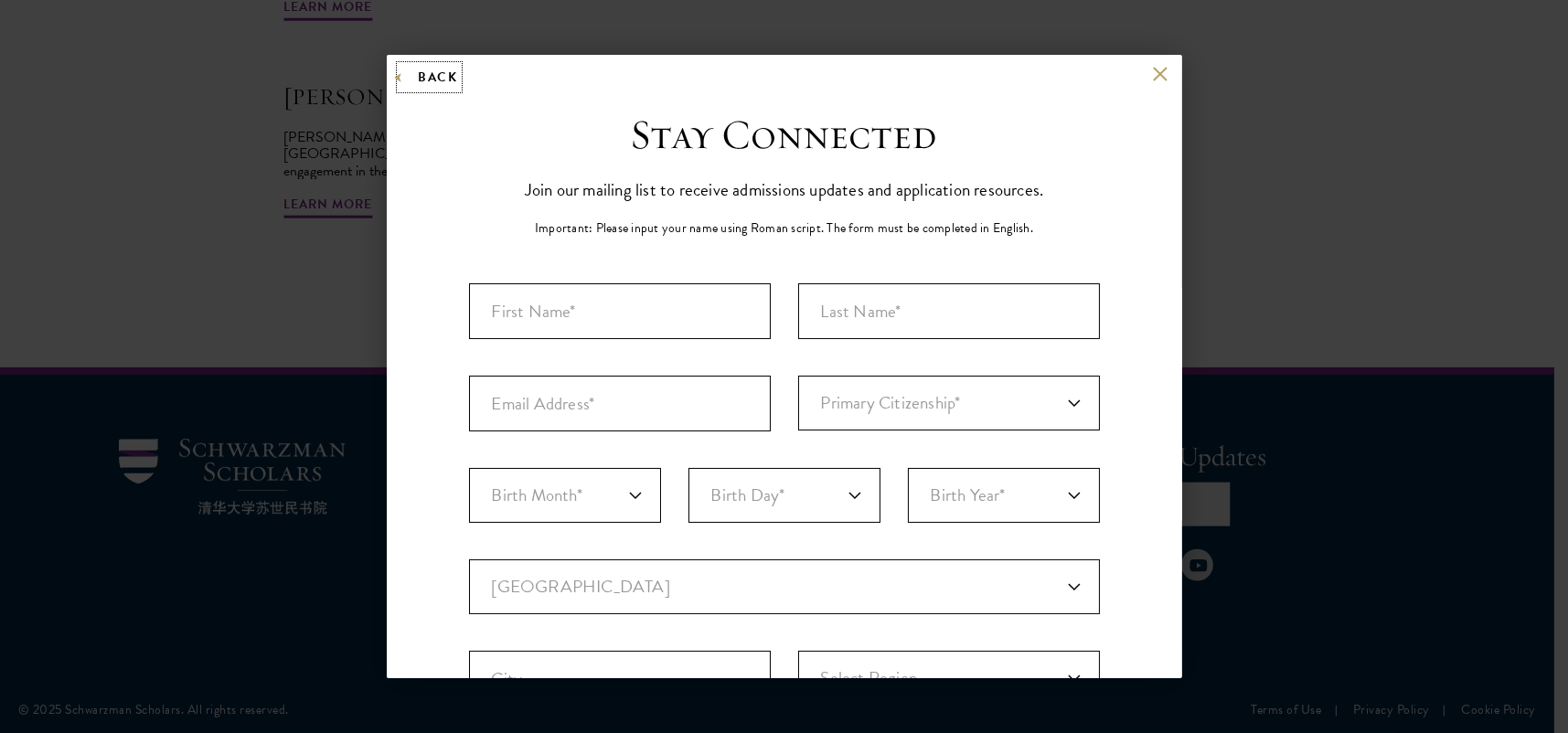
click at [447, 77] on button "Back" at bounding box center [429, 77] width 58 height 23
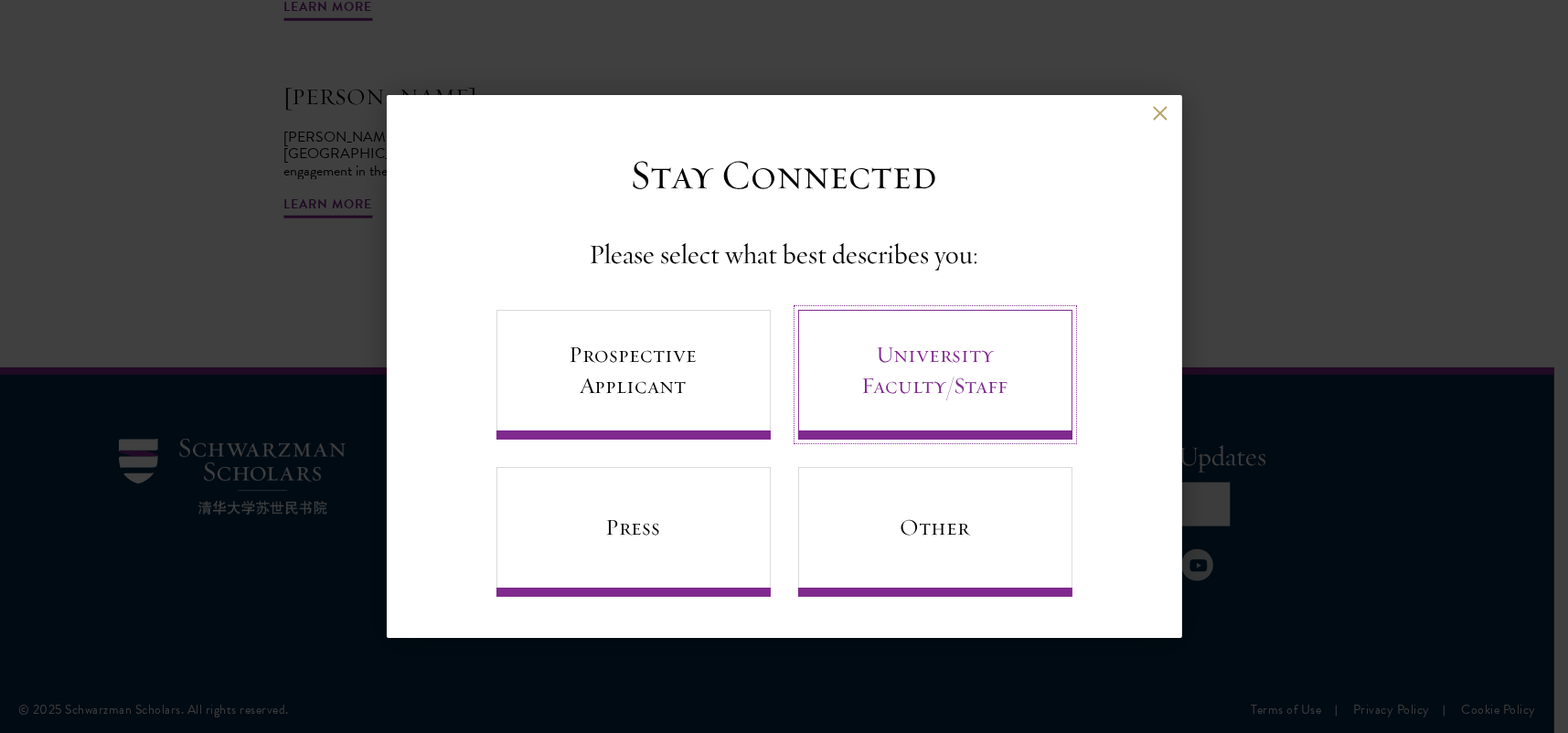
click at [918, 384] on link "University Faculty/Staff" at bounding box center [936, 375] width 275 height 130
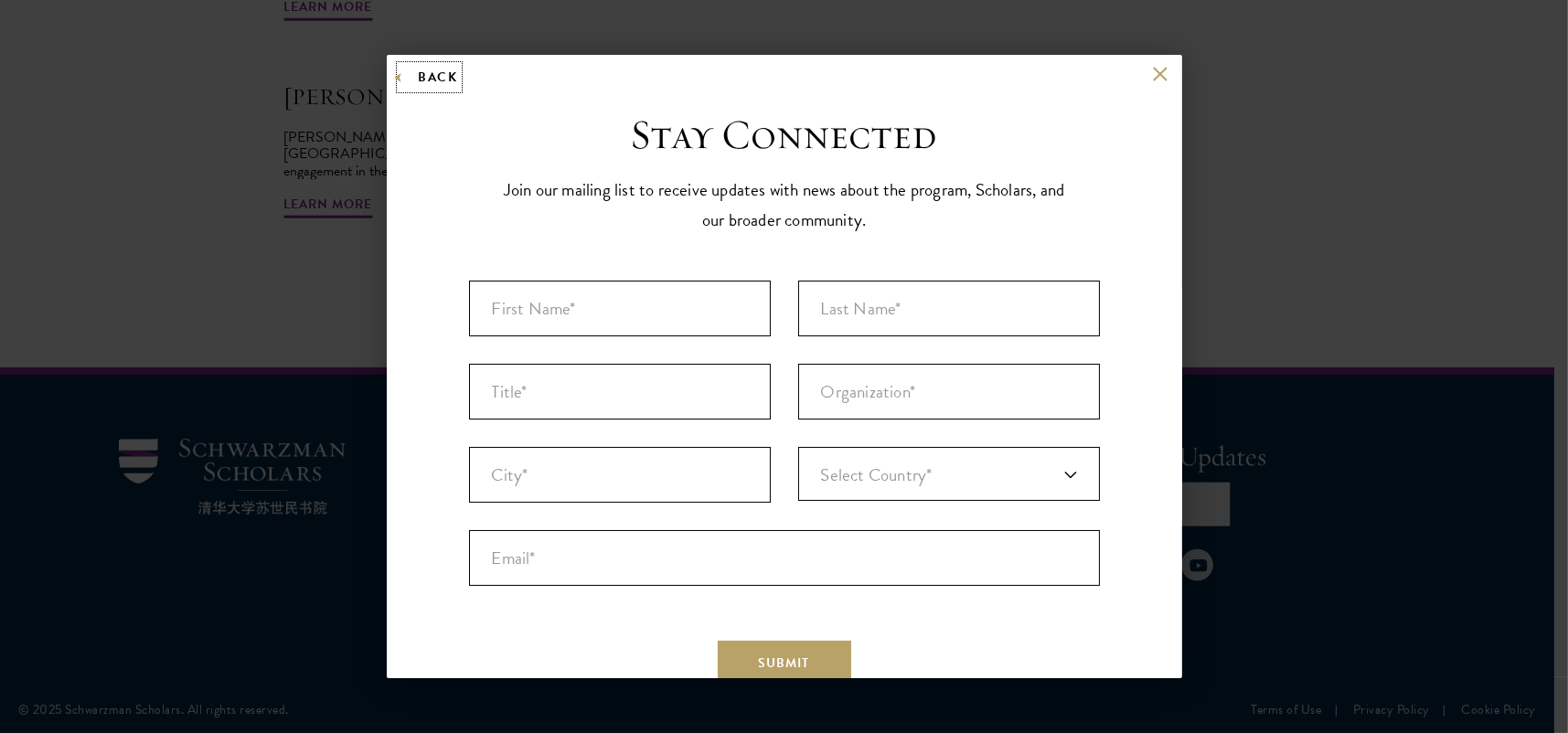
click at [452, 85] on button "Back" at bounding box center [429, 77] width 58 height 23
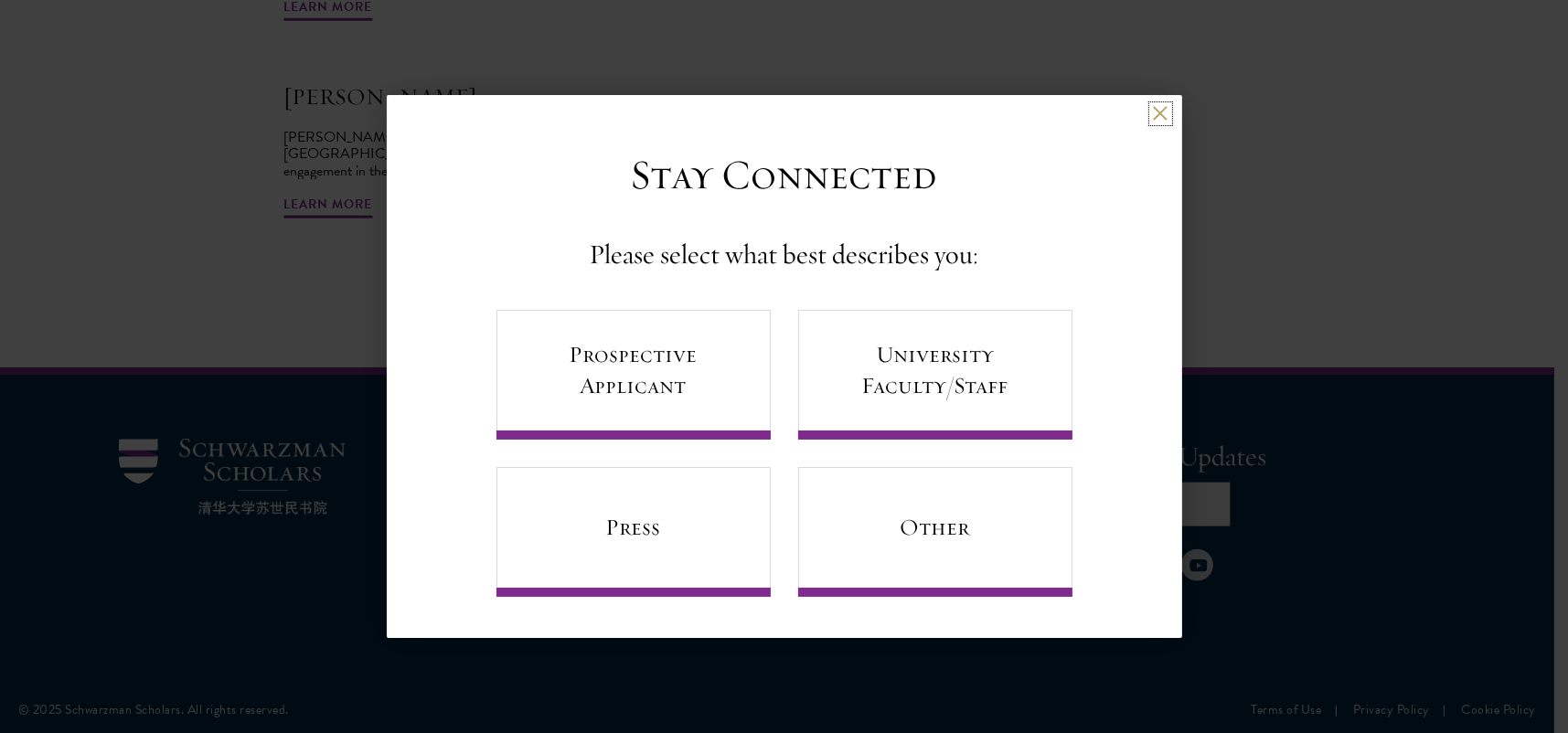
click at [1166, 112] on button at bounding box center [1160, 113] width 16 height 16
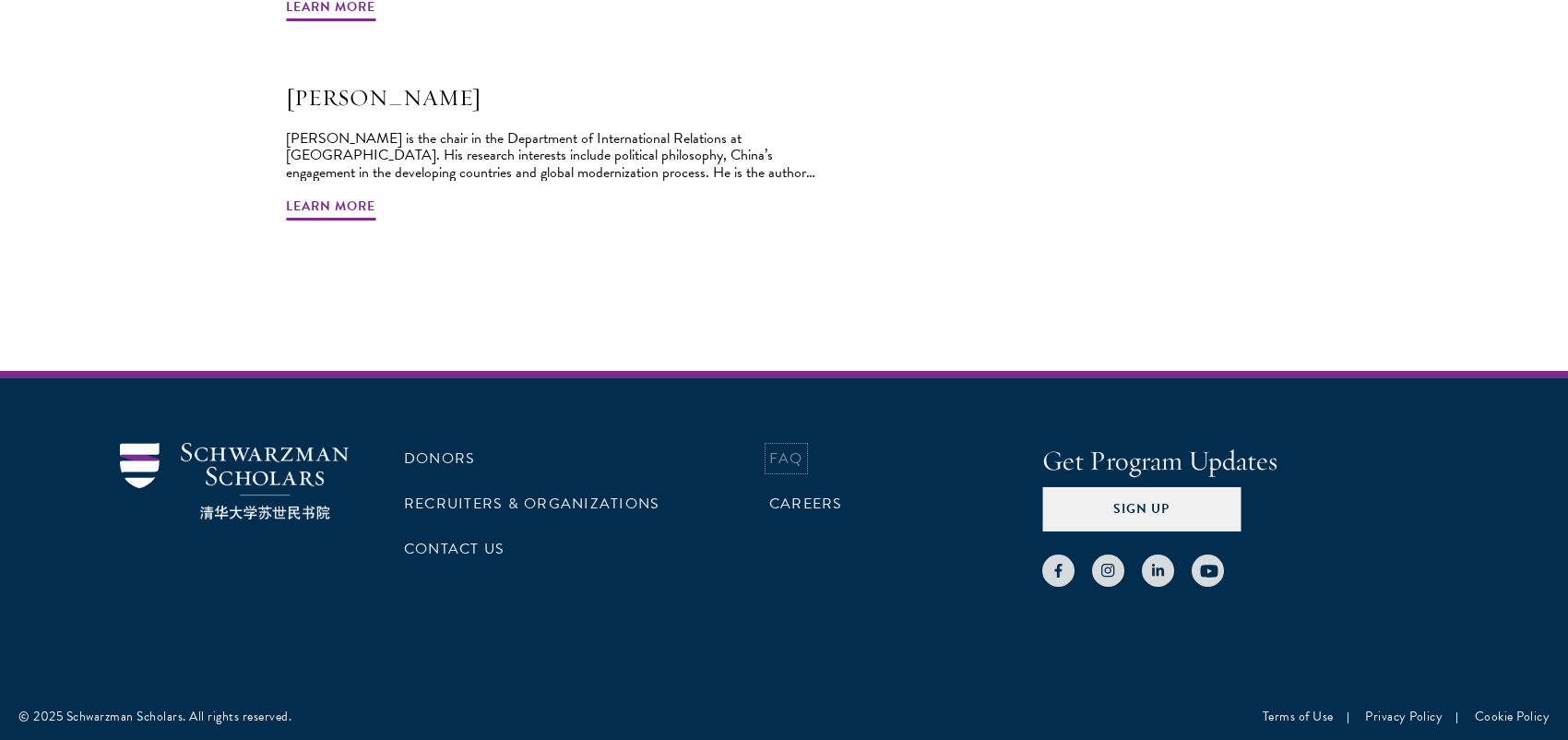
click at [786, 452] on link "FAQ" at bounding box center [786, 459] width 34 height 22
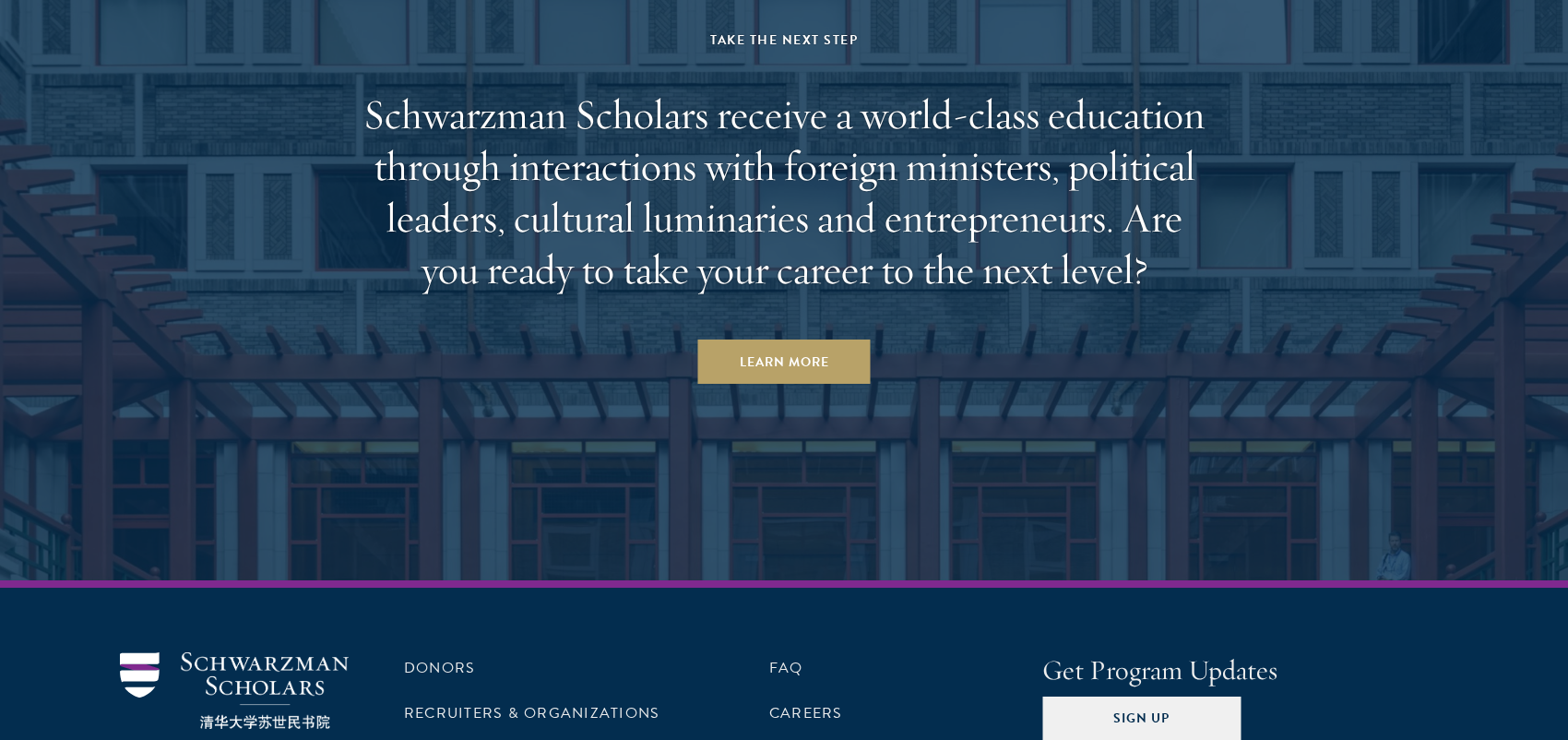
scroll to position [4942, 0]
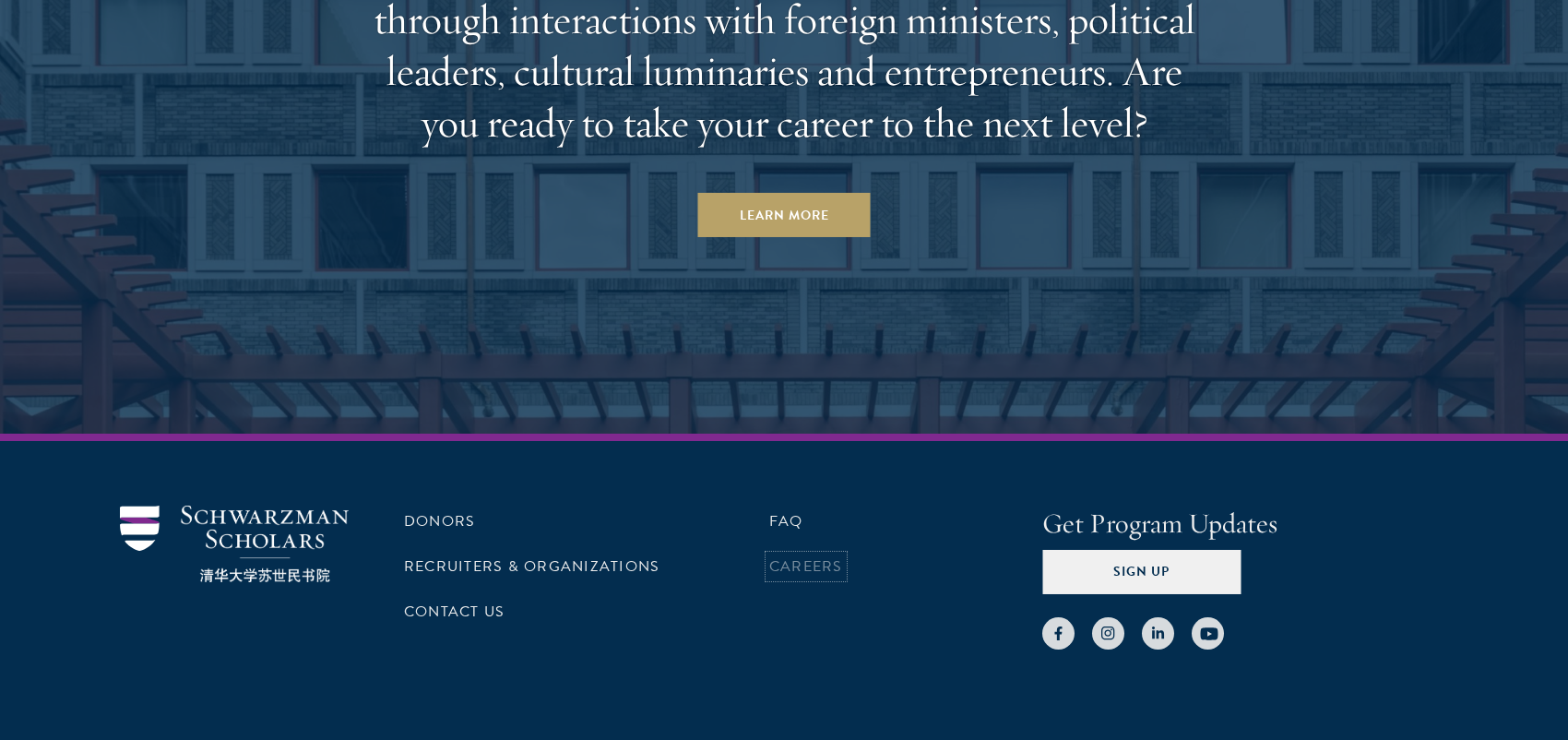
click at [799, 555] on link "Careers" at bounding box center [806, 567] width 74 height 22
click at [818, 555] on link "Careers" at bounding box center [806, 567] width 74 height 22
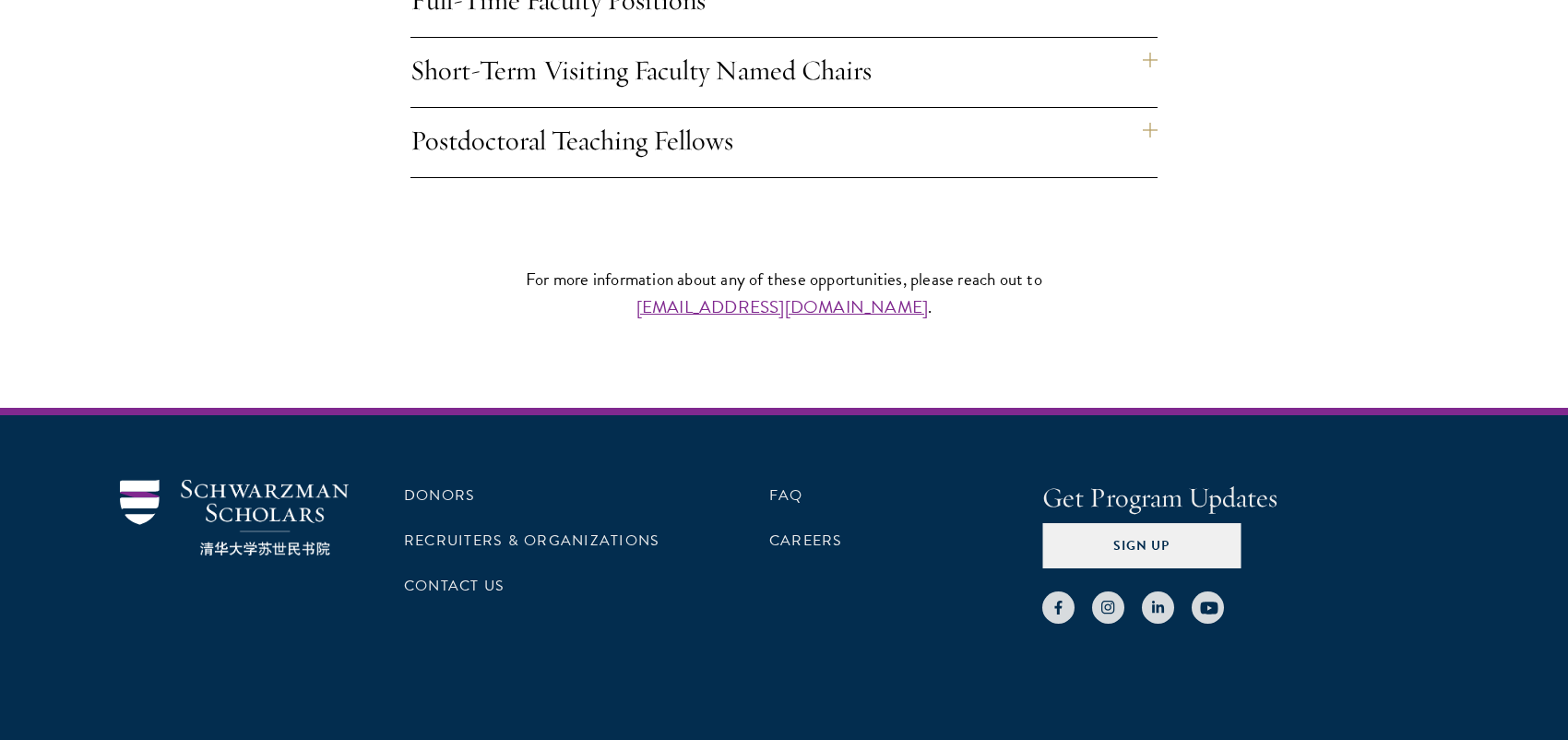
scroll to position [1820, 0]
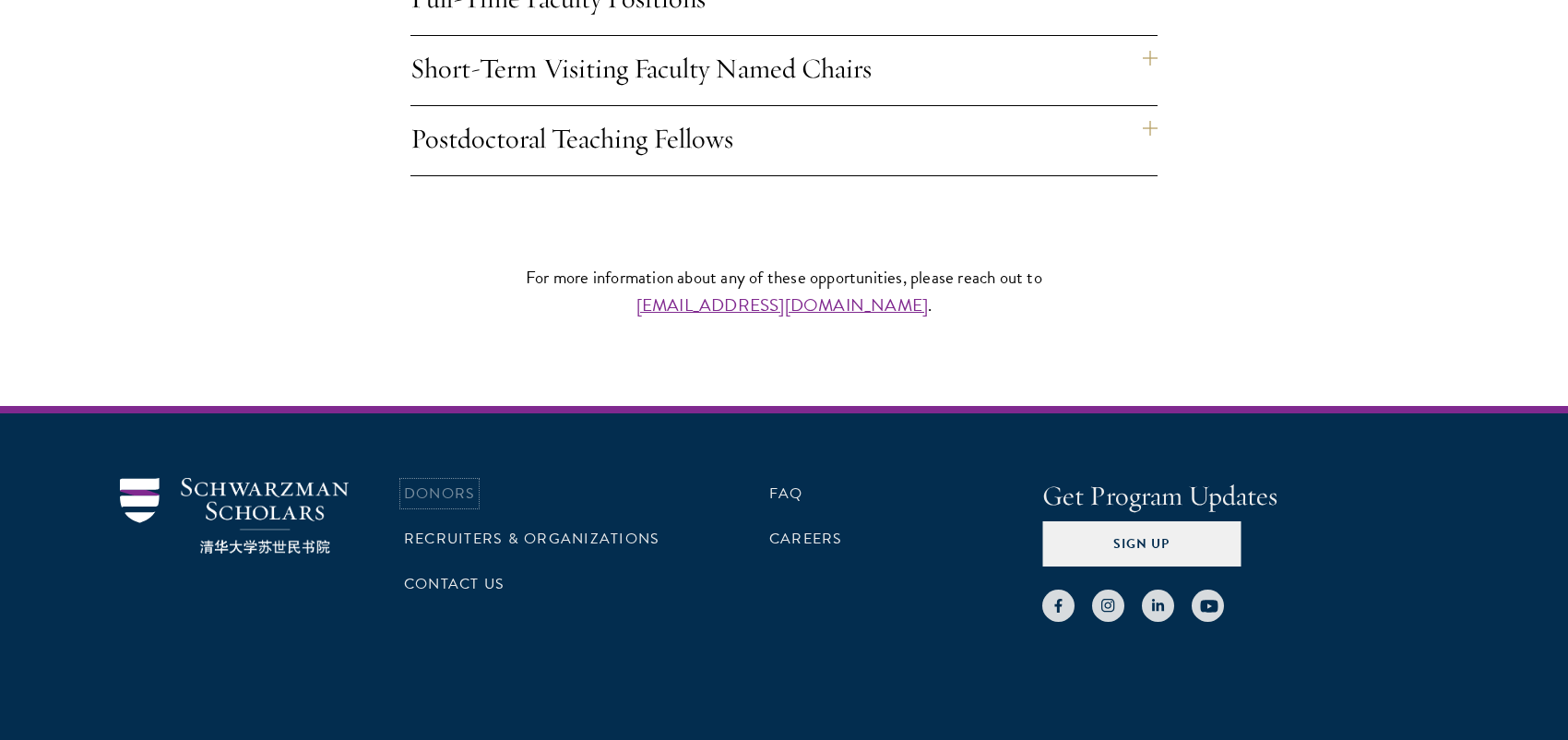
click at [460, 482] on link "Donors" at bounding box center [439, 494] width 71 height 22
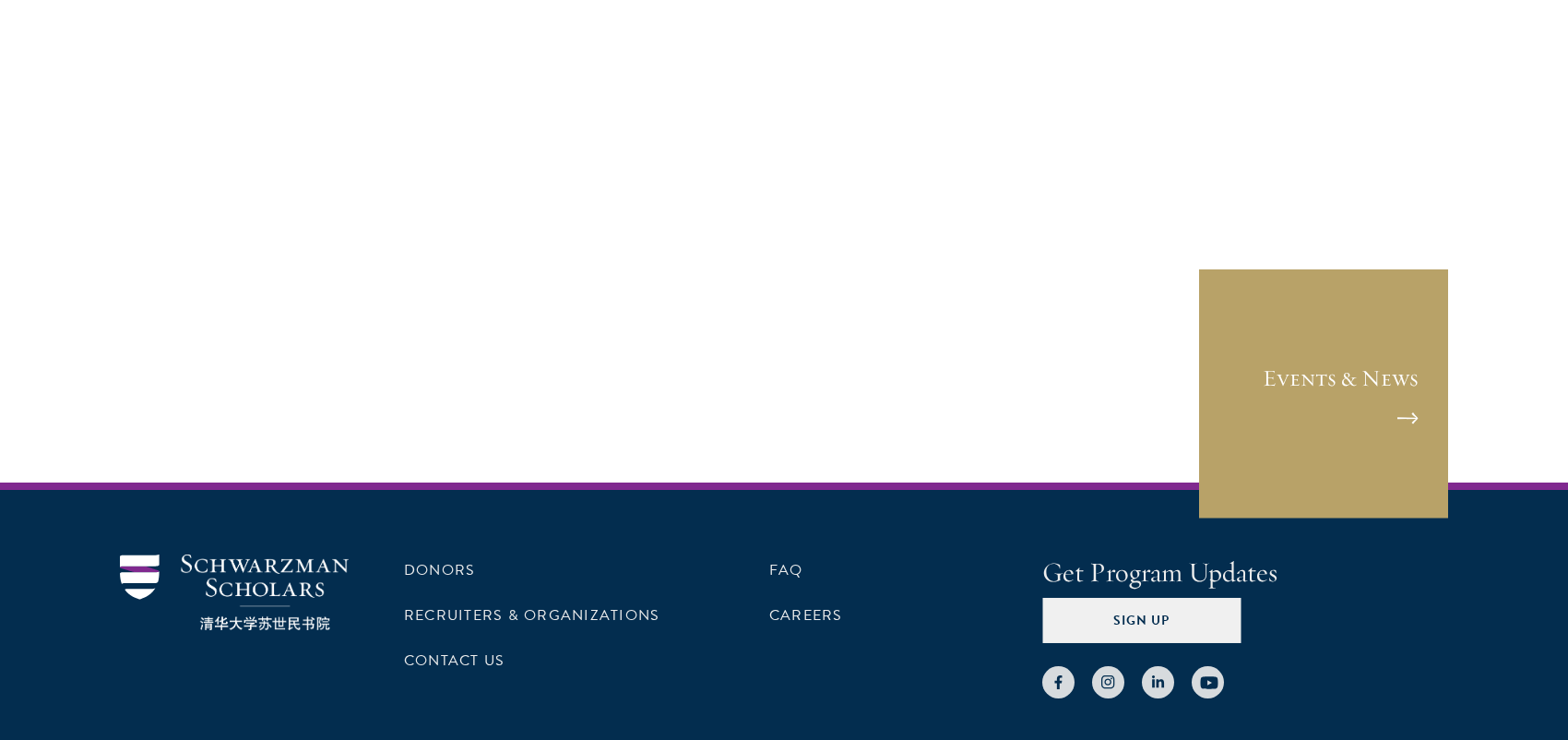
scroll to position [7783, 0]
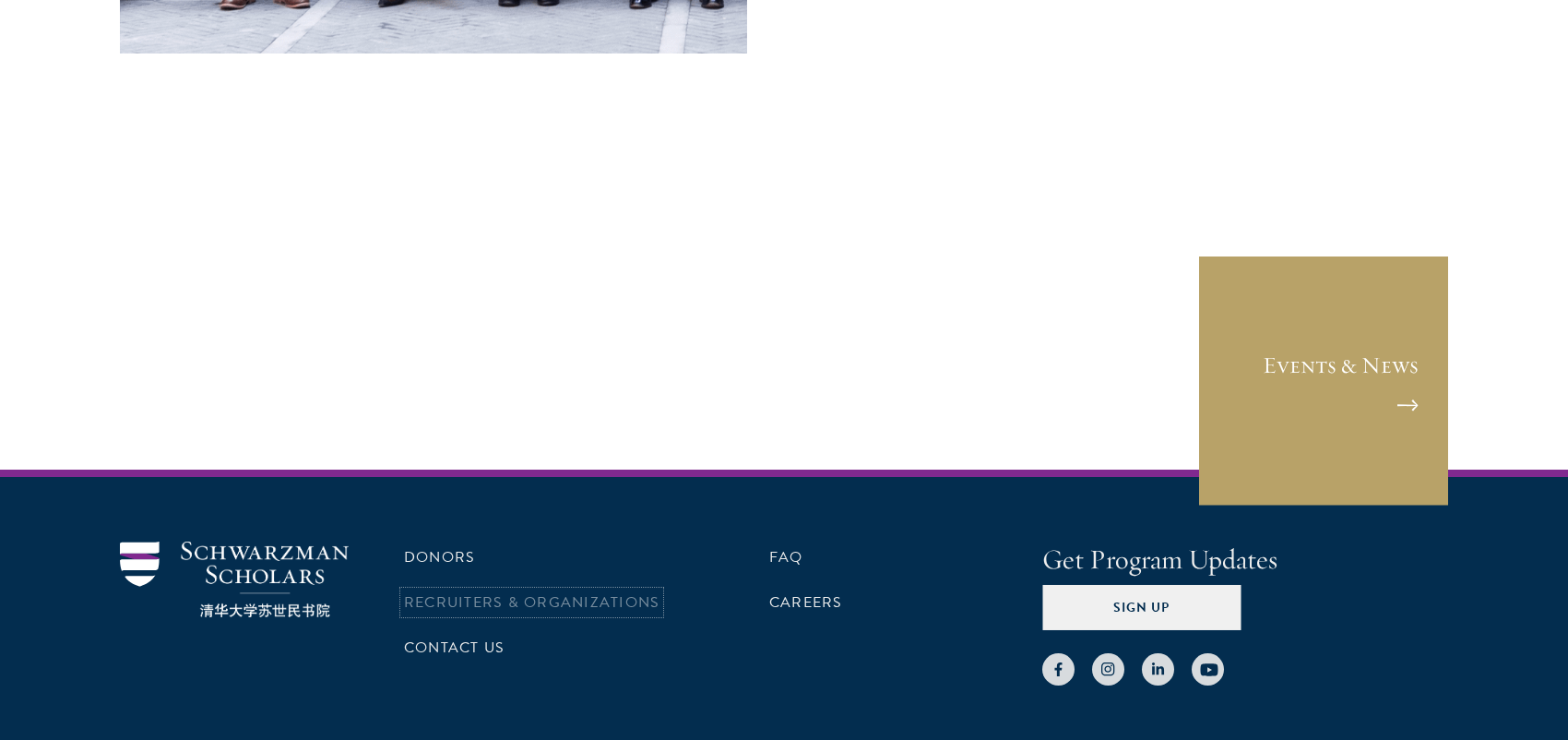
click at [462, 591] on link "Recruiters & Organizations" at bounding box center [531, 602] width 256 height 22
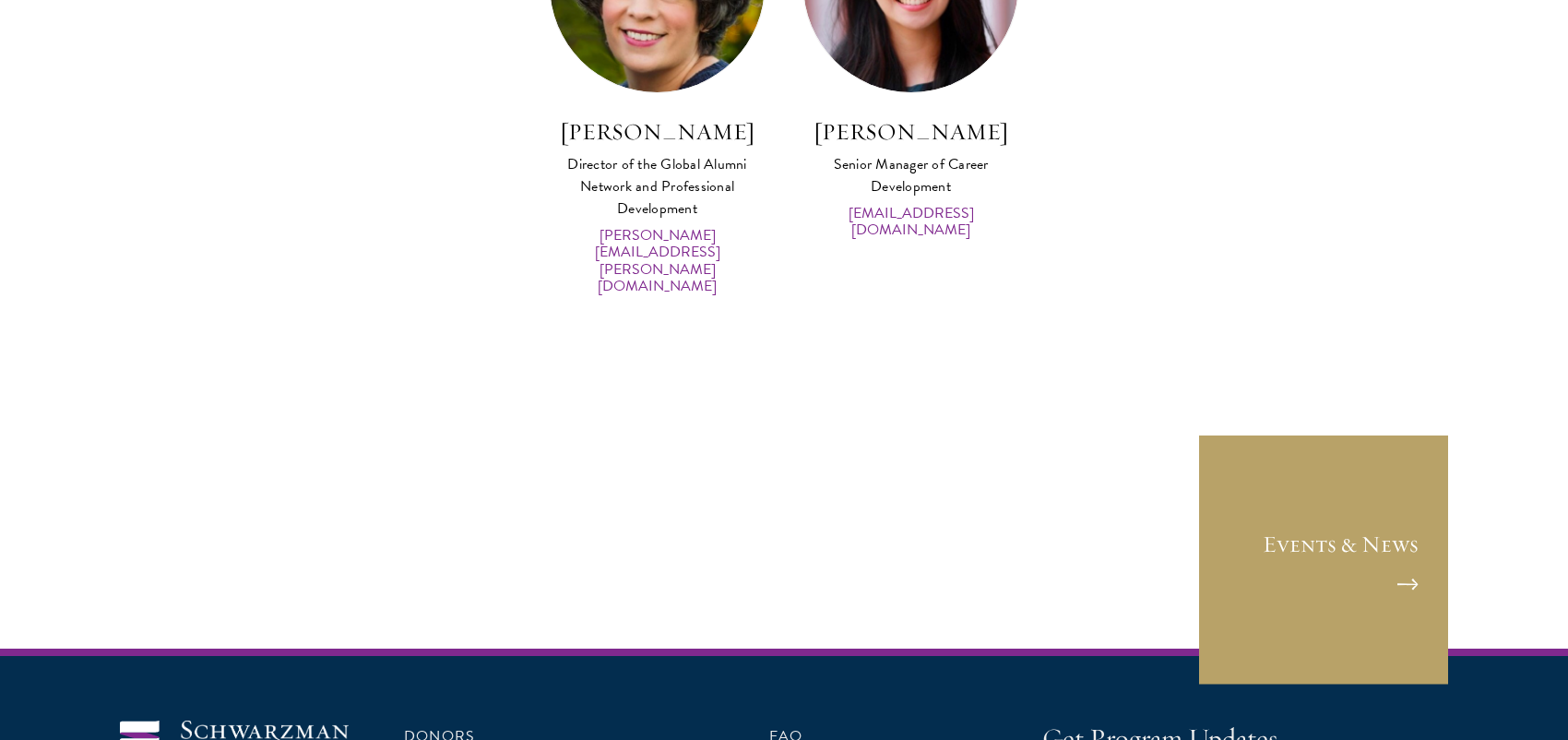
scroll to position [9456, 0]
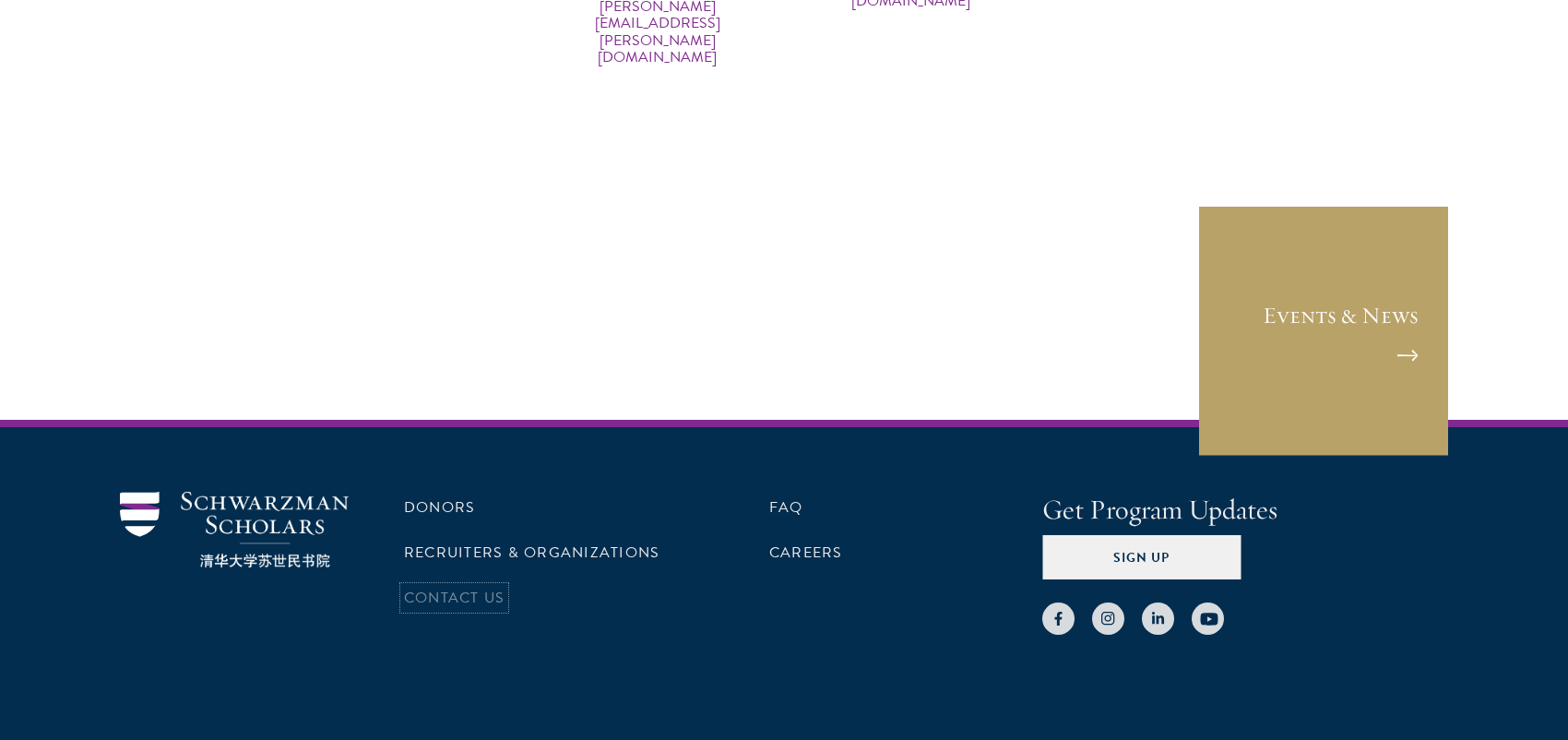
click at [451, 586] on link "Contact Us" at bounding box center [453, 598] width 100 height 22
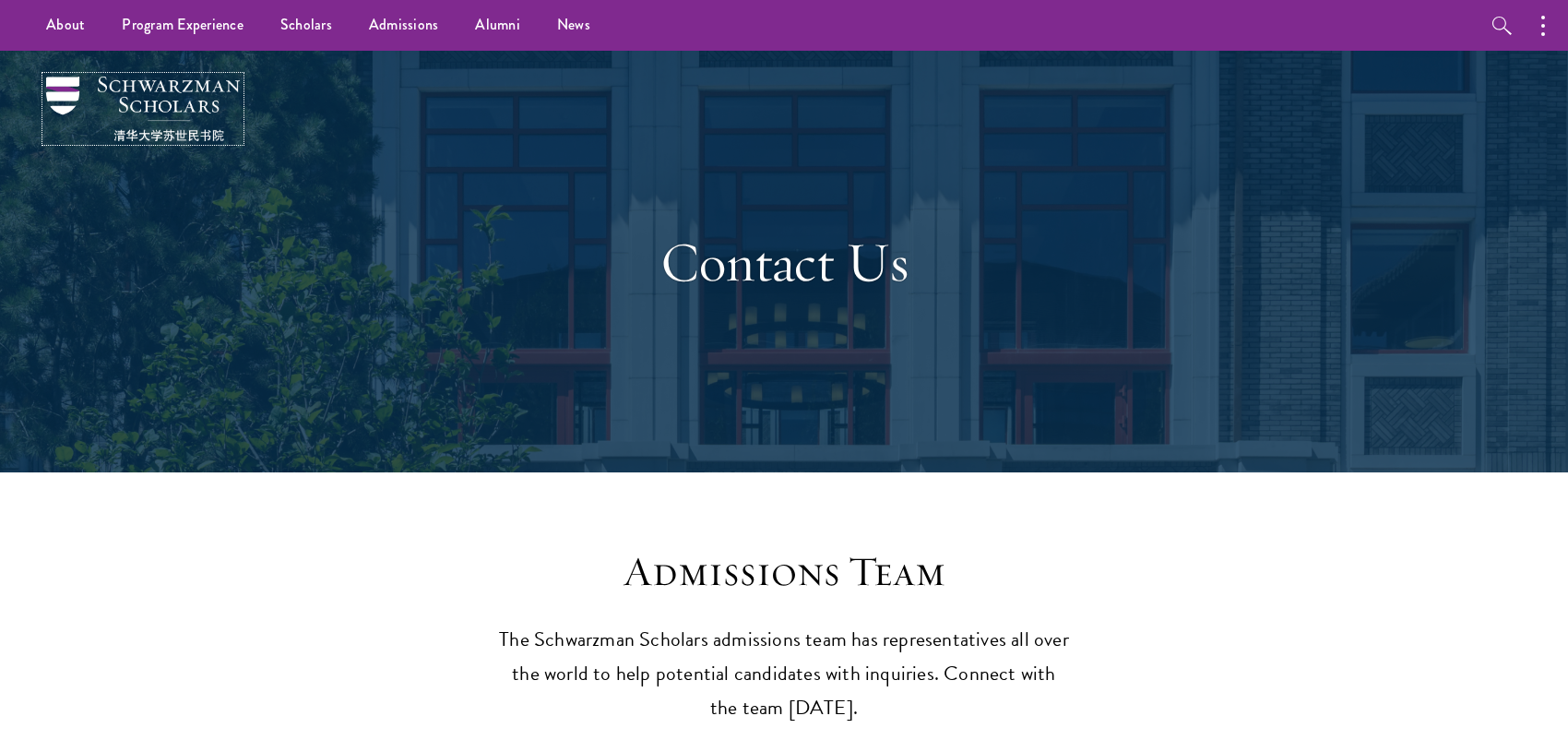
click at [202, 86] on img at bounding box center [142, 109] width 194 height 65
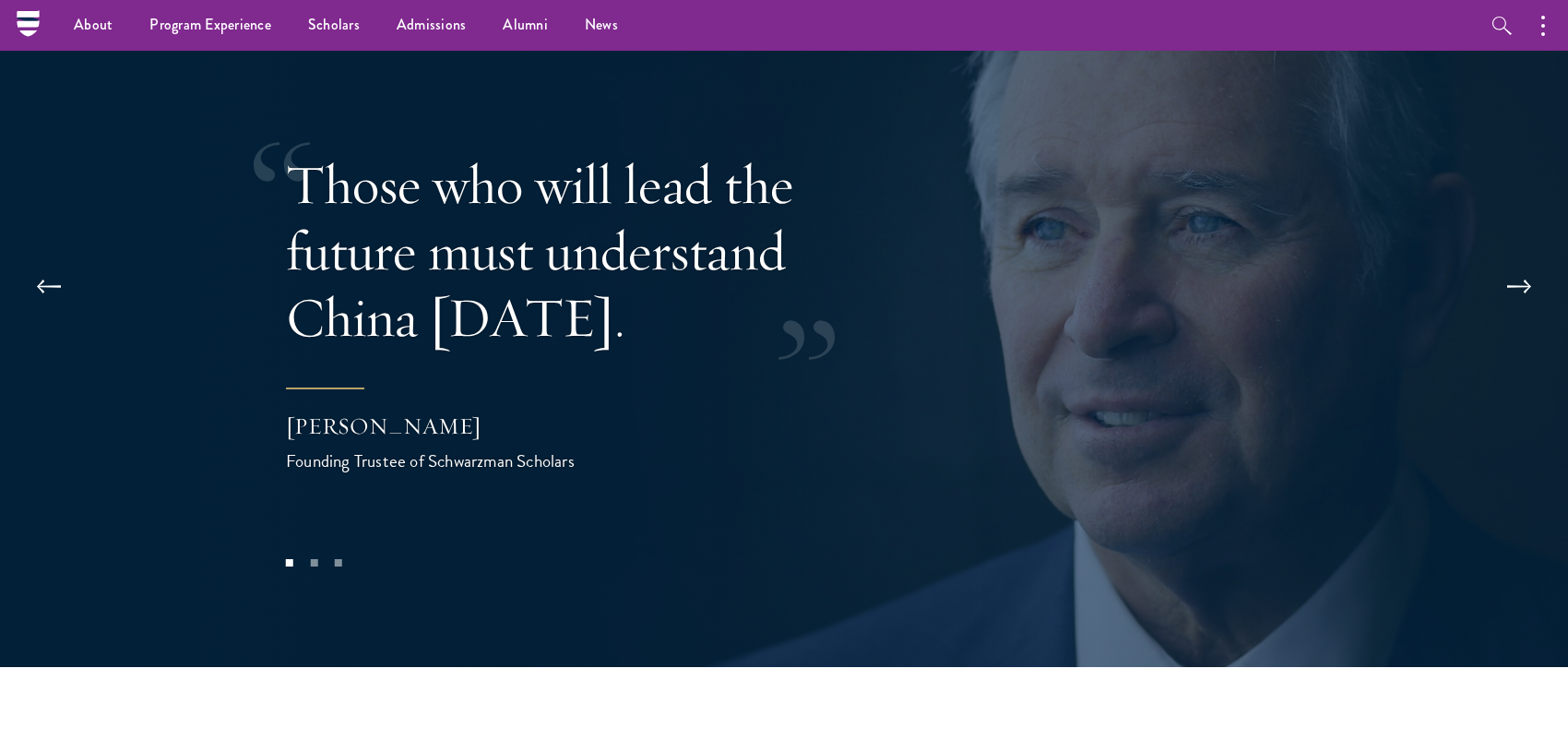
scroll to position [3599, 0]
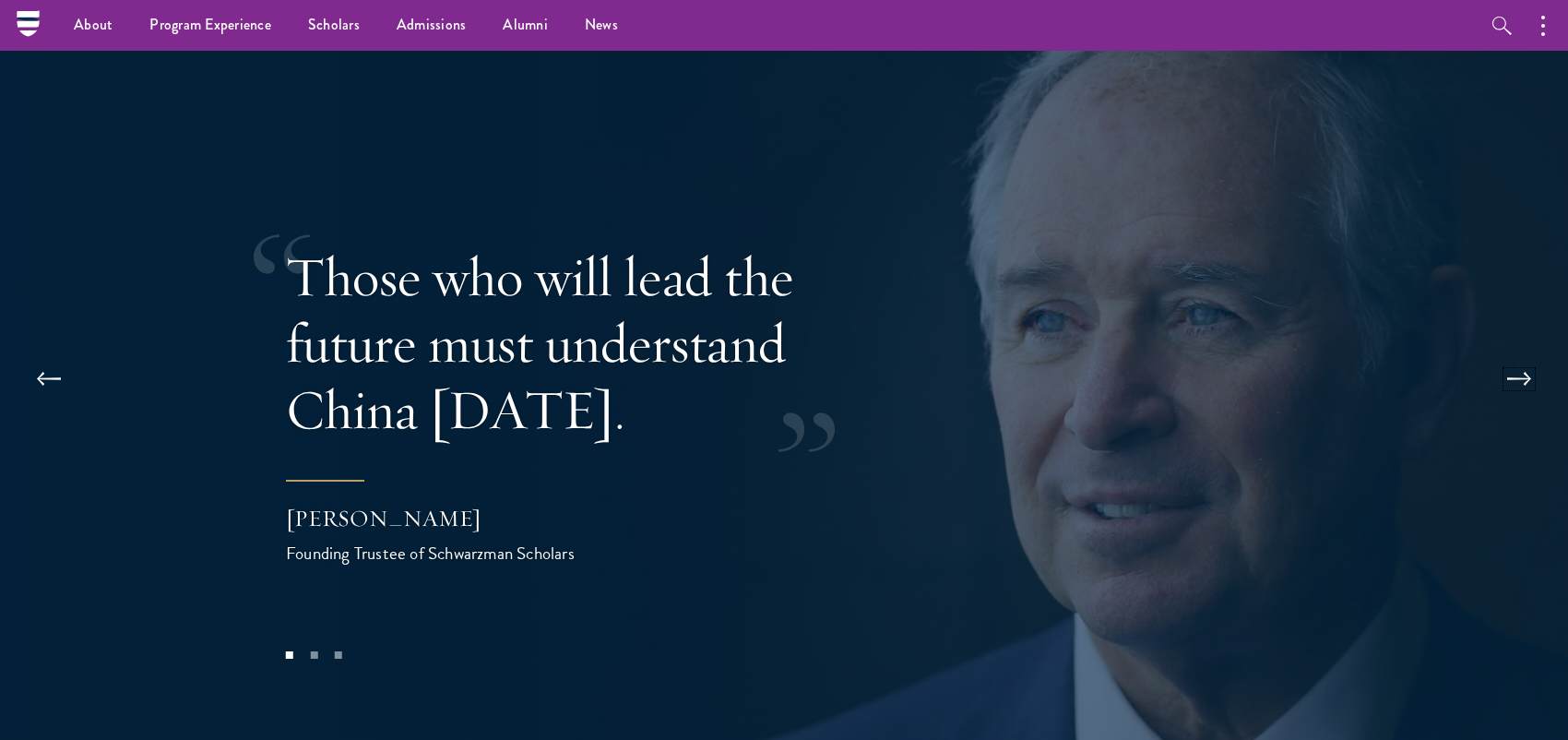
click at [1513, 353] on button at bounding box center [1518, 378] width 61 height 52
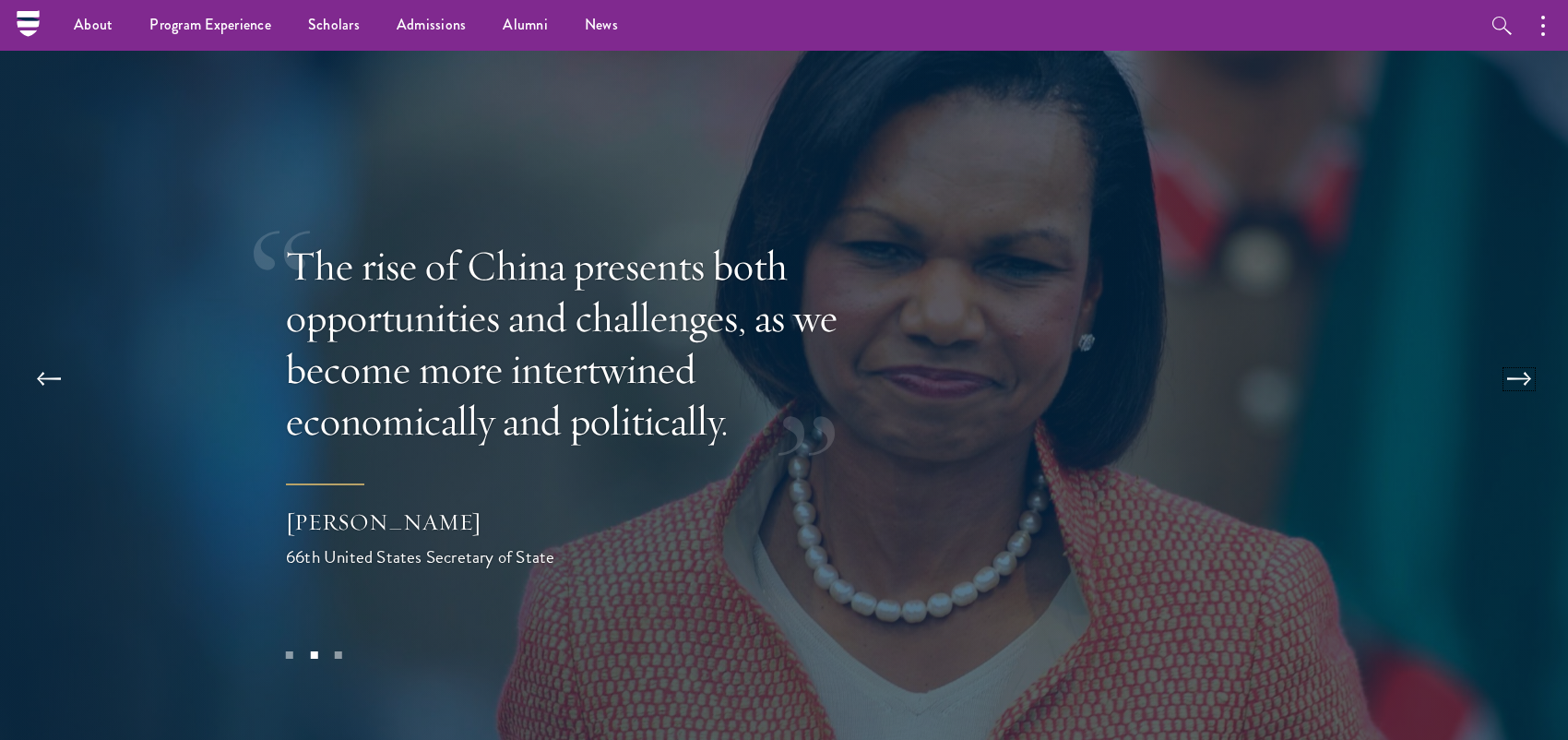
click at [1513, 353] on button at bounding box center [1518, 378] width 61 height 52
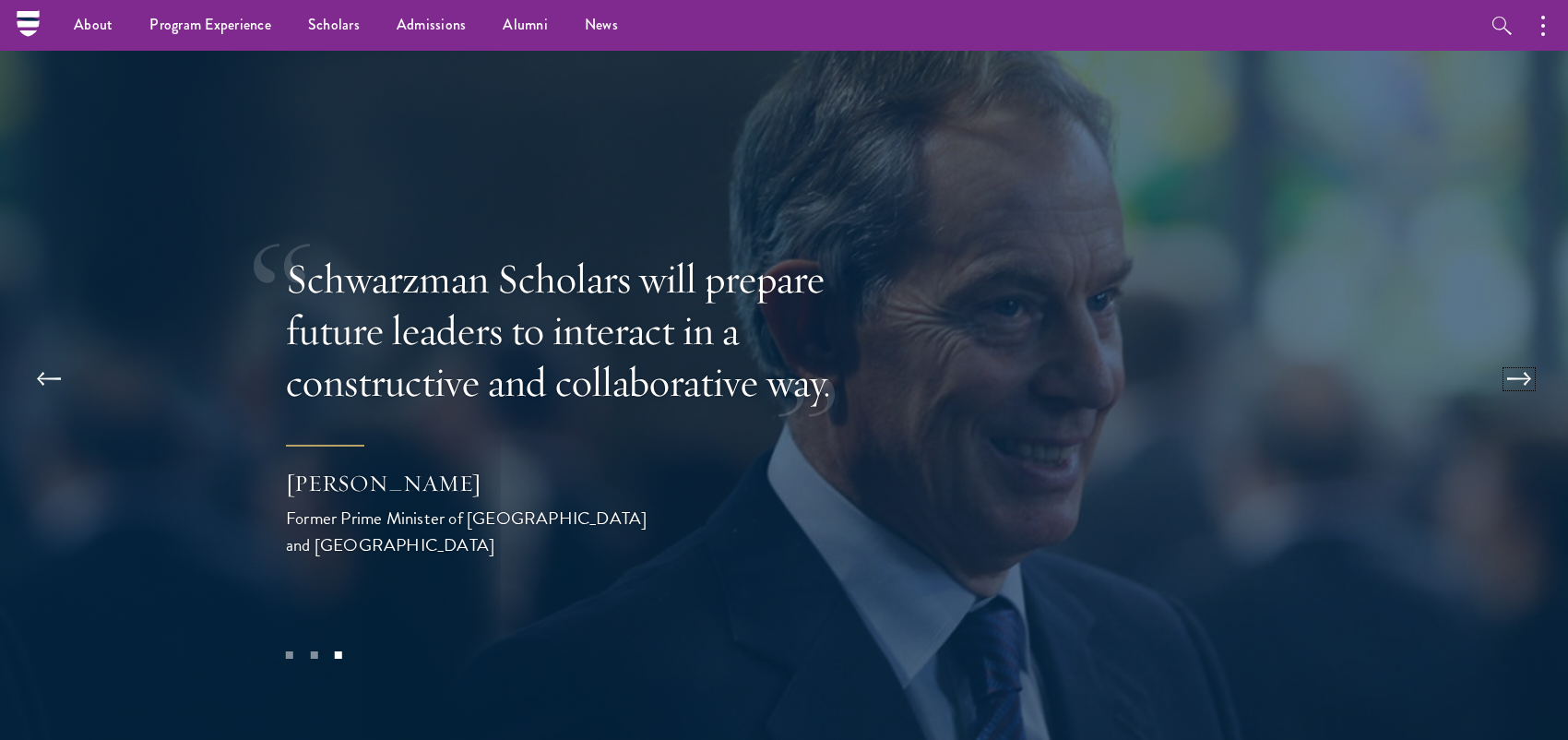
click at [1511, 353] on button at bounding box center [1518, 378] width 61 height 52
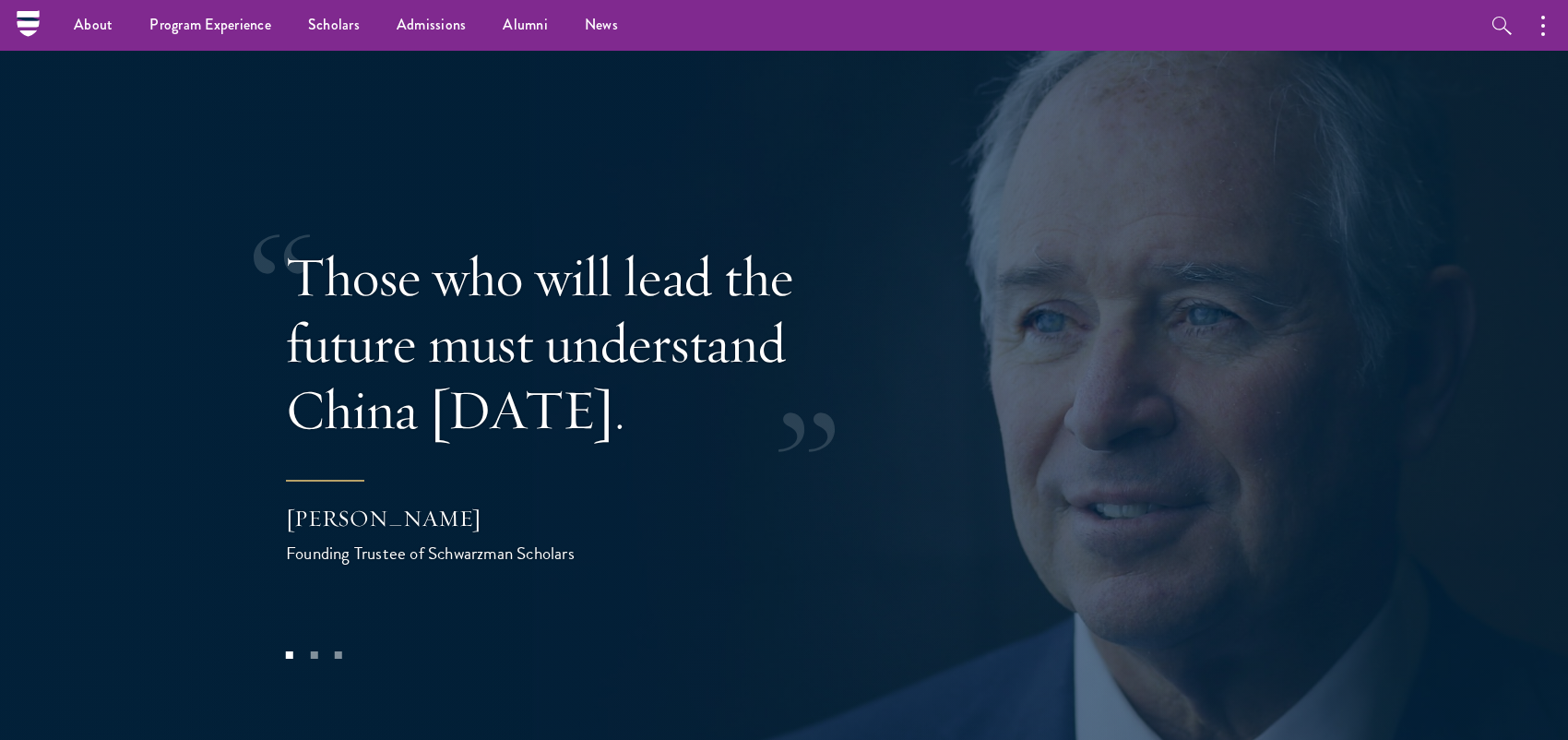
click at [31, 32] on nav "About Overview Leadership Donors Program Experience Overview Curriculum Student…" at bounding box center [667, 25] width 1278 height 51
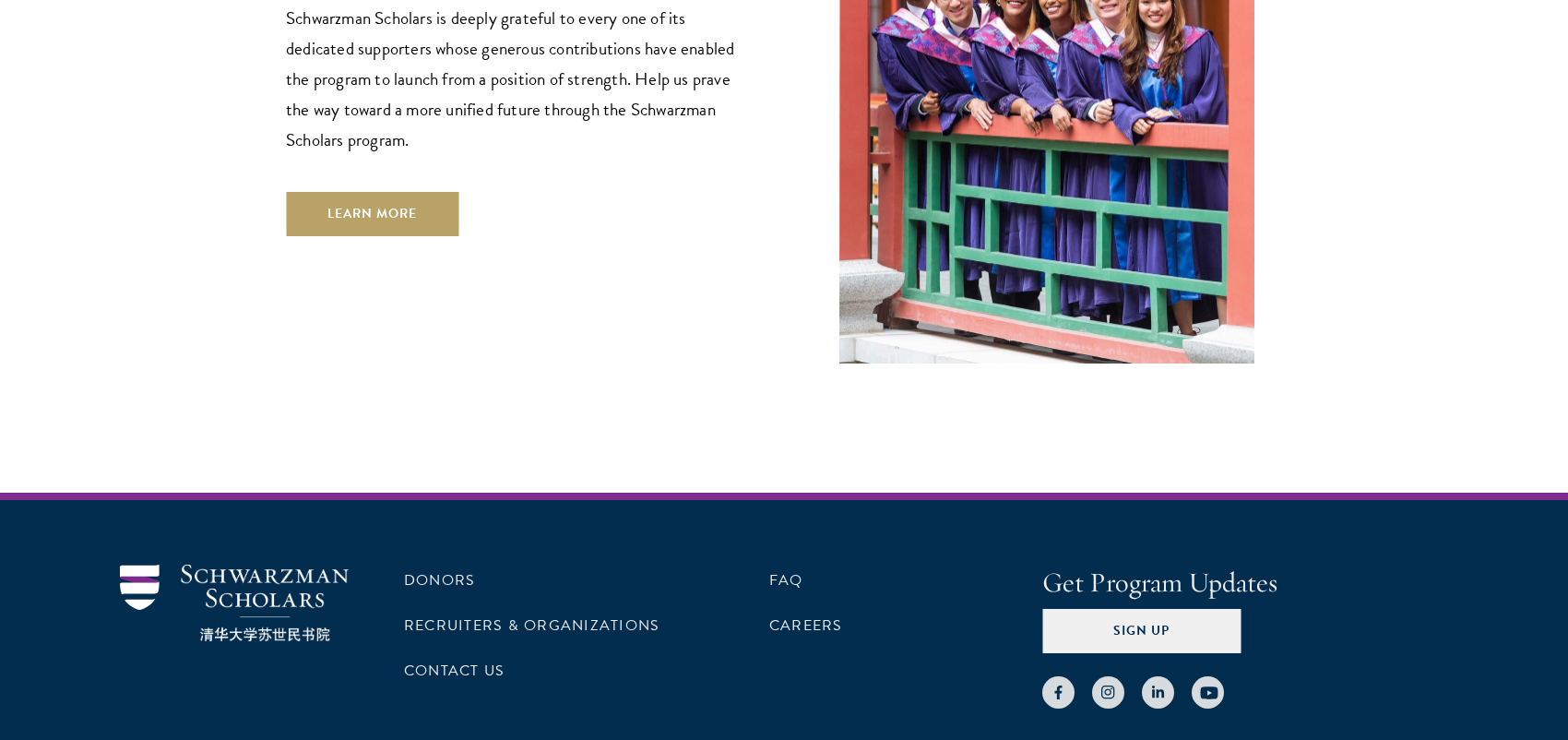
scroll to position [5491, 0]
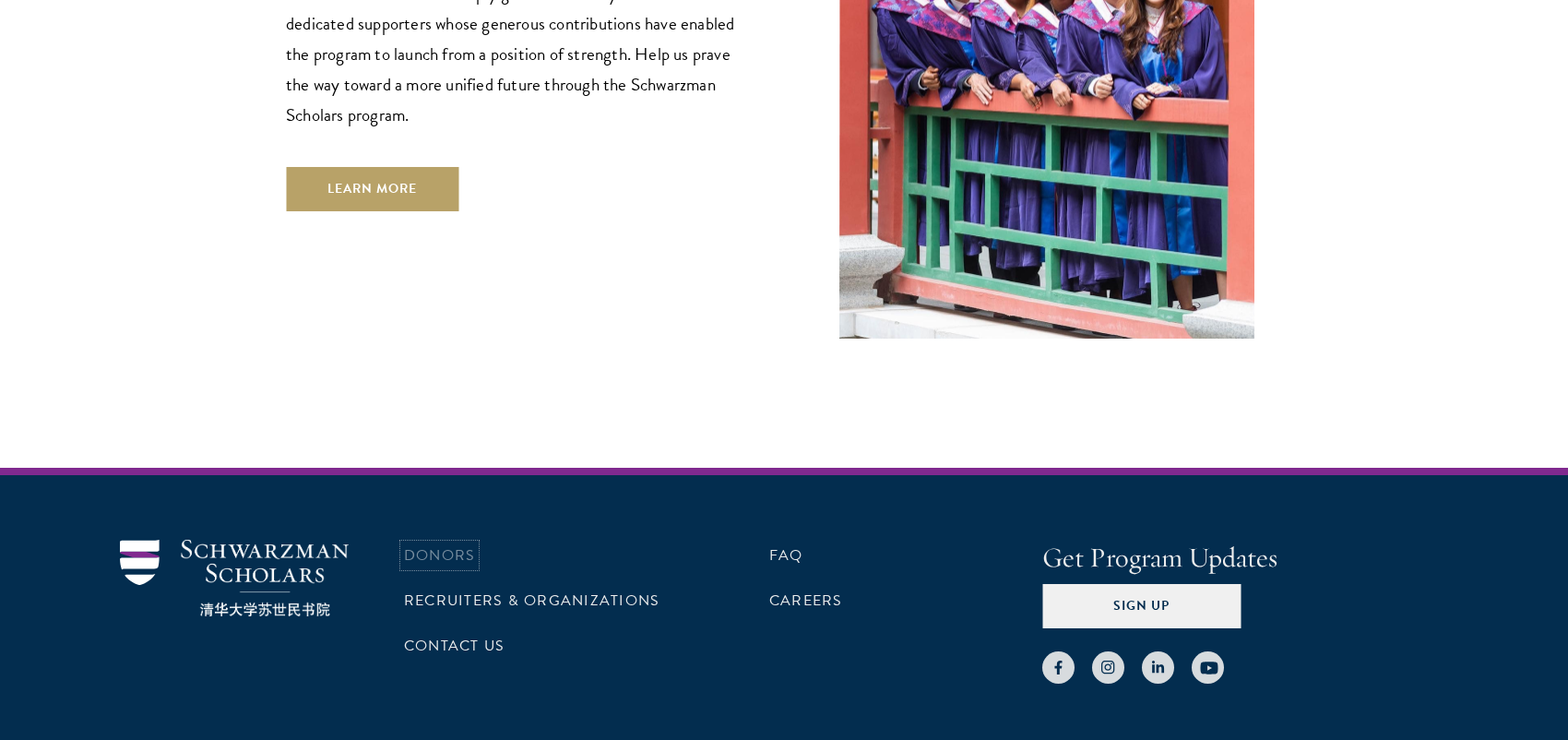
click at [459, 544] on link "Donors" at bounding box center [439, 555] width 71 height 22
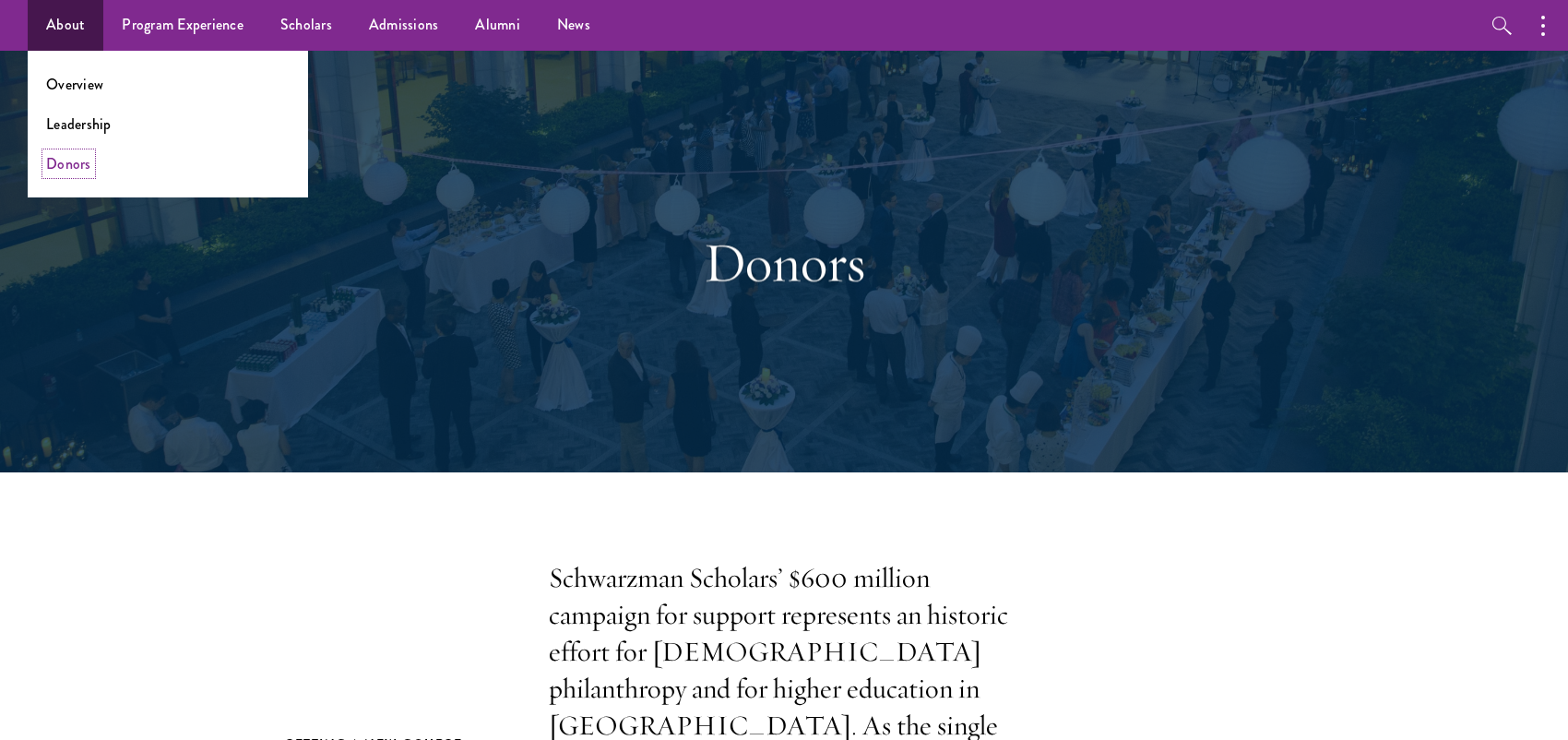
click at [67, 161] on link "Donors" at bounding box center [68, 164] width 45 height 22
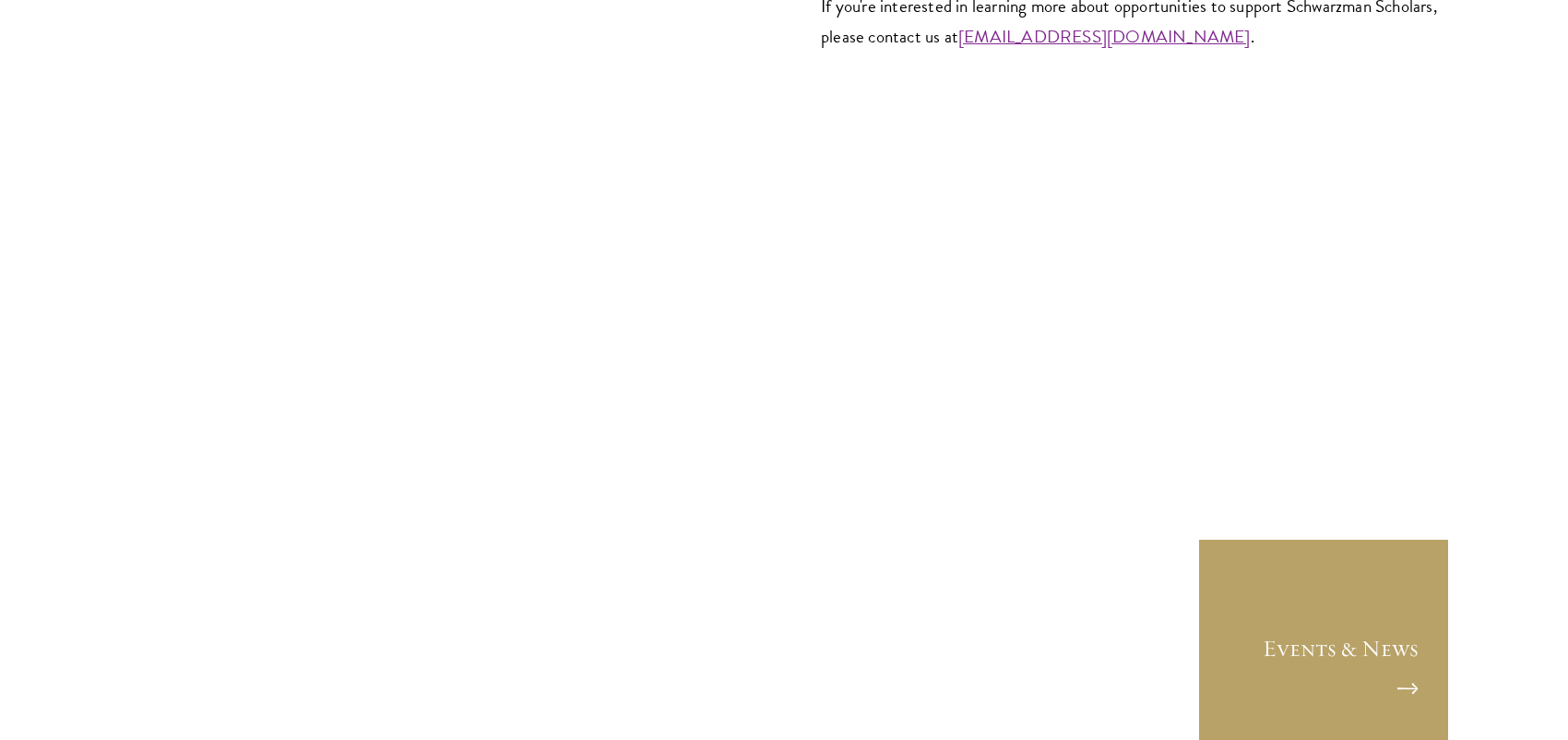
scroll to position [7783, 0]
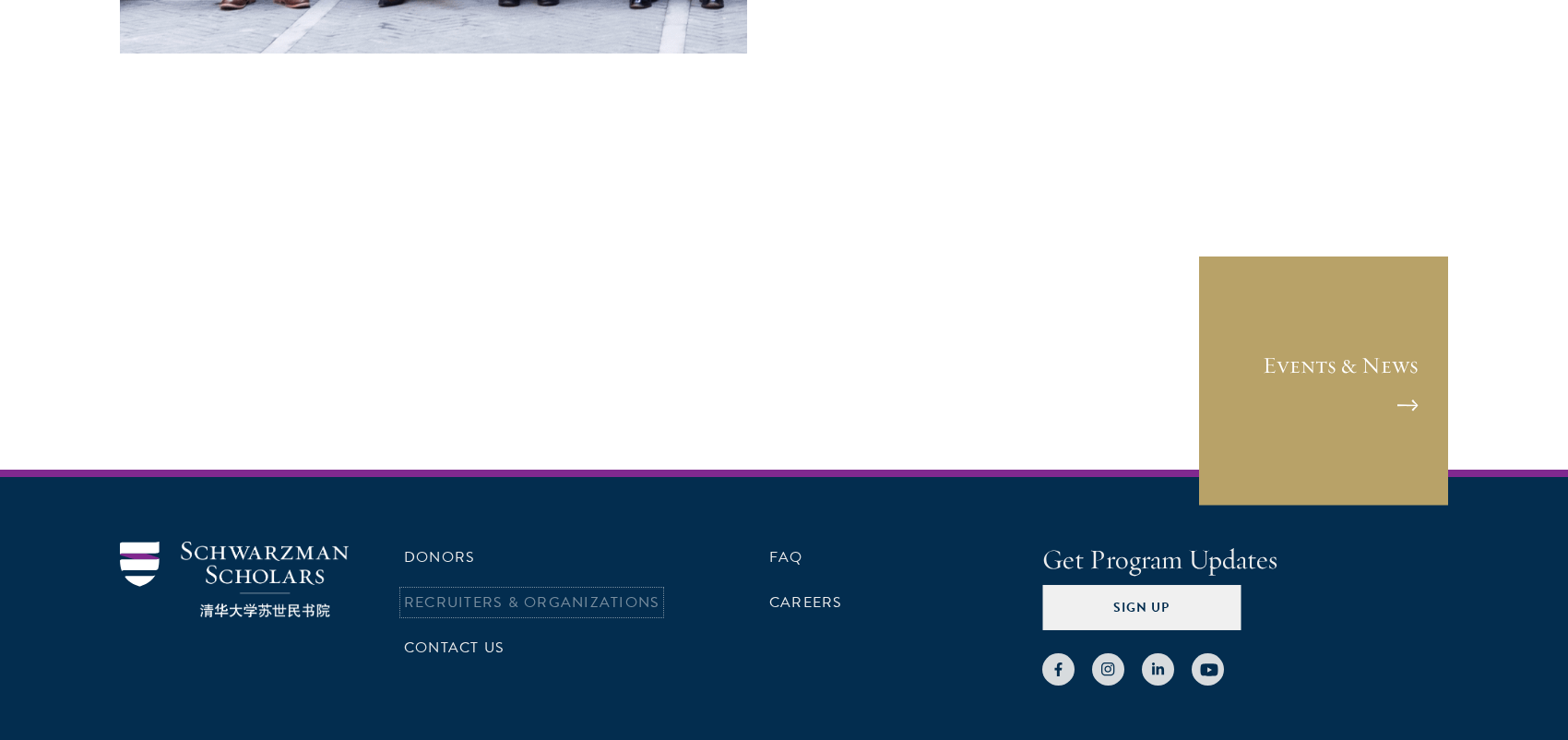
click at [499, 591] on link "Recruiters & Organizations" at bounding box center [531, 602] width 256 height 22
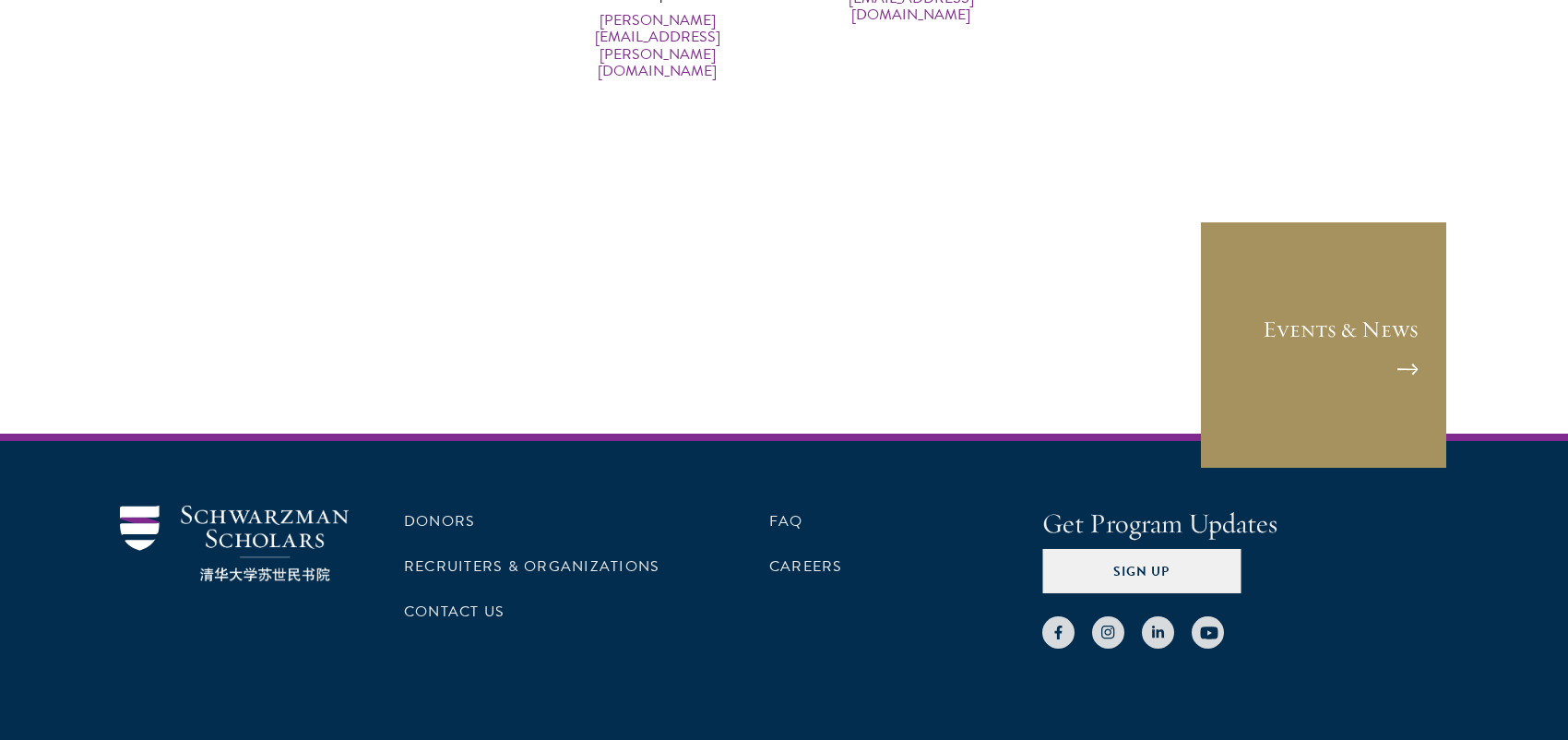
scroll to position [9456, 0]
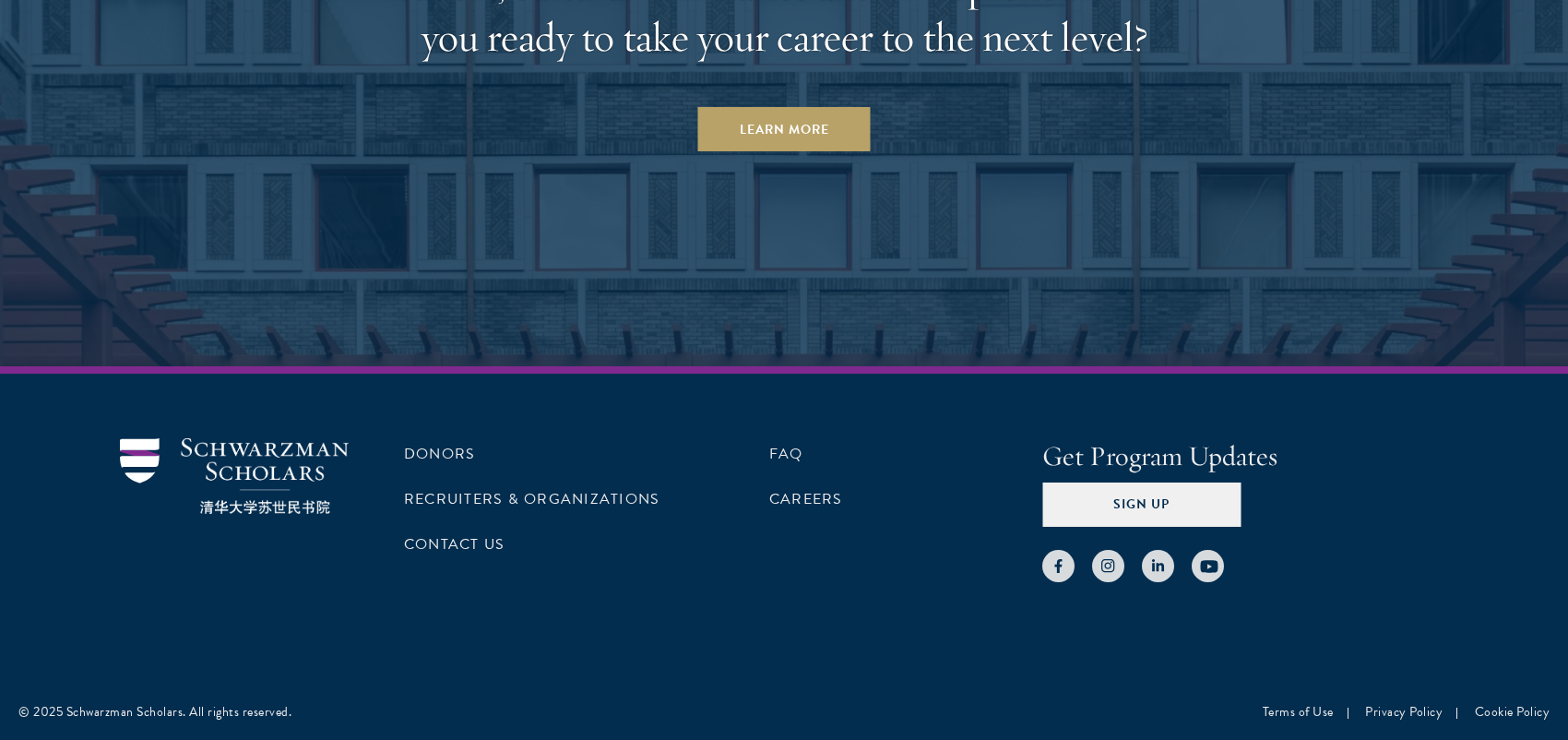
scroll to position [3813, 0]
click at [1412, 710] on link "Privacy Policy" at bounding box center [1403, 712] width 78 height 20
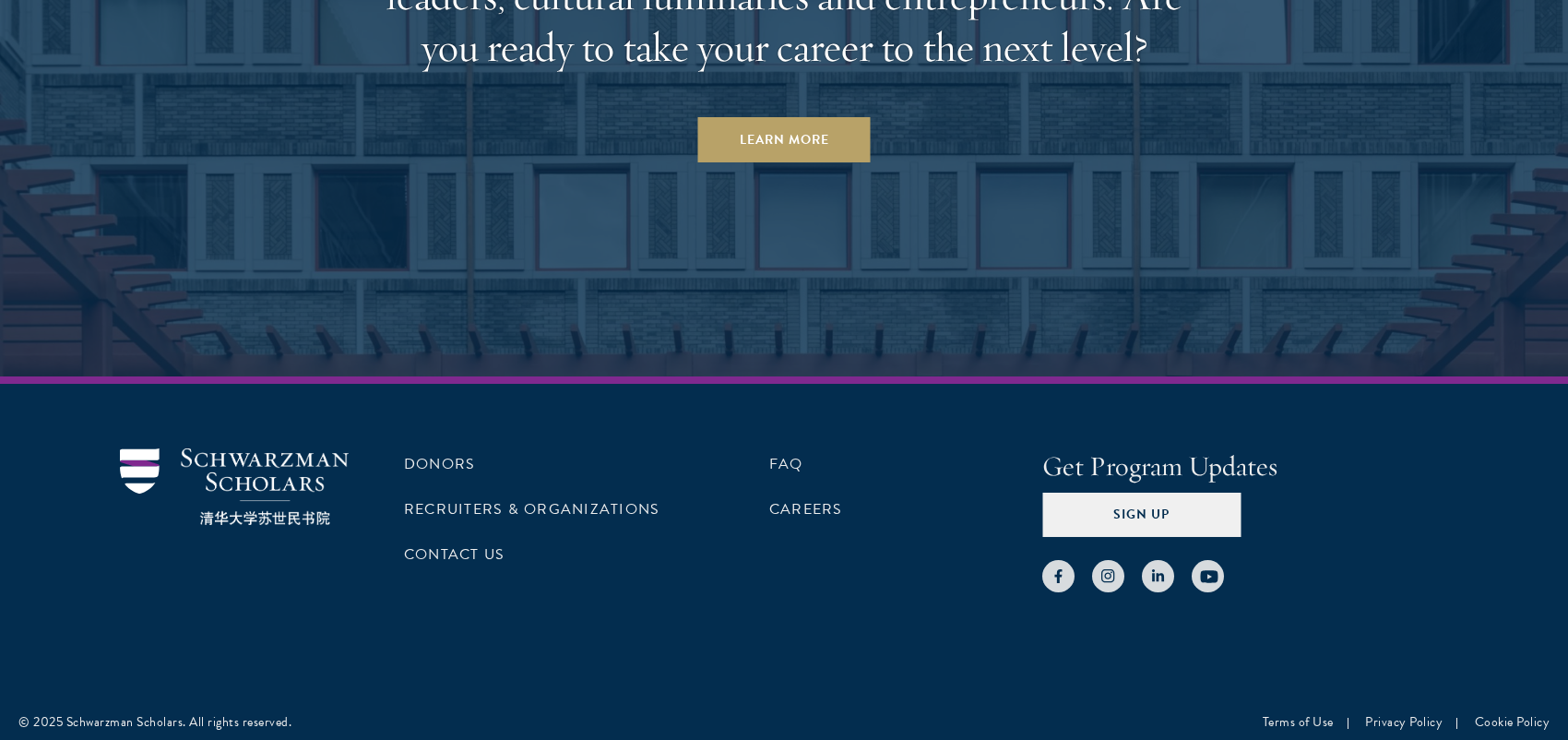
scroll to position [3854, 0]
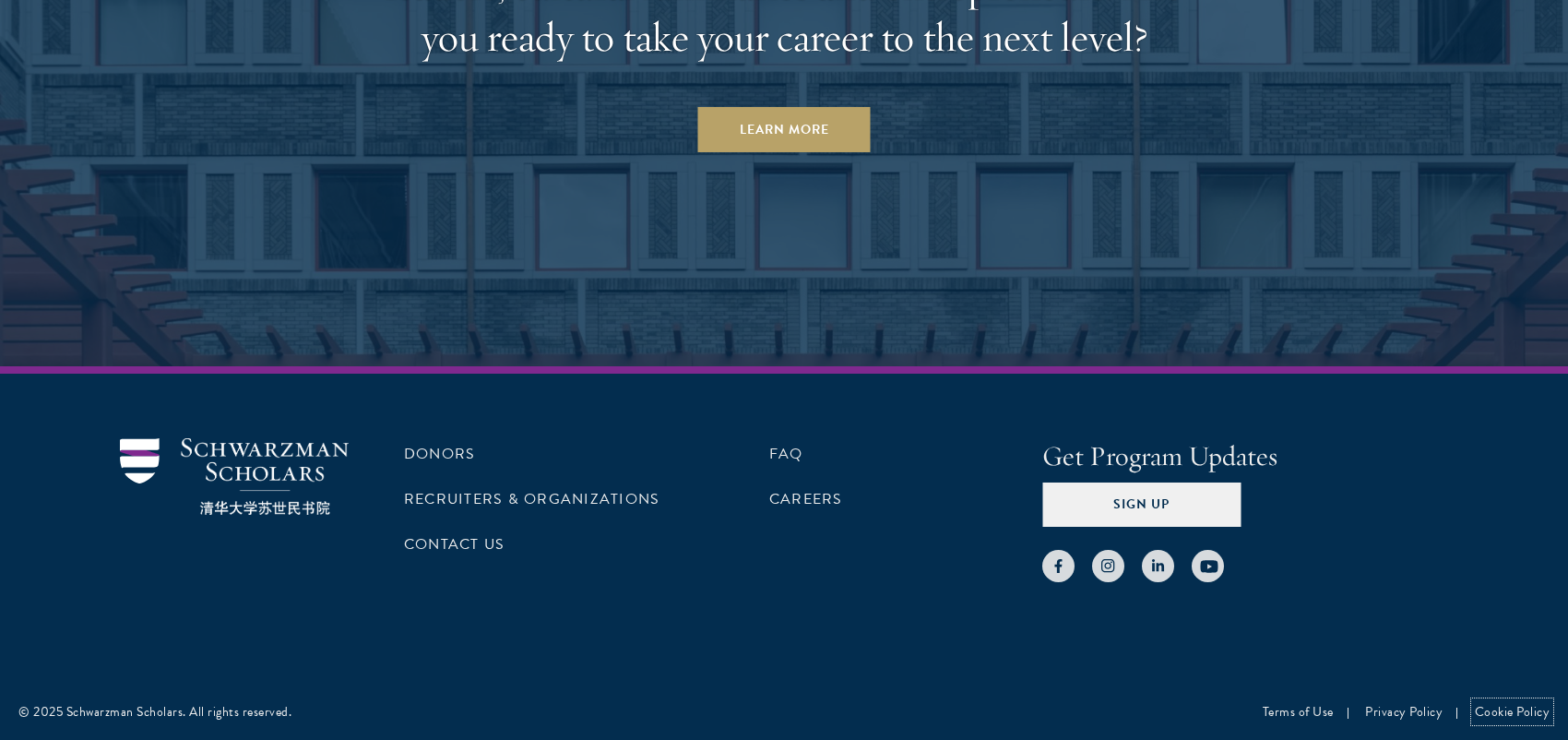
click at [1507, 713] on link "Cookie Policy" at bounding box center [1512, 712] width 76 height 20
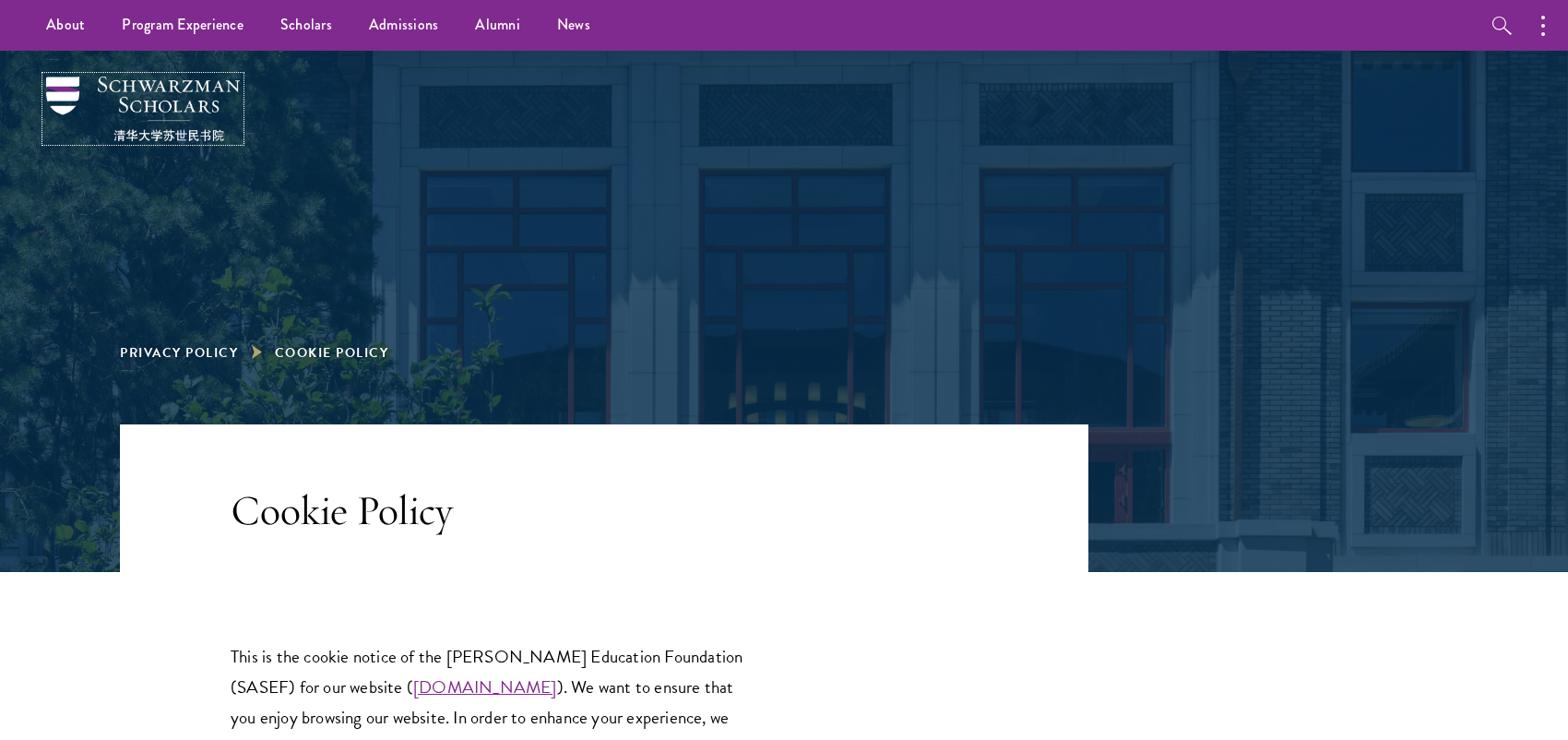
click at [130, 107] on img at bounding box center [142, 109] width 194 height 65
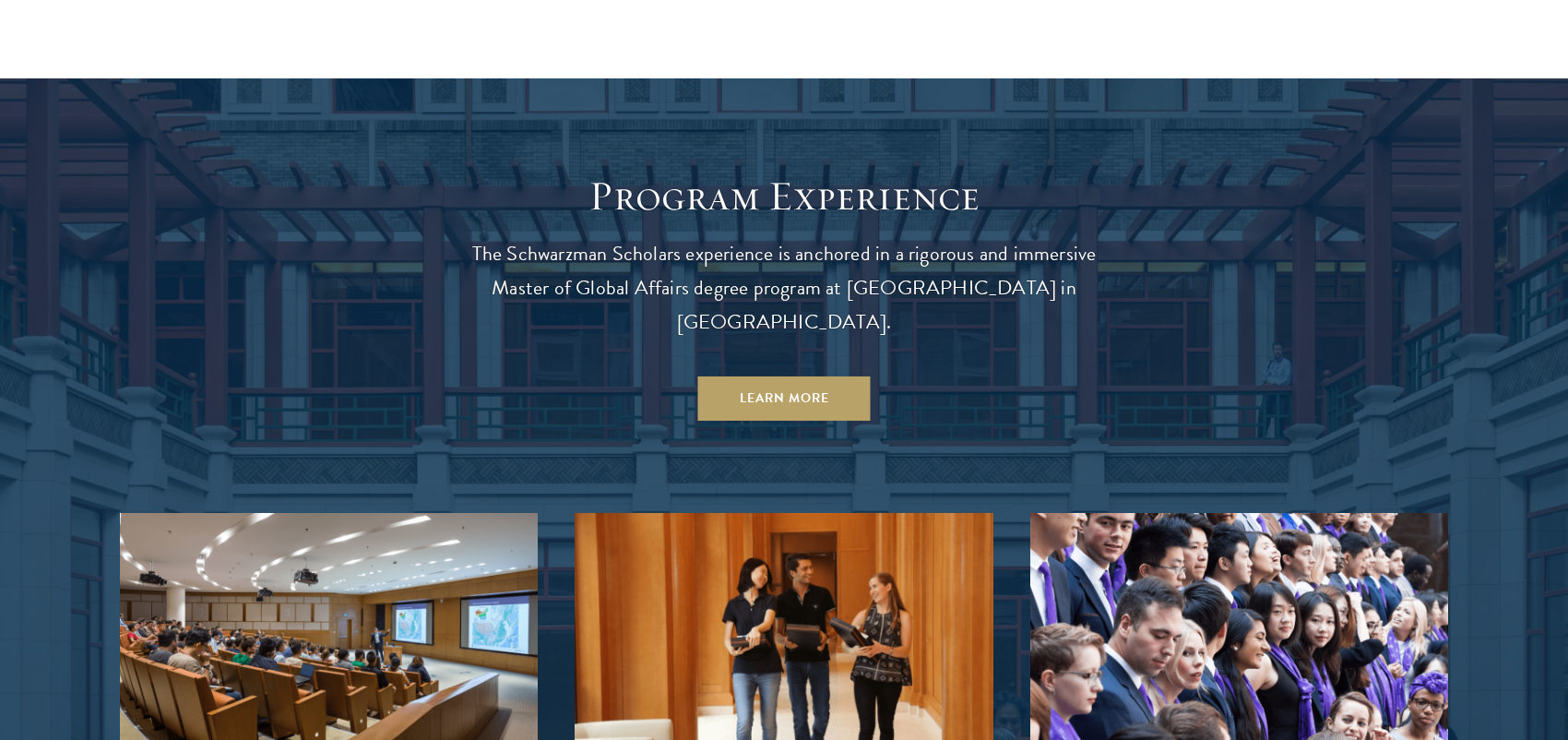
scroll to position [1569, 0]
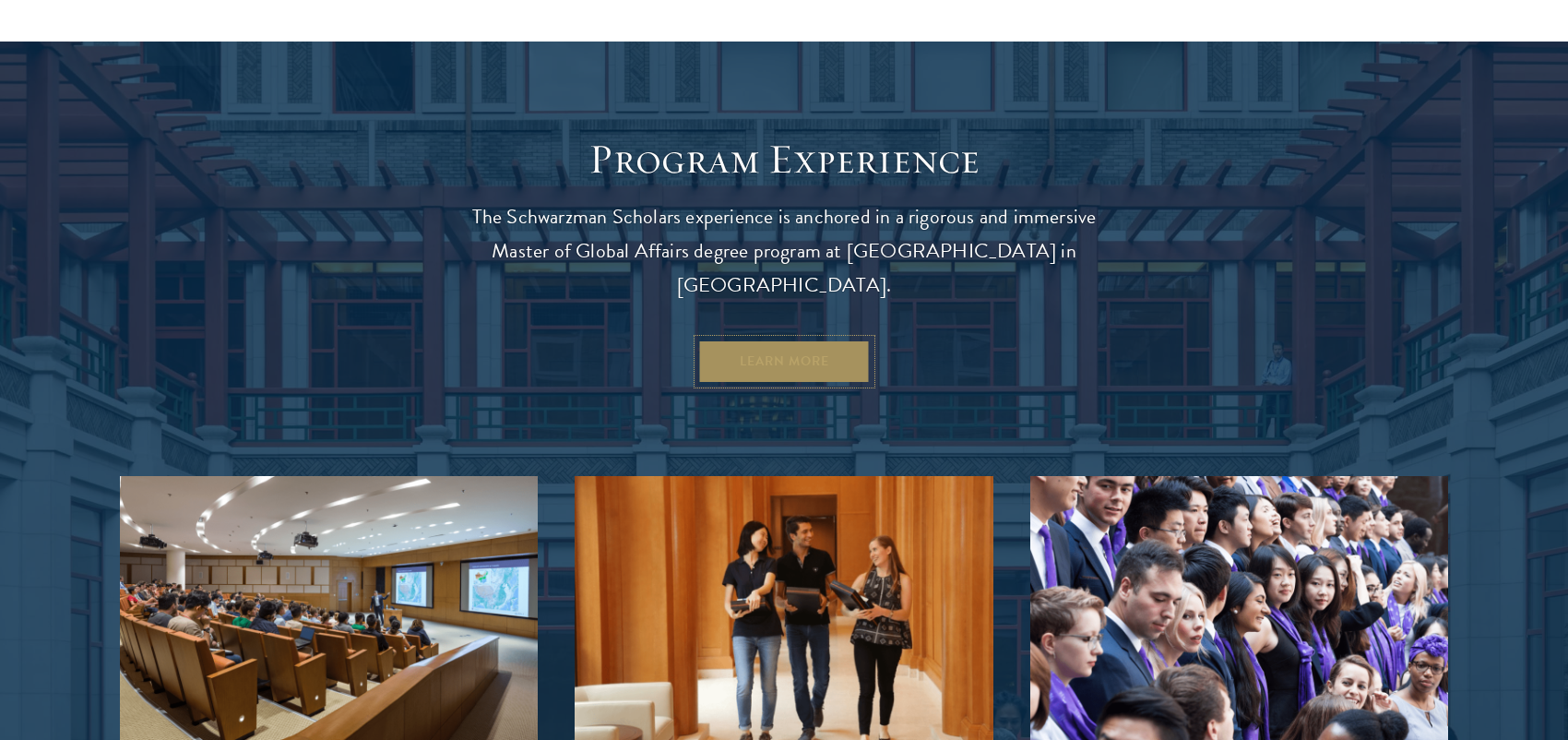
click at [792, 339] on link "Learn More" at bounding box center [784, 361] width 172 height 44
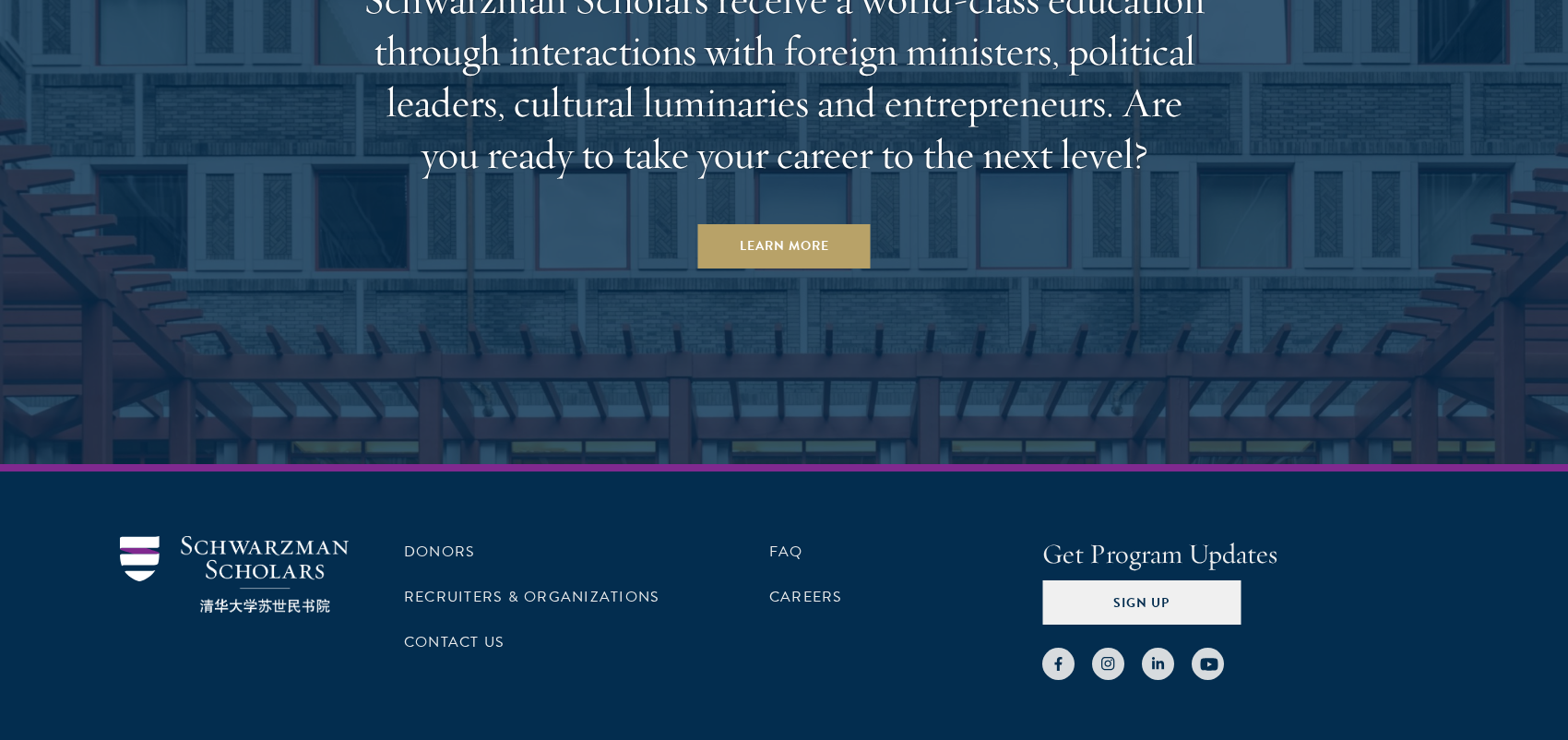
scroll to position [9606, 0]
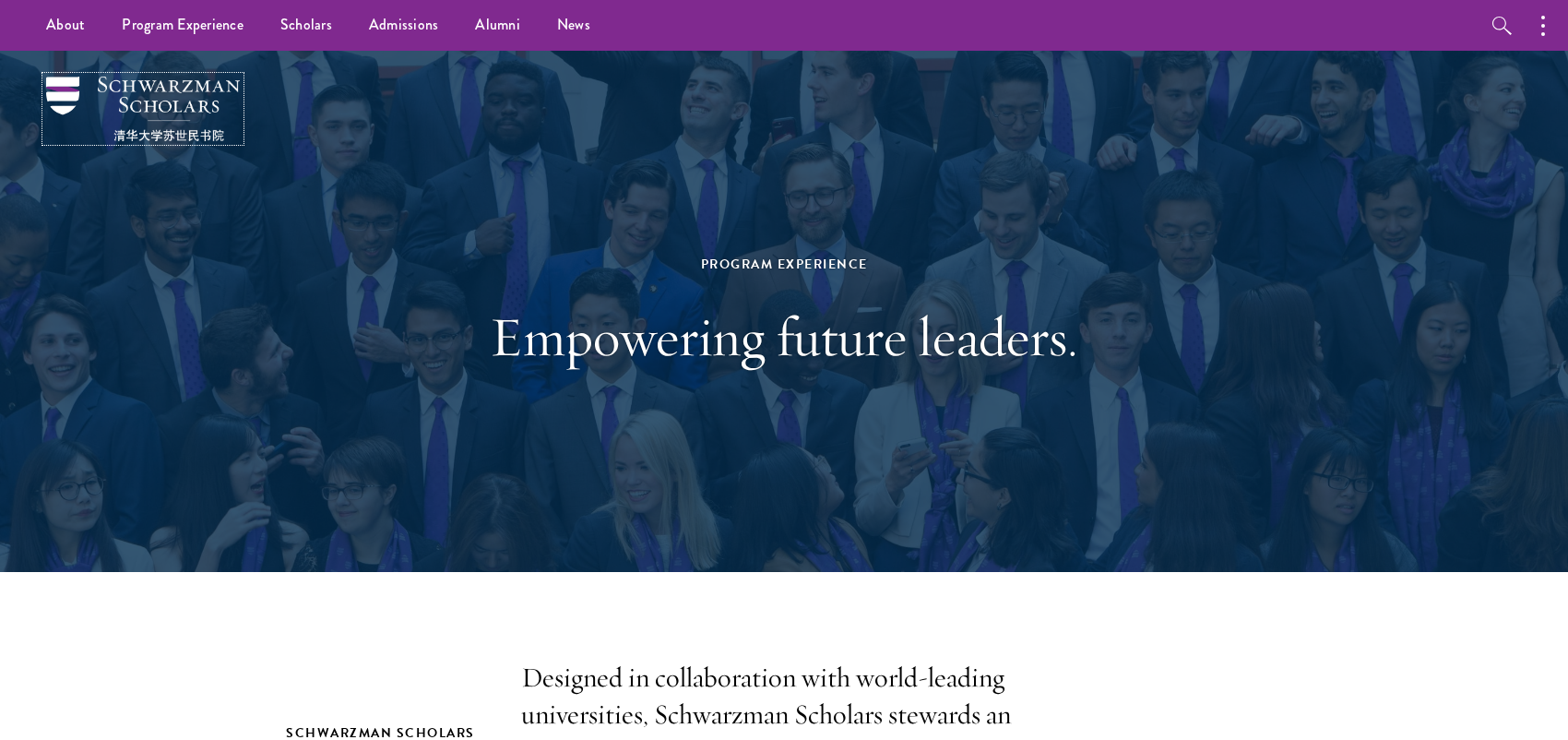
click at [120, 98] on img at bounding box center [142, 109] width 194 height 65
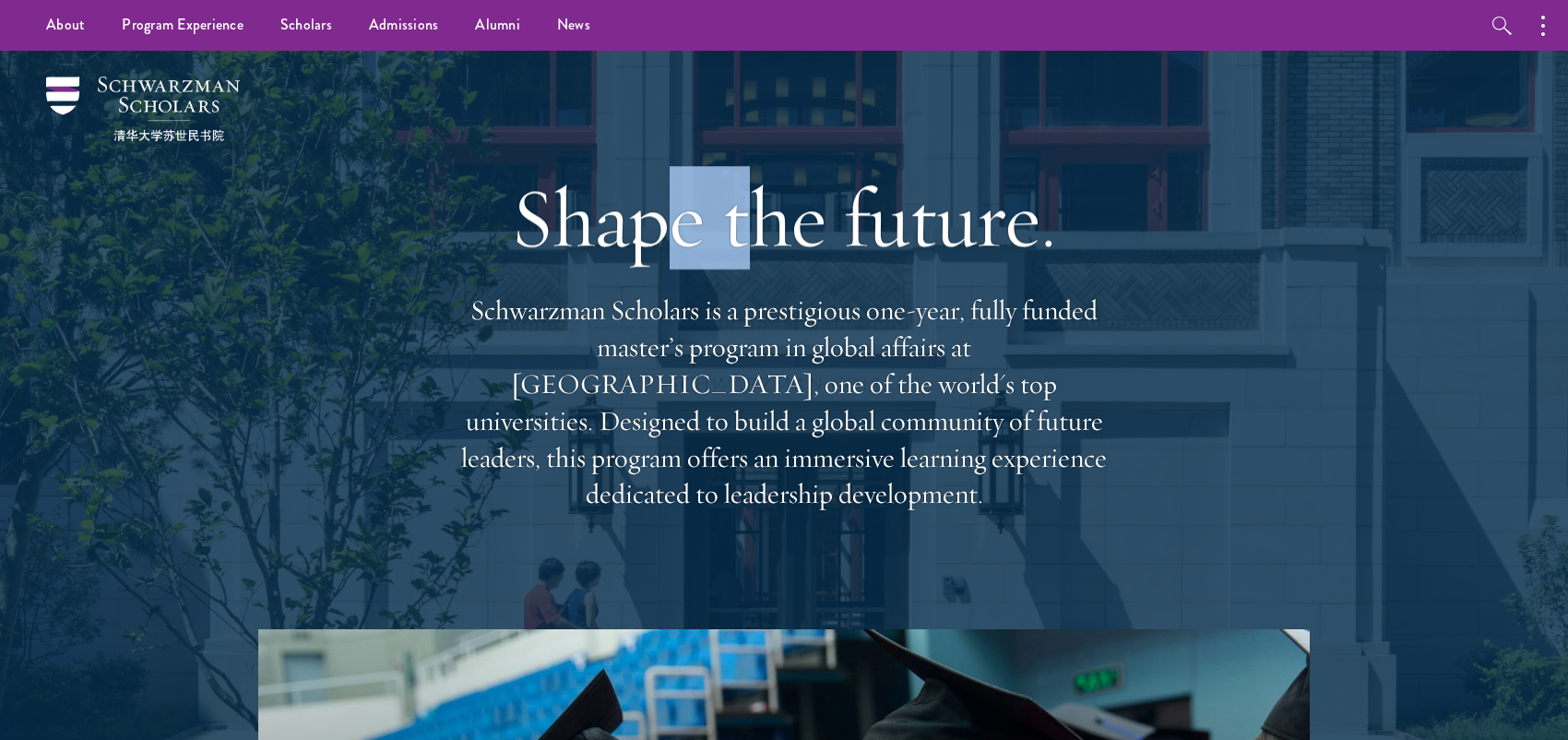
drag, startPoint x: 656, startPoint y: 242, endPoint x: 737, endPoint y: 286, distance: 92.2
click at [737, 270] on h1 "Shape the future." at bounding box center [784, 217] width 664 height 103
drag, startPoint x: 532, startPoint y: 244, endPoint x: 1087, endPoint y: 468, distance: 598.5
click at [1087, 468] on div "Shape the future. Schwarzman Scholars is a prestigious one-year, fully funded m…" at bounding box center [784, 339] width 664 height 531
click at [519, 232] on h1 "Shape the future." at bounding box center [784, 217] width 664 height 103
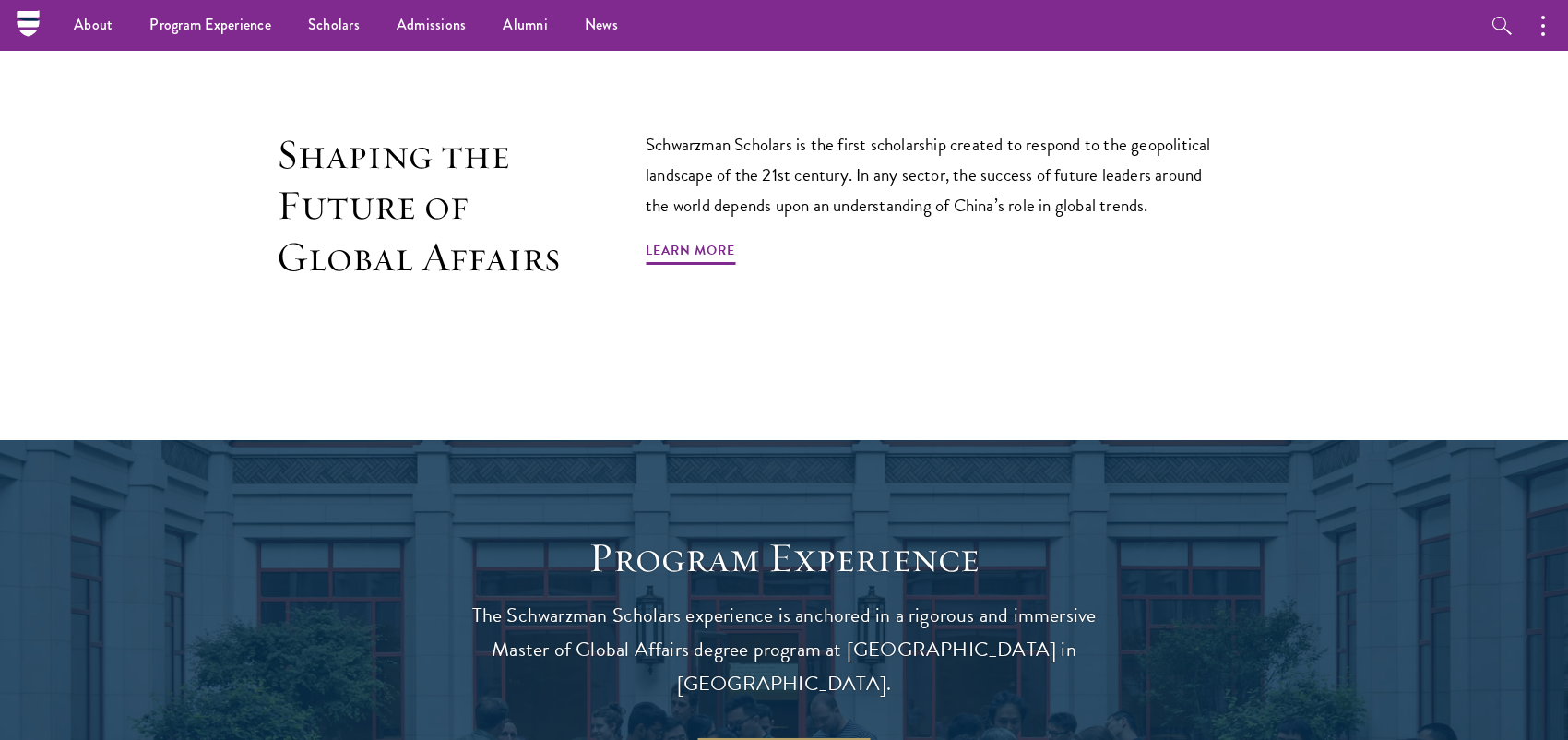
scroll to position [923, 0]
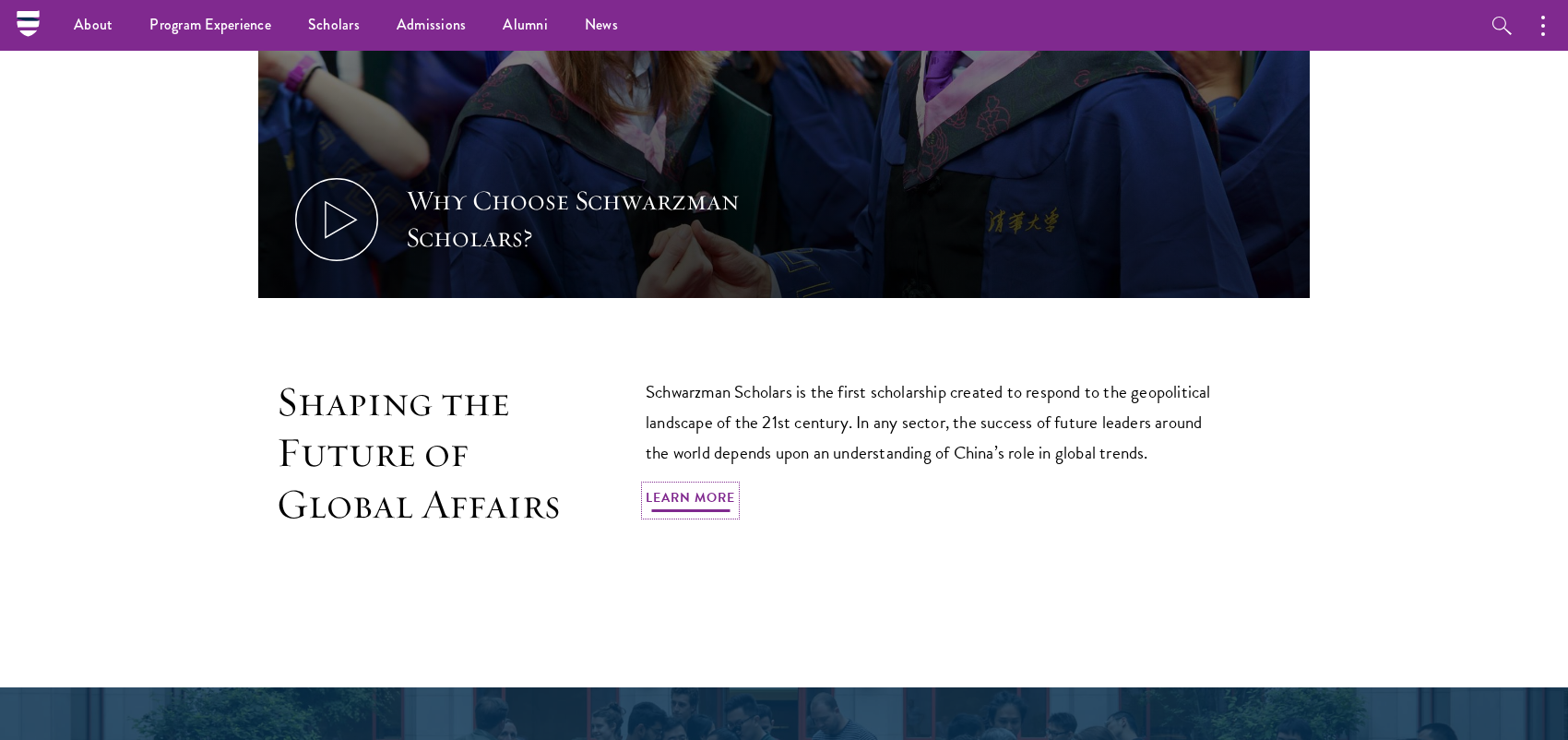
click at [725, 496] on link "Learn More" at bounding box center [691, 500] width 90 height 29
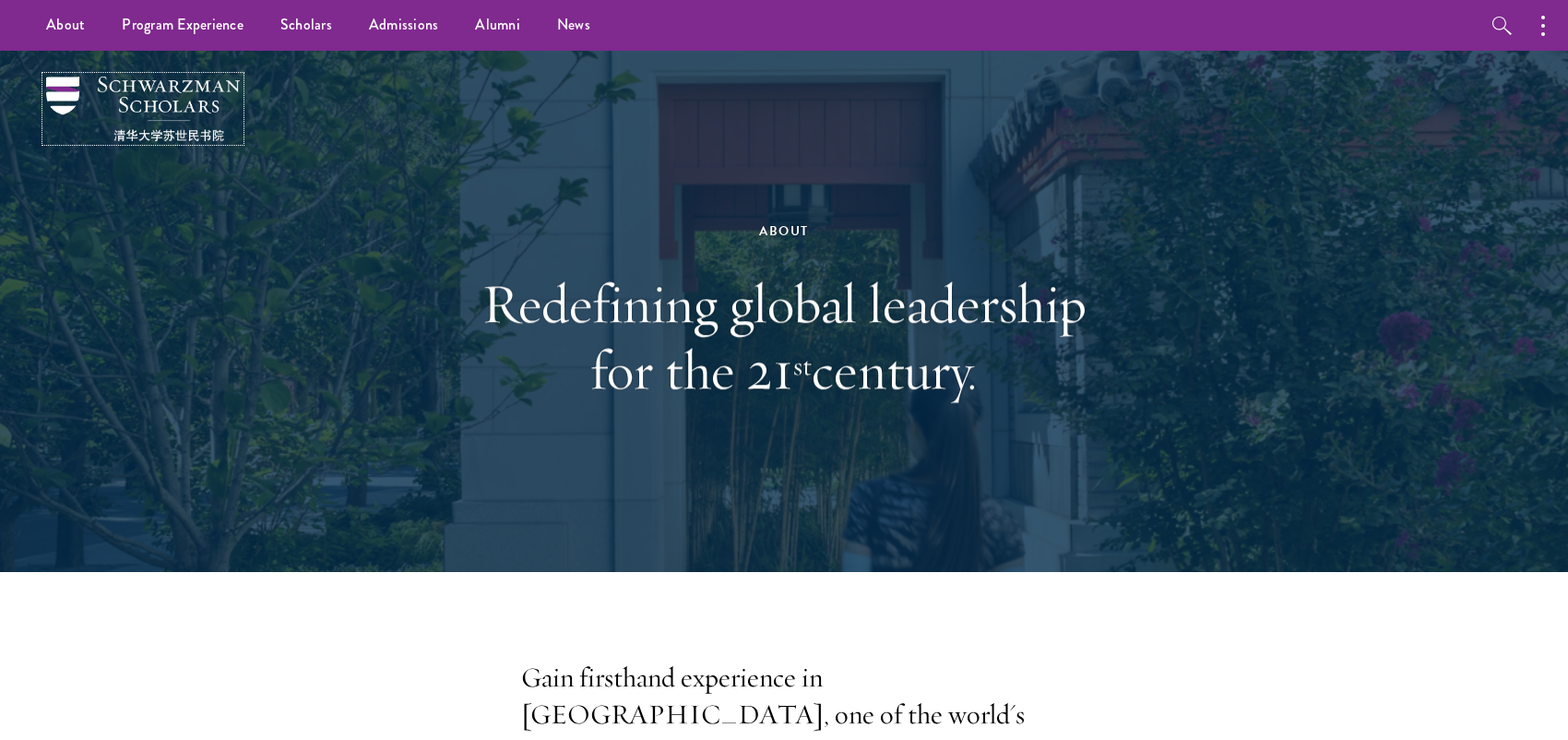
click at [210, 104] on img at bounding box center [142, 109] width 194 height 65
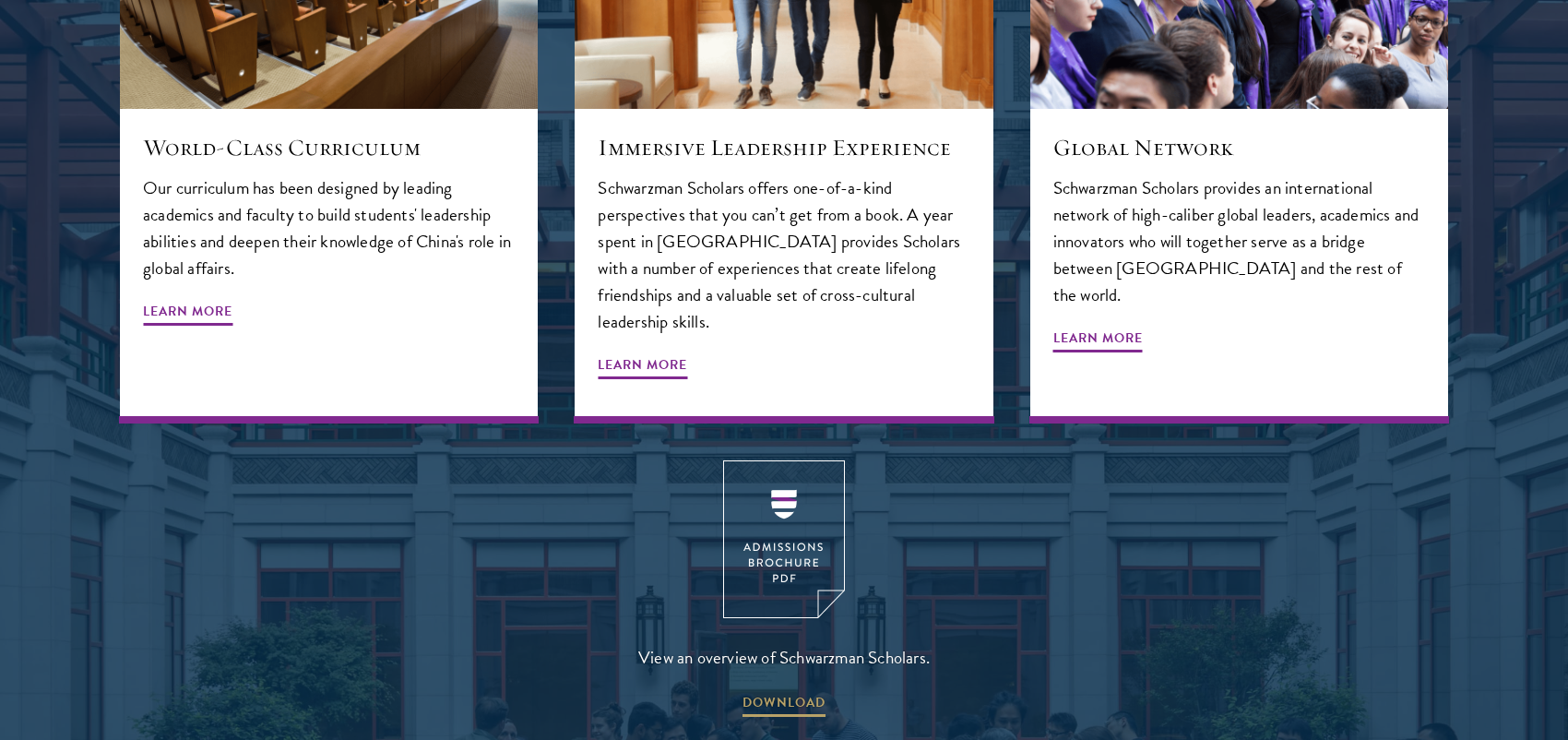
scroll to position [2307, 0]
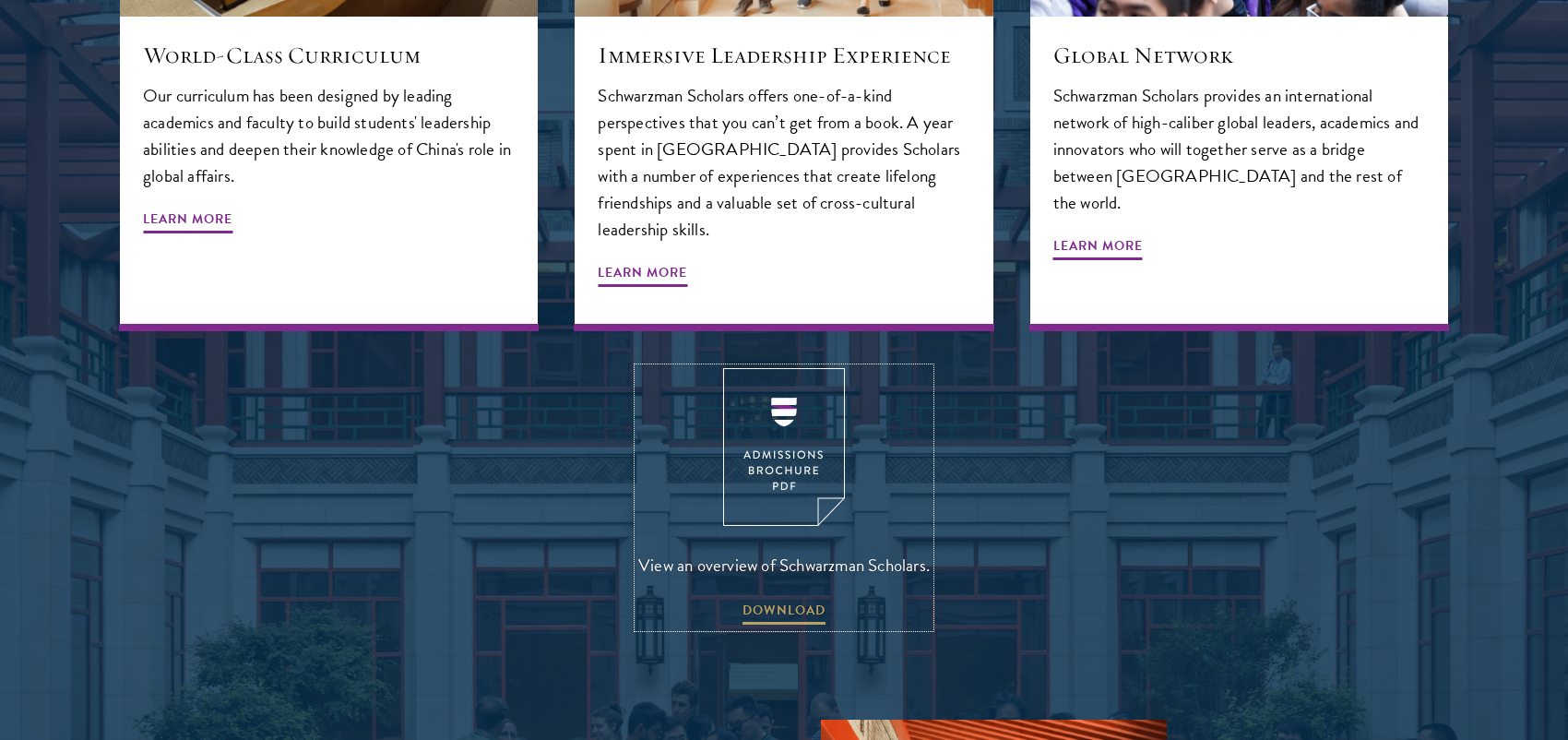
click at [778, 394] on img at bounding box center [784, 447] width 122 height 157
